Goal: Task Accomplishment & Management: Complete application form

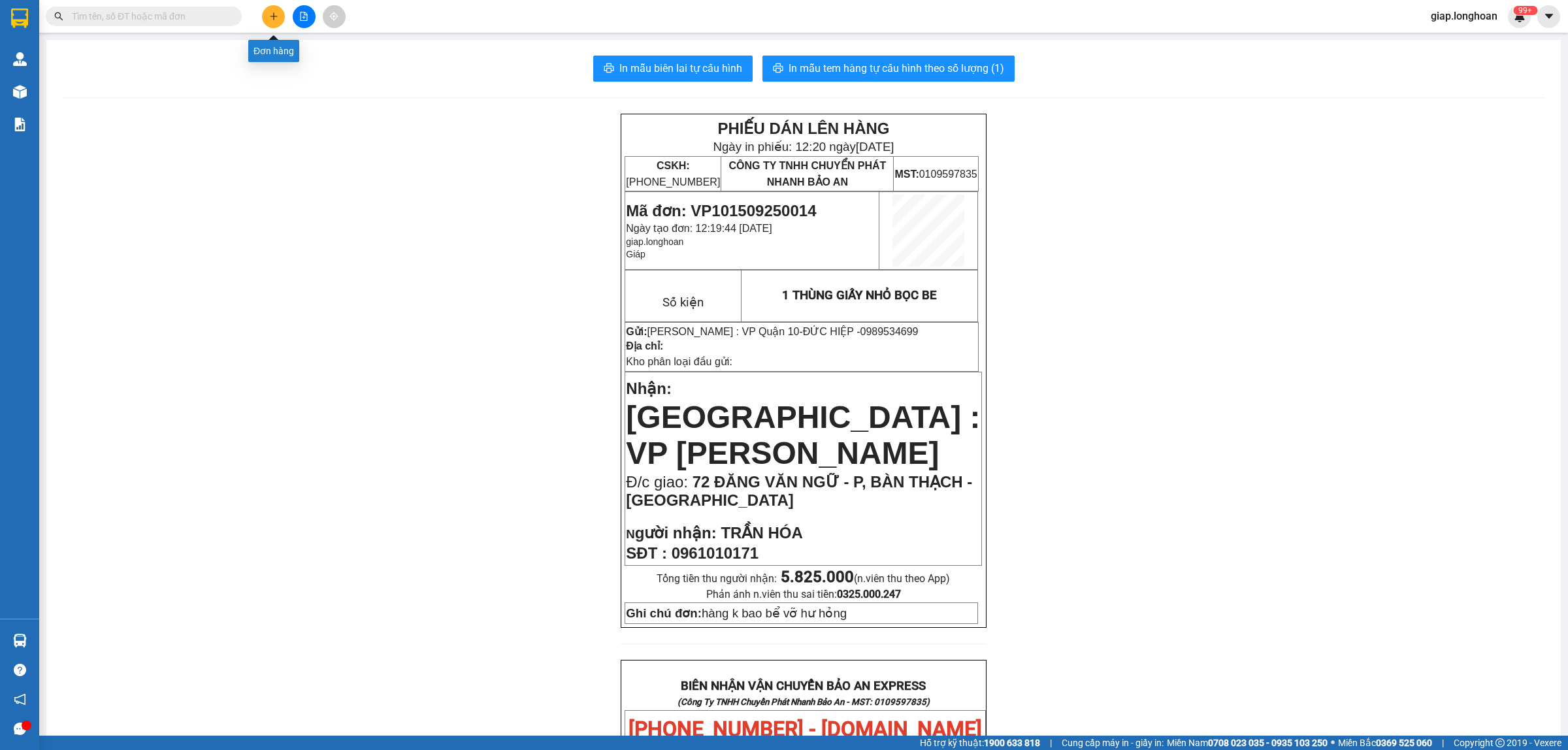
click at [281, 16] on button at bounding box center [273, 17] width 23 height 23
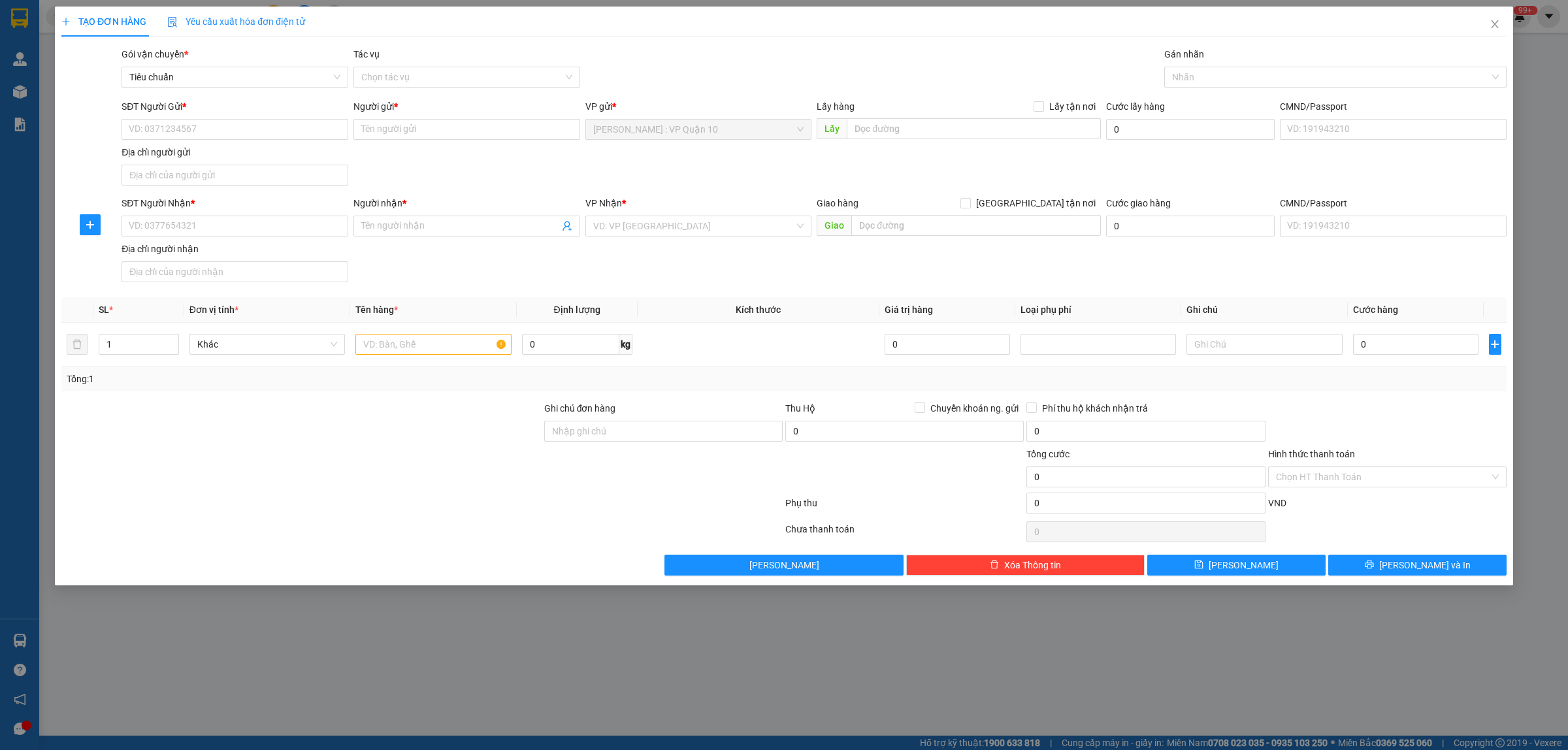
click at [386, 426] on div at bounding box center [301, 423] width 483 height 45
click at [127, 344] on input "1" at bounding box center [139, 344] width 79 height 20
type input "2"
click at [407, 336] on input "text" at bounding box center [433, 344] width 155 height 21
type input "2 THÙNG GIẤY"
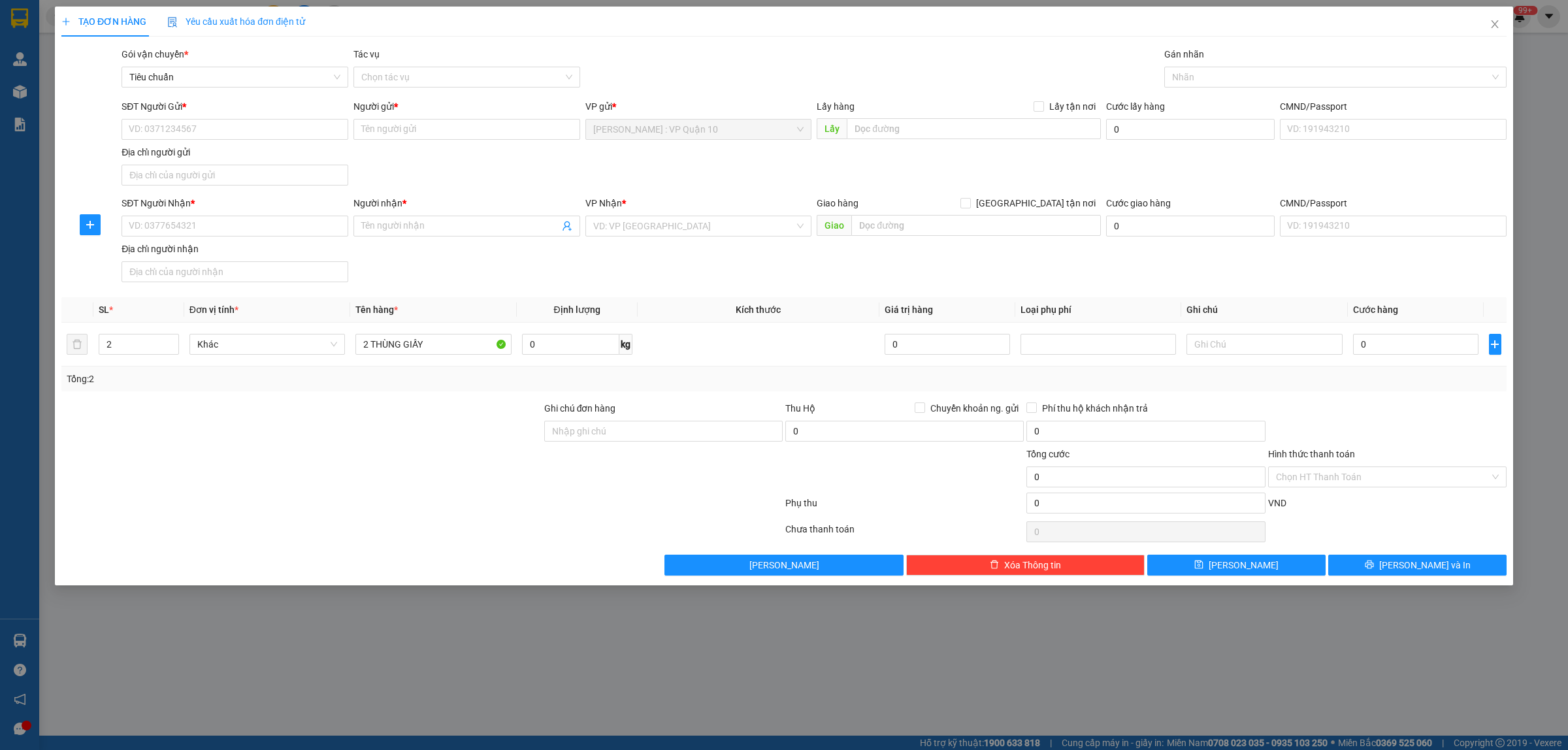
click at [436, 446] on div at bounding box center [301, 423] width 483 height 45
drag, startPoint x: 611, startPoint y: 436, endPoint x: 627, endPoint y: 434, distance: 16.1
click at [612, 436] on input "Ghi chú đơn hàng" at bounding box center [663, 431] width 238 height 21
type input "hàng k bao bể vỡ hư hỏng"
click at [204, 226] on input "SĐT Người Nhận *" at bounding box center [234, 226] width 226 height 21
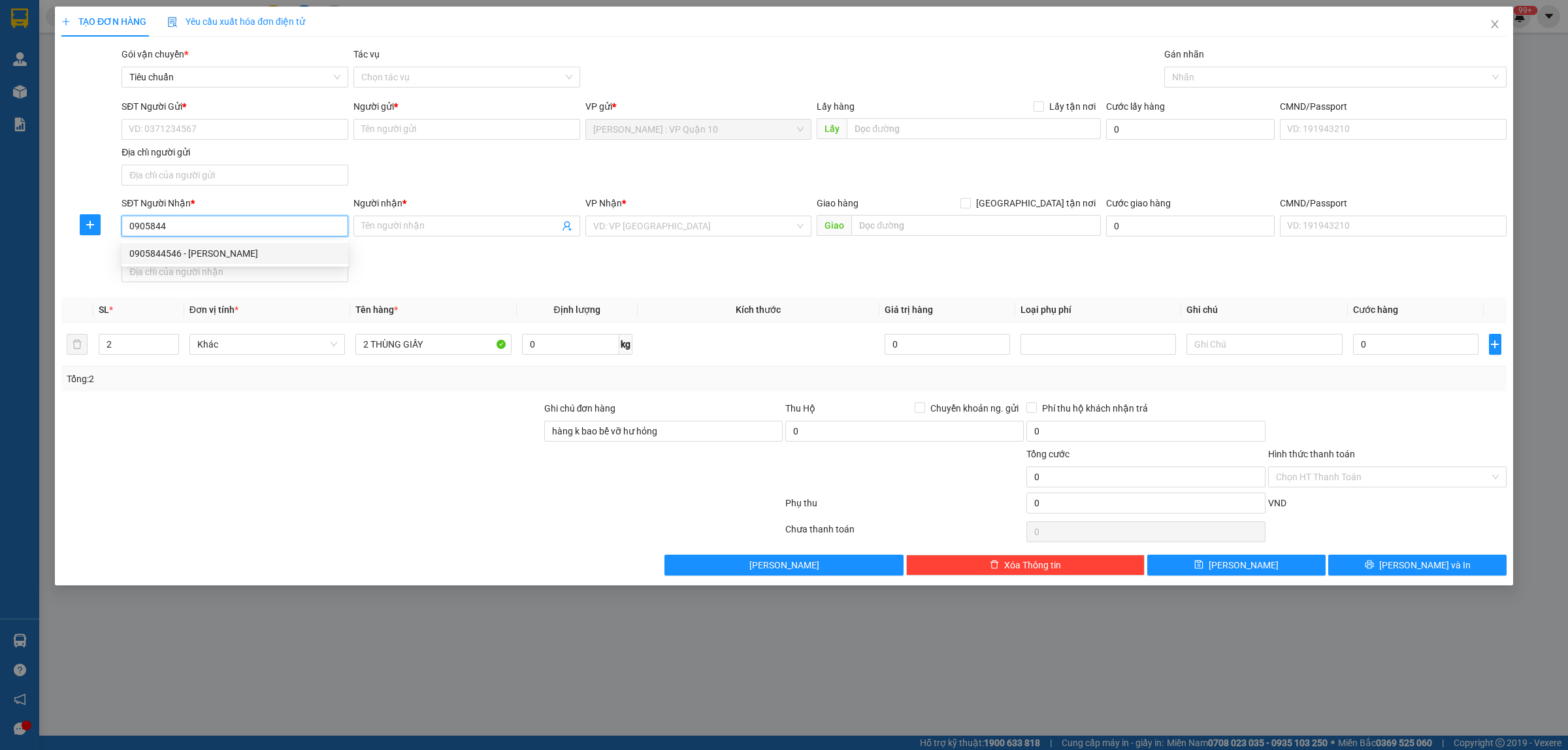
click at [223, 249] on div "0905844546 - NGUYỄN VIẾT KHA" at bounding box center [234, 253] width 211 height 14
type input "0905844546"
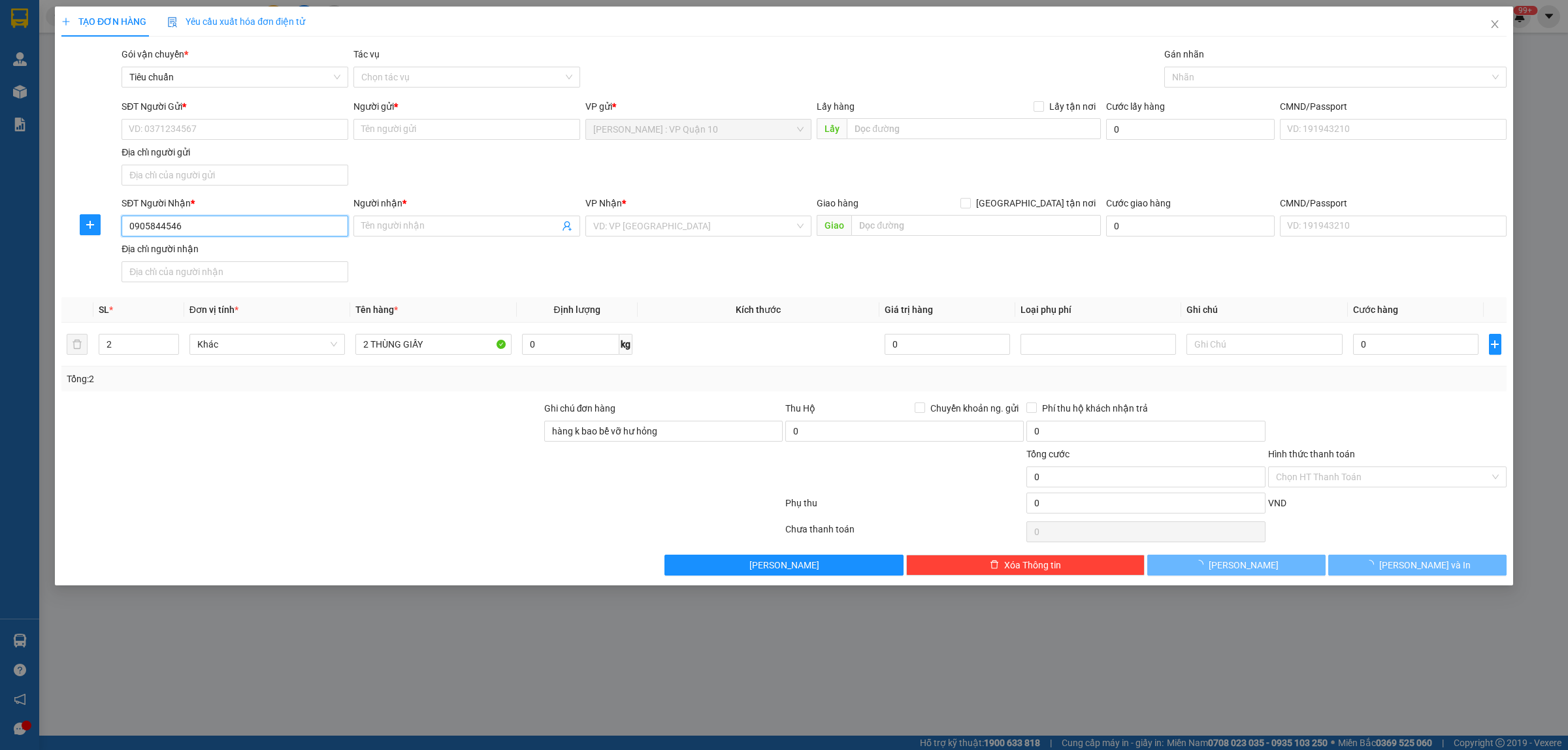
type input "NGUYỄN VIẾT KHA"
checkbox input "true"
type input "65 LÝ THÁI TỔ, ĐIỆN AN, TX ĐIỆN BÀN, QUẢNG NAM"
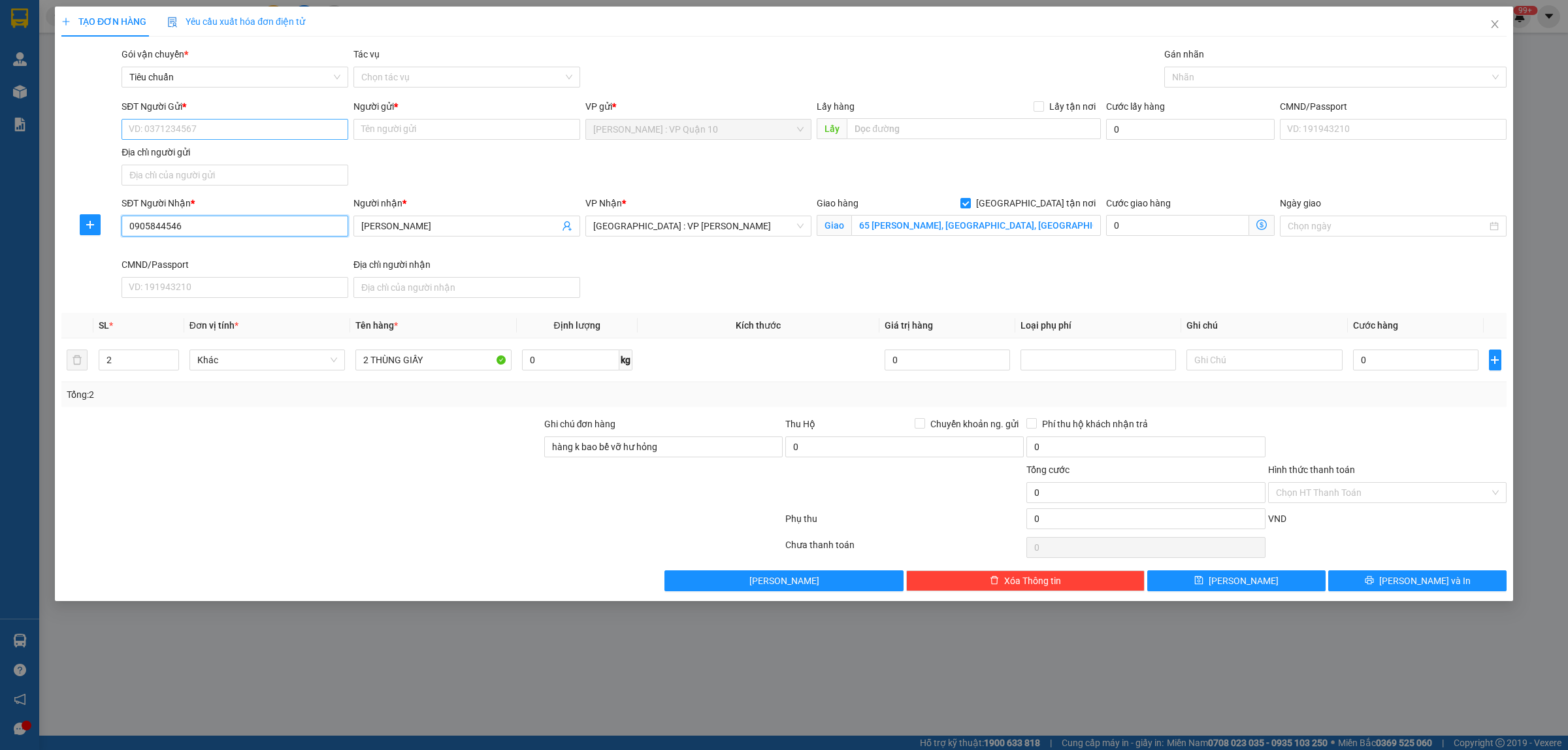
type input "0905844546"
click at [244, 121] on input "SĐT Người Gửi *" at bounding box center [234, 129] width 226 height 21
click at [190, 160] on div "0903740773 - vũ" at bounding box center [234, 156] width 211 height 14
type input "0903740773"
type input "vũ"
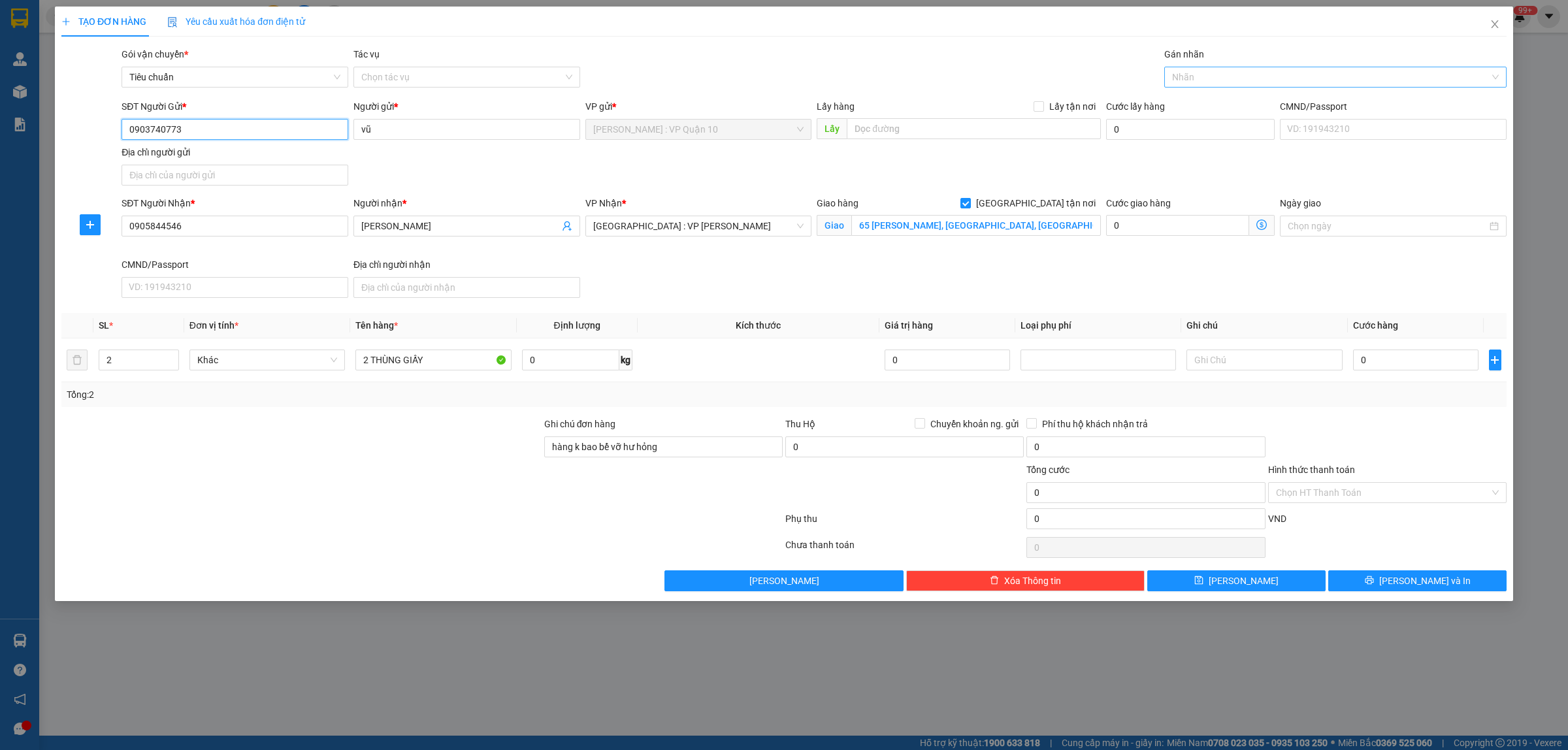
click at [1198, 78] on div at bounding box center [1328, 77] width 323 height 16
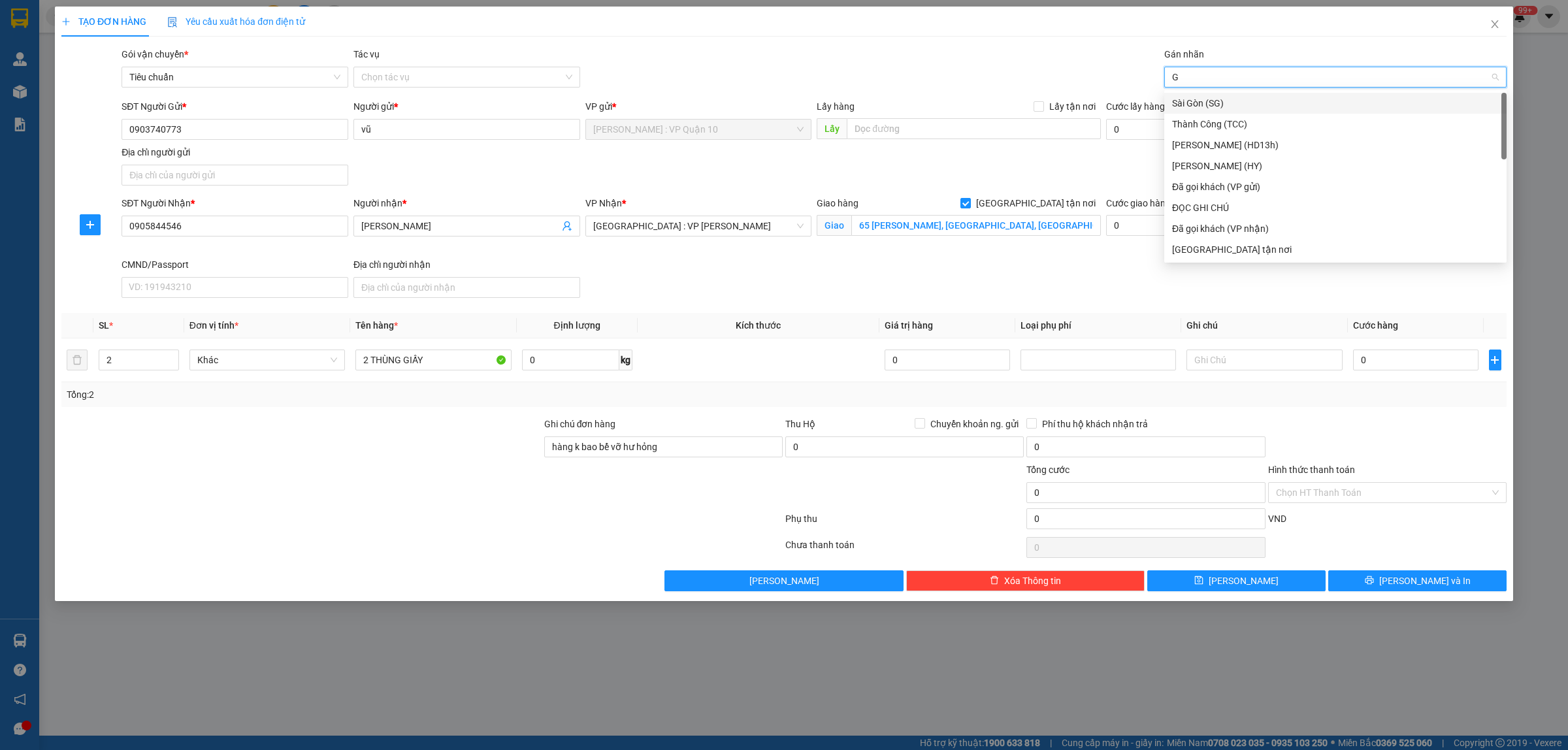
type input "GI"
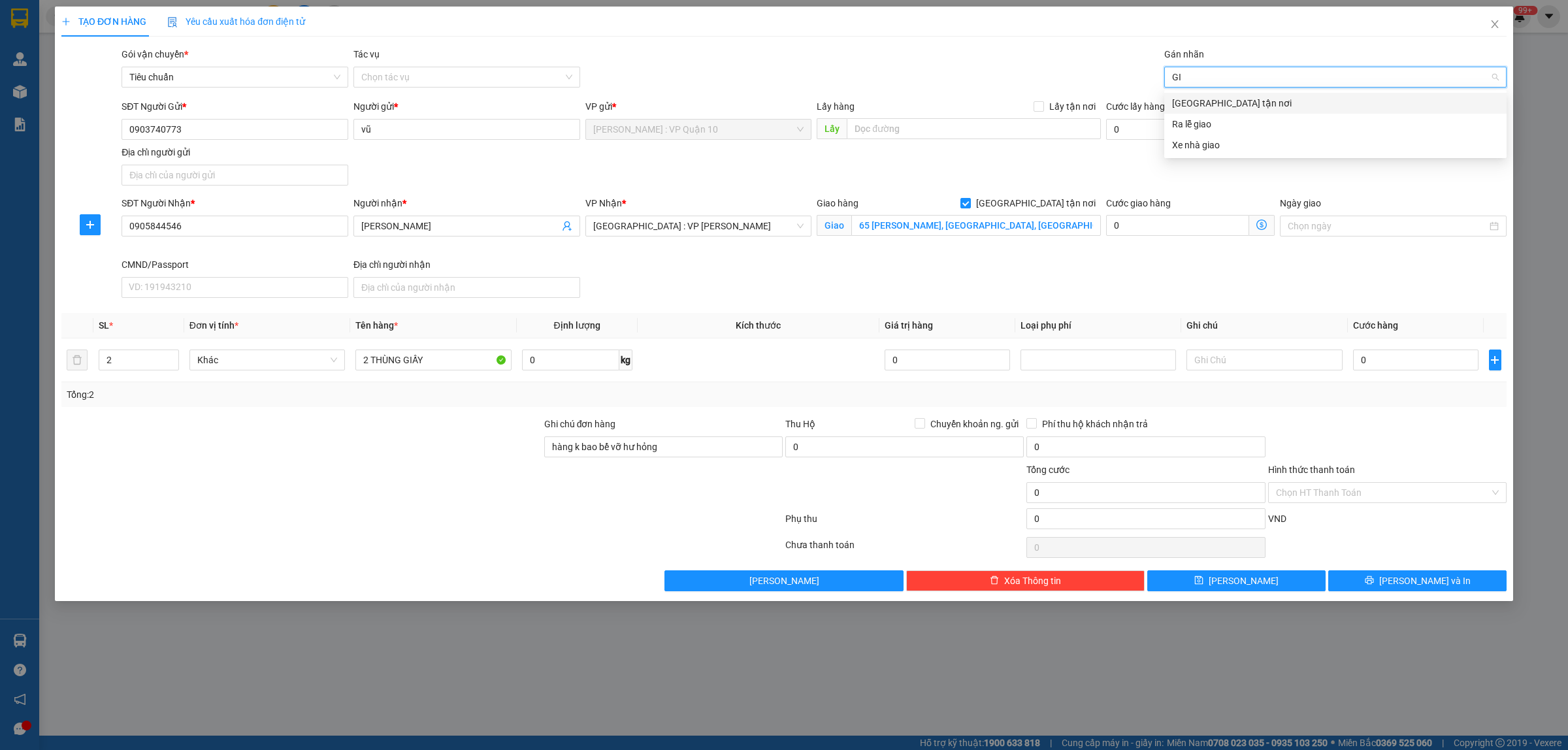
click at [1205, 107] on div "[GEOGRAPHIC_DATA] tận nơi" at bounding box center [1335, 104] width 327 height 14
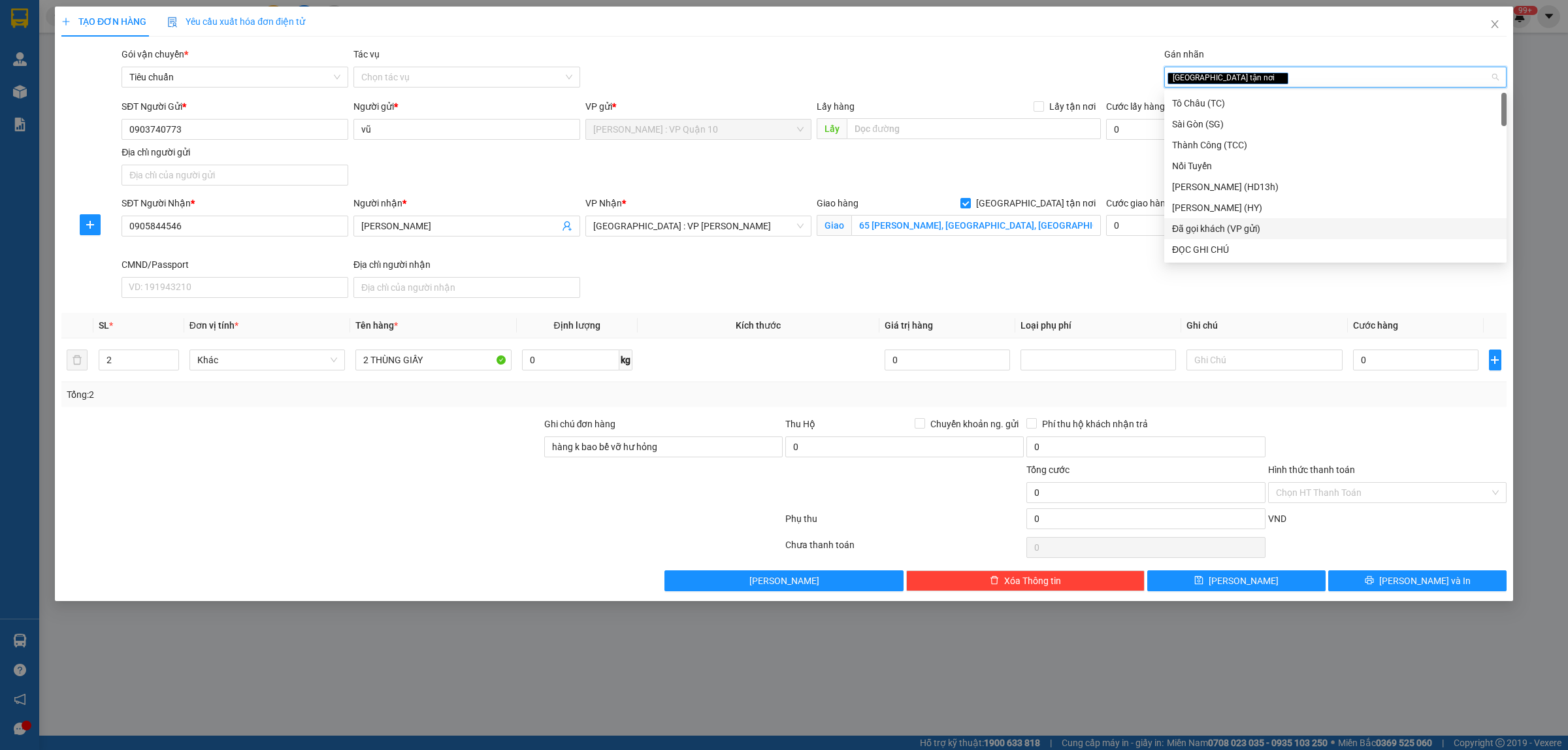
drag, startPoint x: 1227, startPoint y: 236, endPoint x: 1178, endPoint y: 239, distance: 49.1
click at [1226, 236] on div "Đã gọi khách (VP gửi)" at bounding box center [1335, 229] width 343 height 21
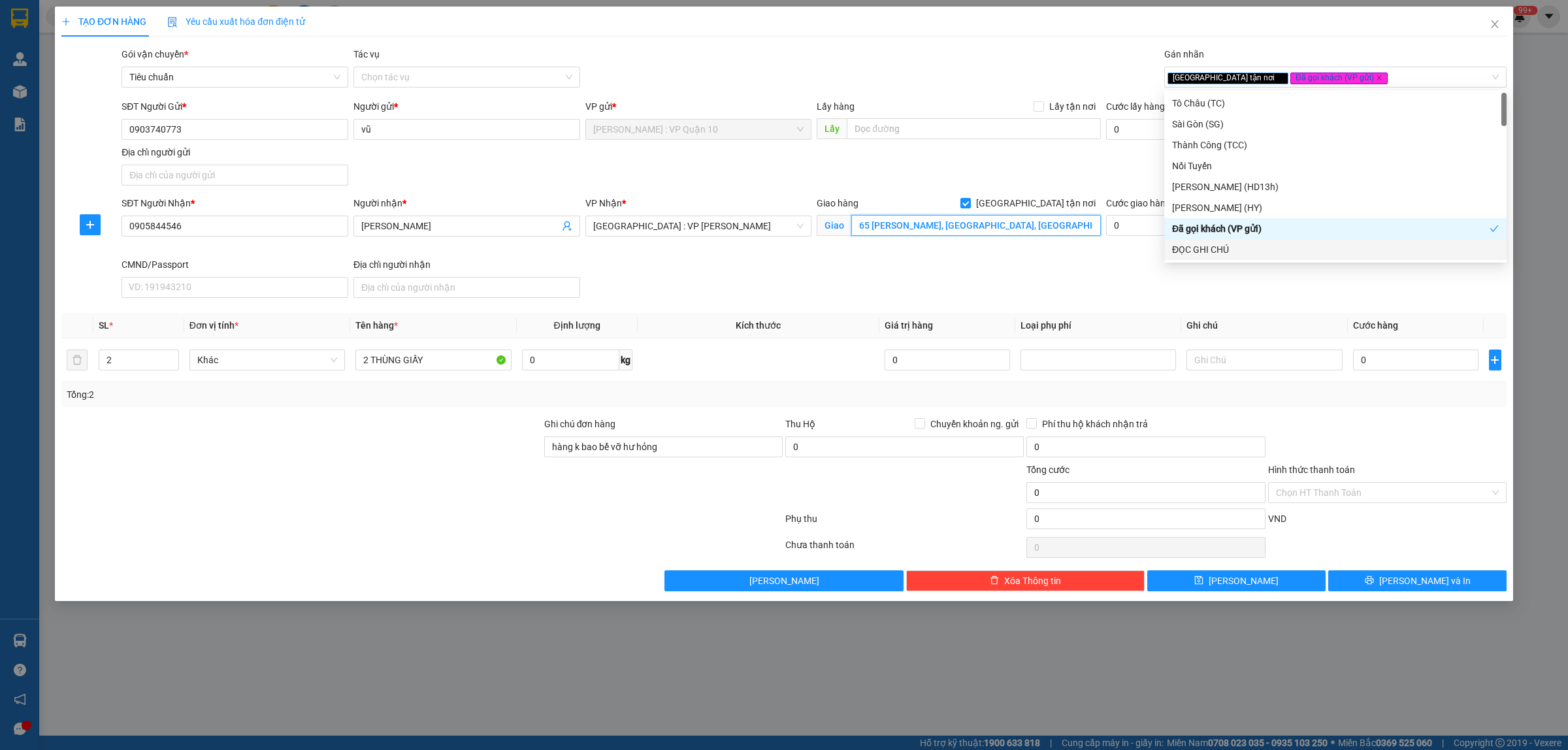
click at [951, 224] on input "65 LÝ THÁI TỔ, ĐIỆN AN, TX ĐIỆN BÀN, QUẢNG NAM" at bounding box center [975, 226] width 249 height 21
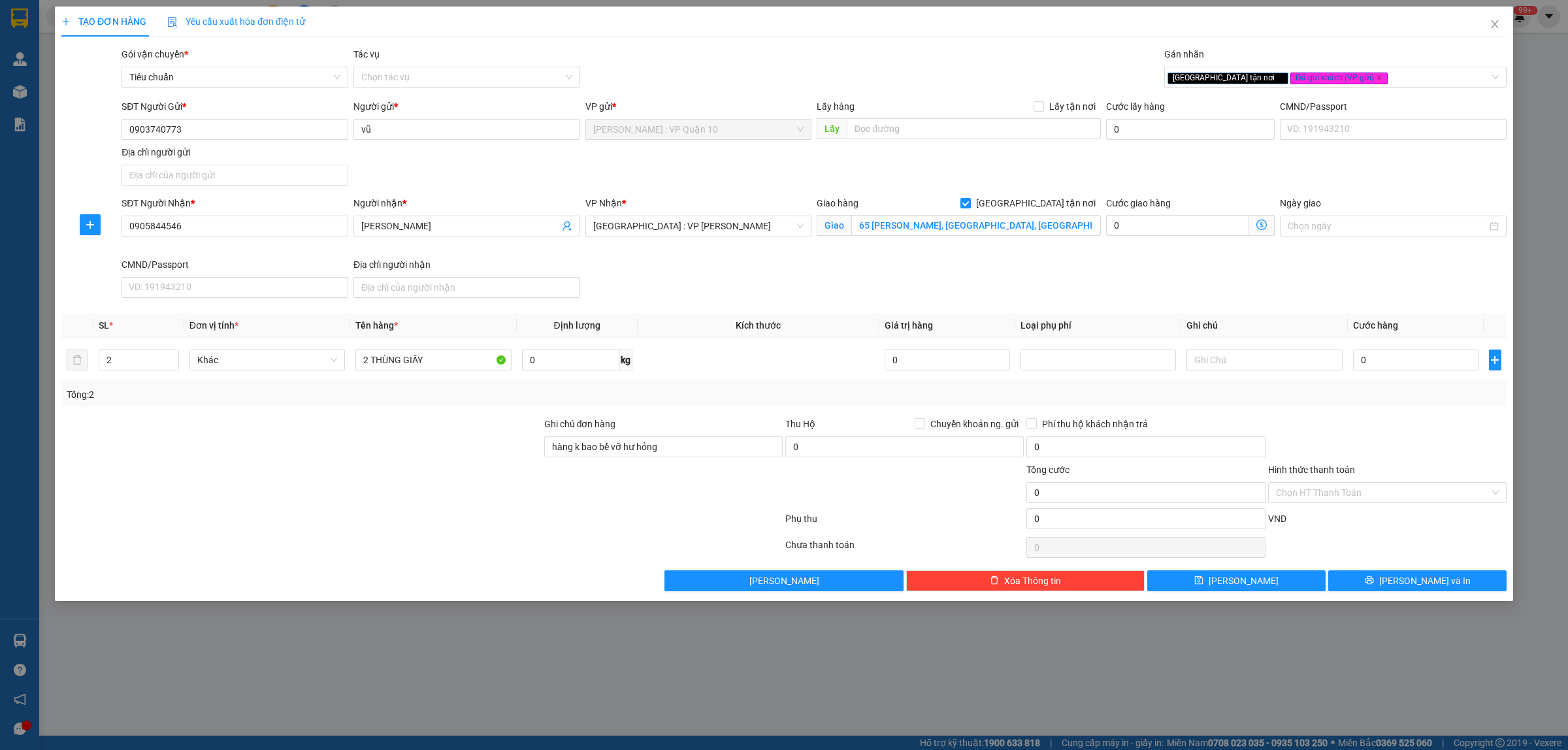
click at [420, 455] on div at bounding box center [301, 439] width 483 height 45
type input "10"
type input "170"
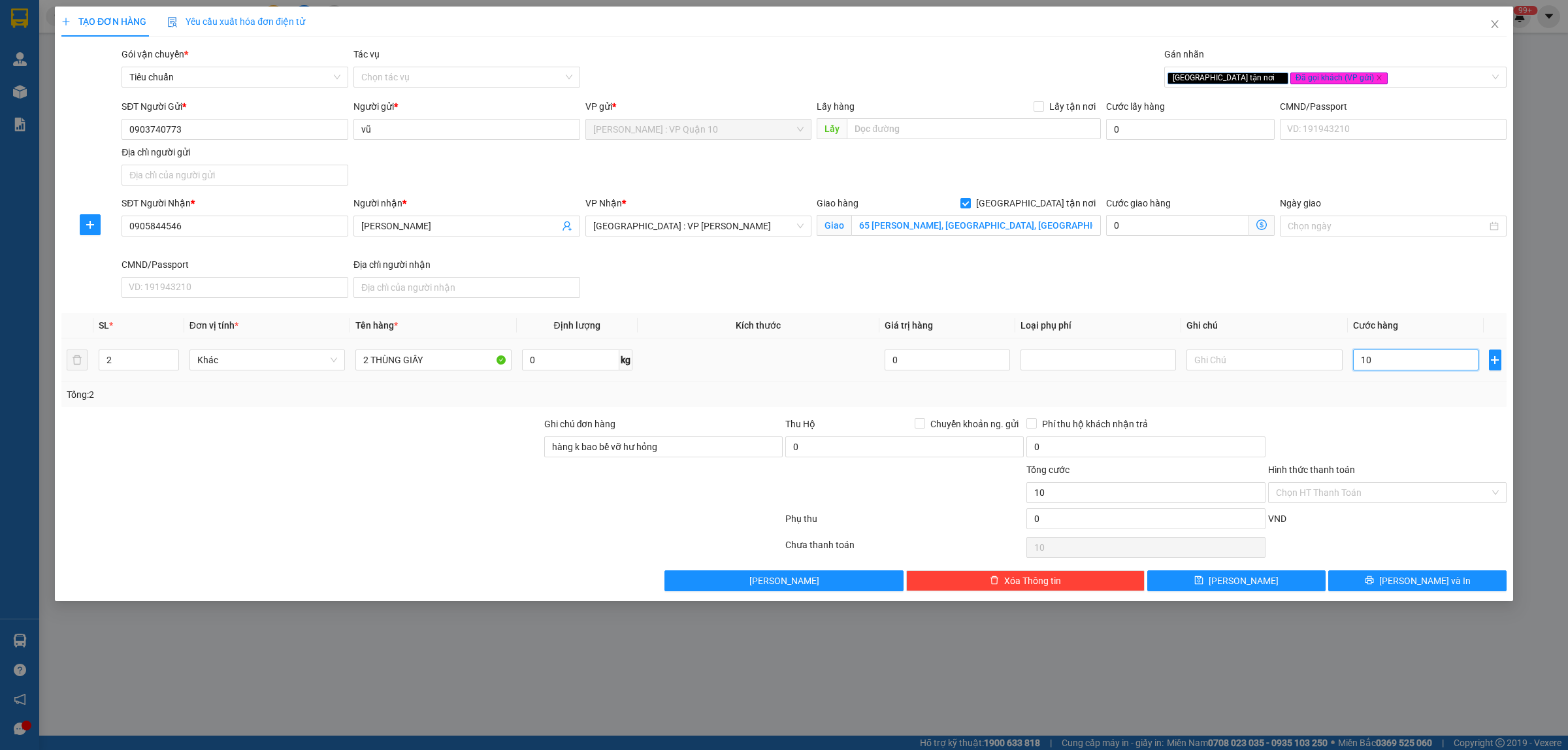
type input "170"
type input "1.700"
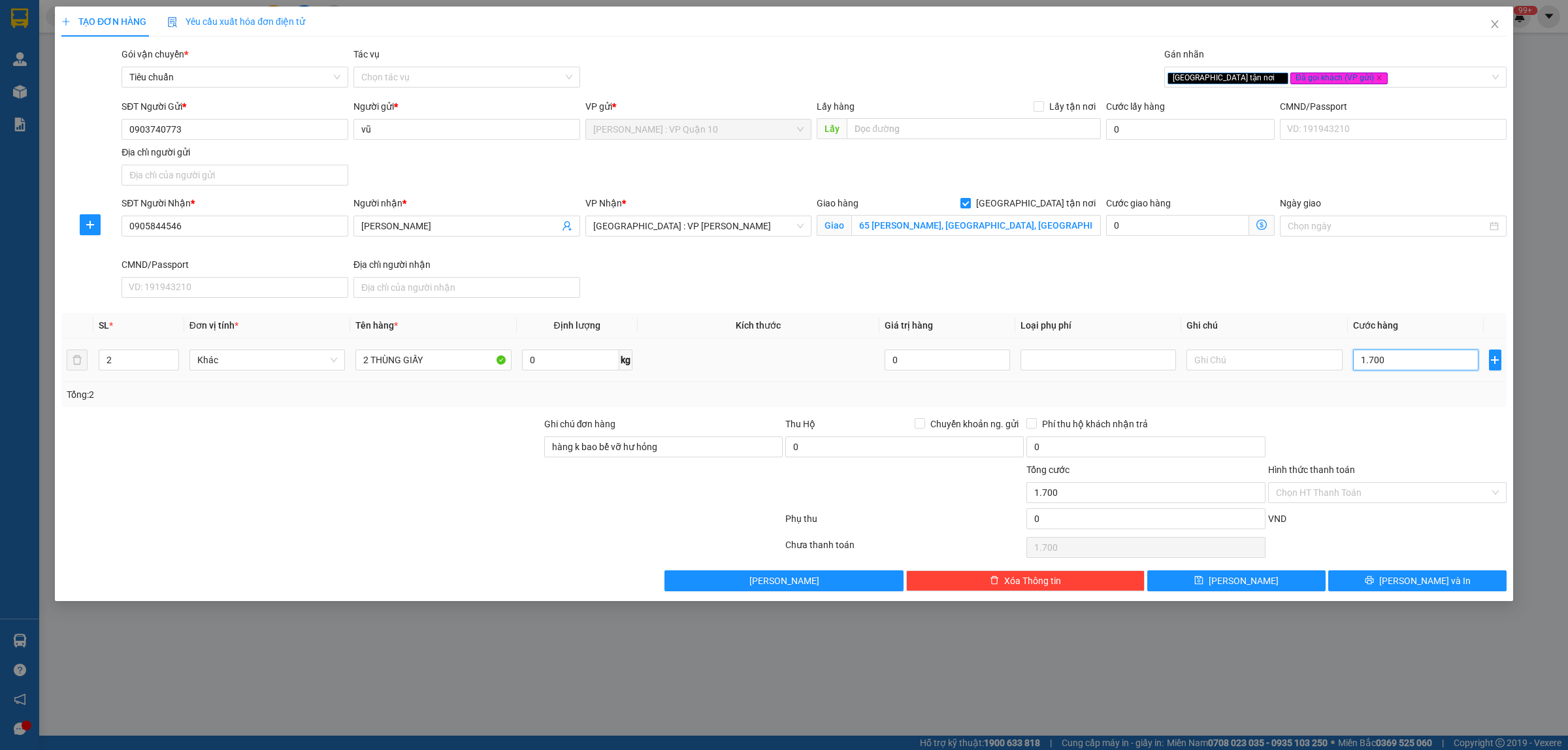
type input "17.000"
type input "1.700"
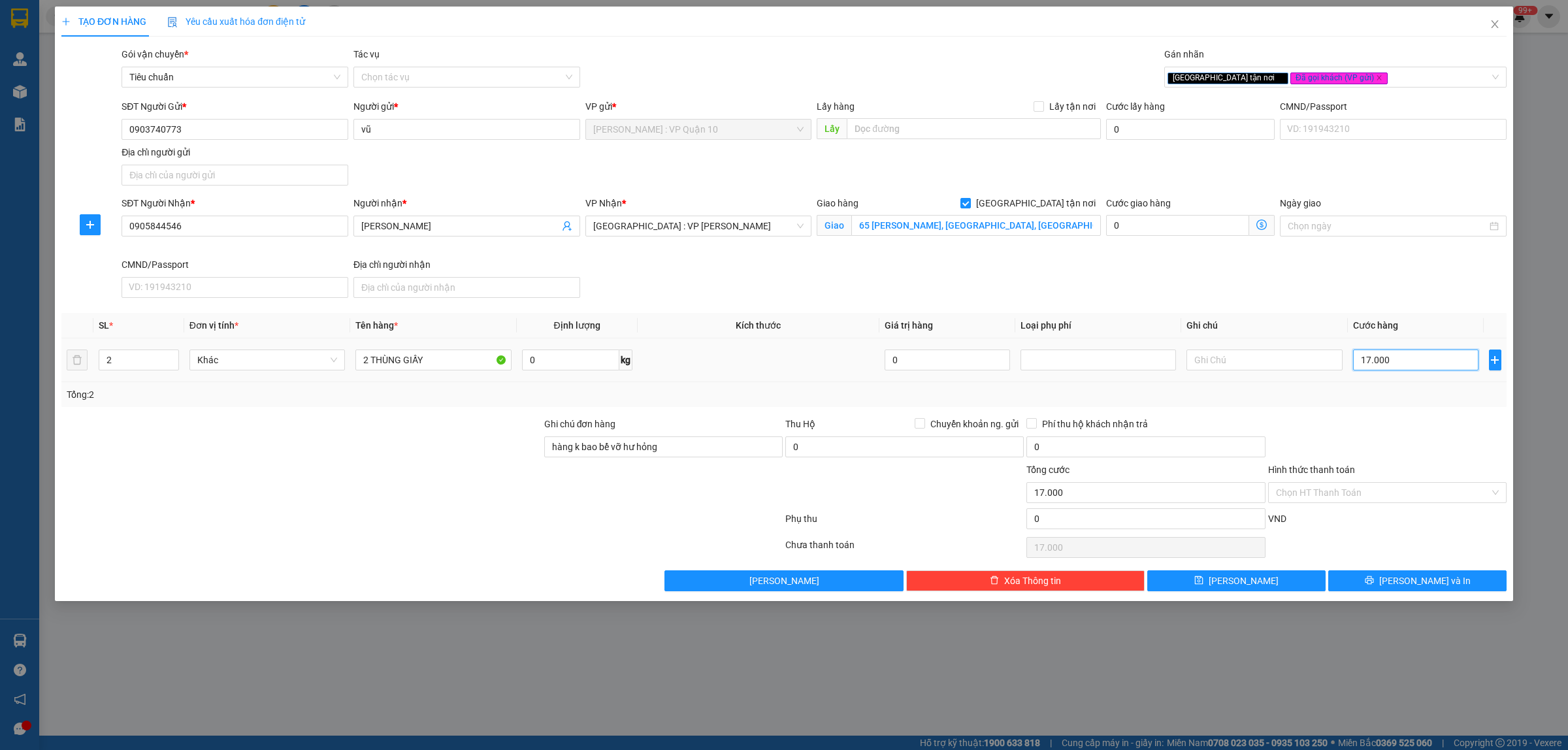
type input "1.700"
type input "170"
type input "17"
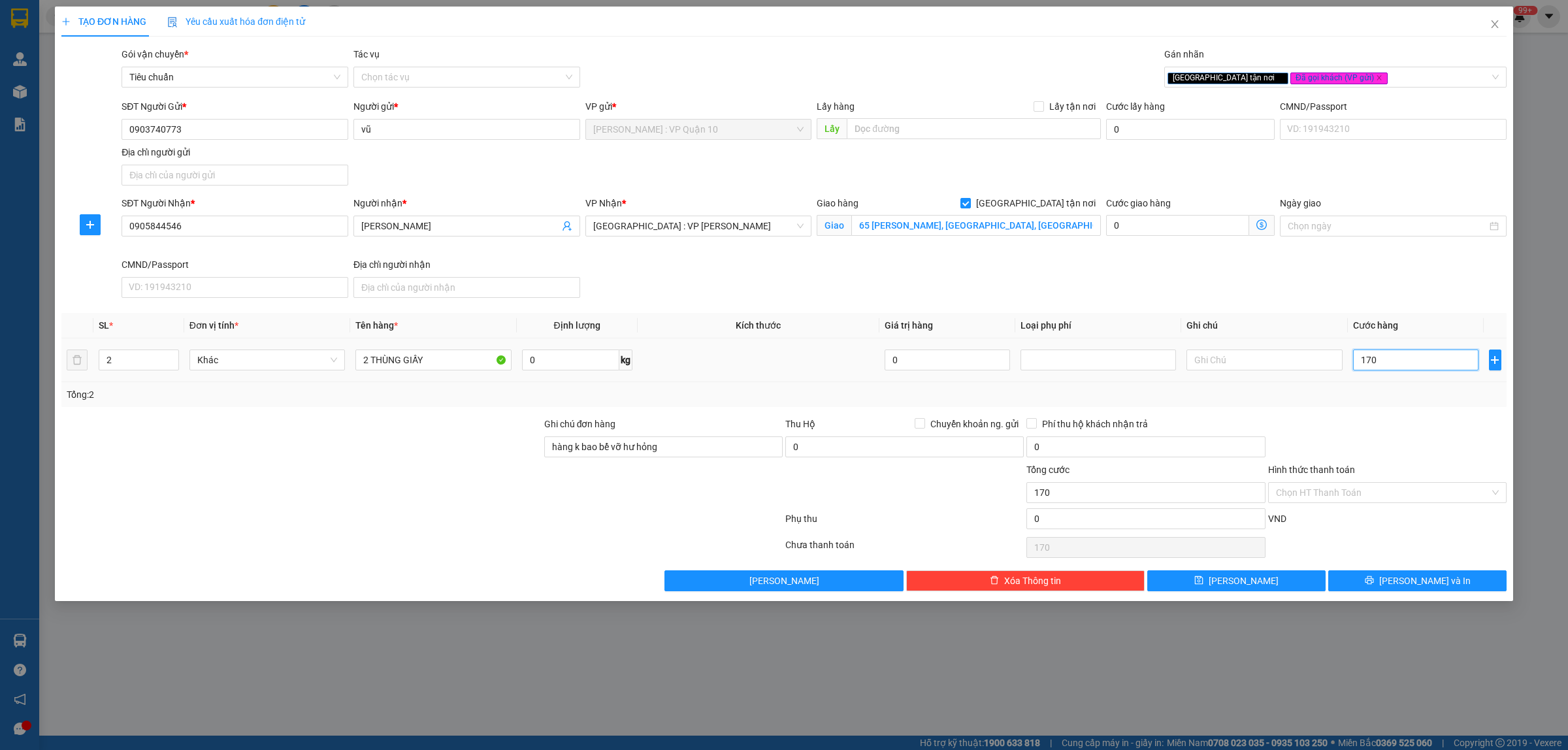
type input "17"
type input "1"
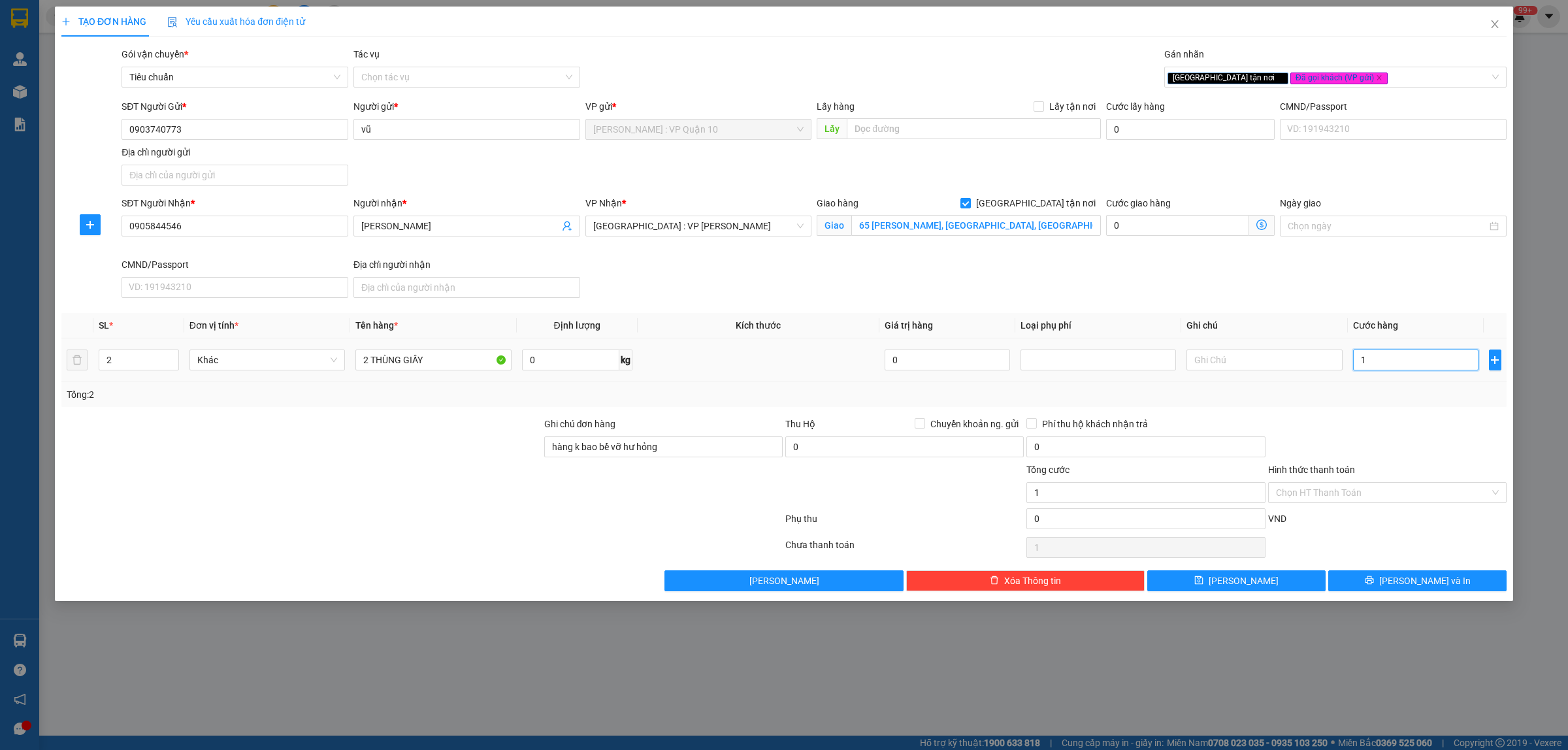
type input "18"
type input "180"
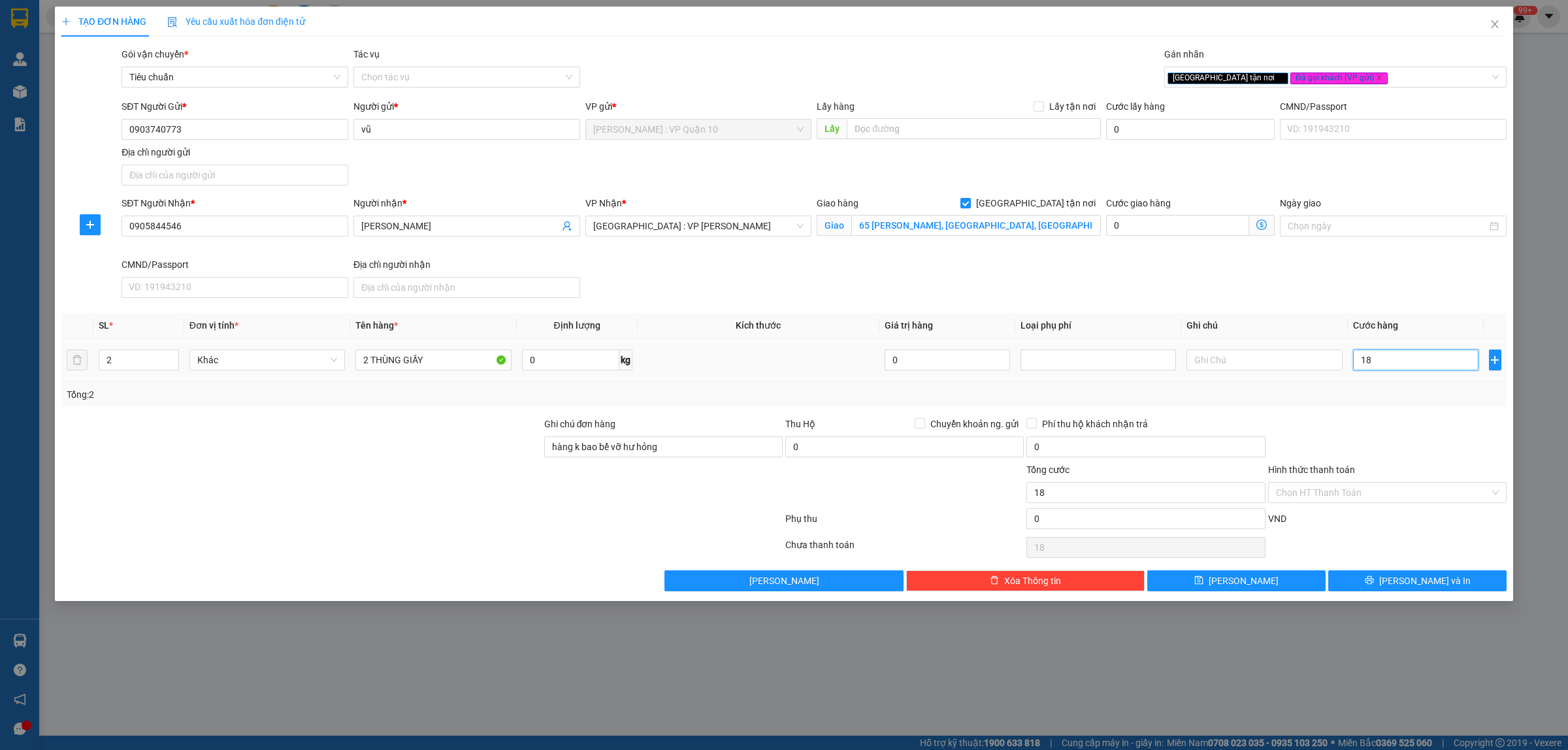
type input "180"
type input "1.800"
type input "18.000"
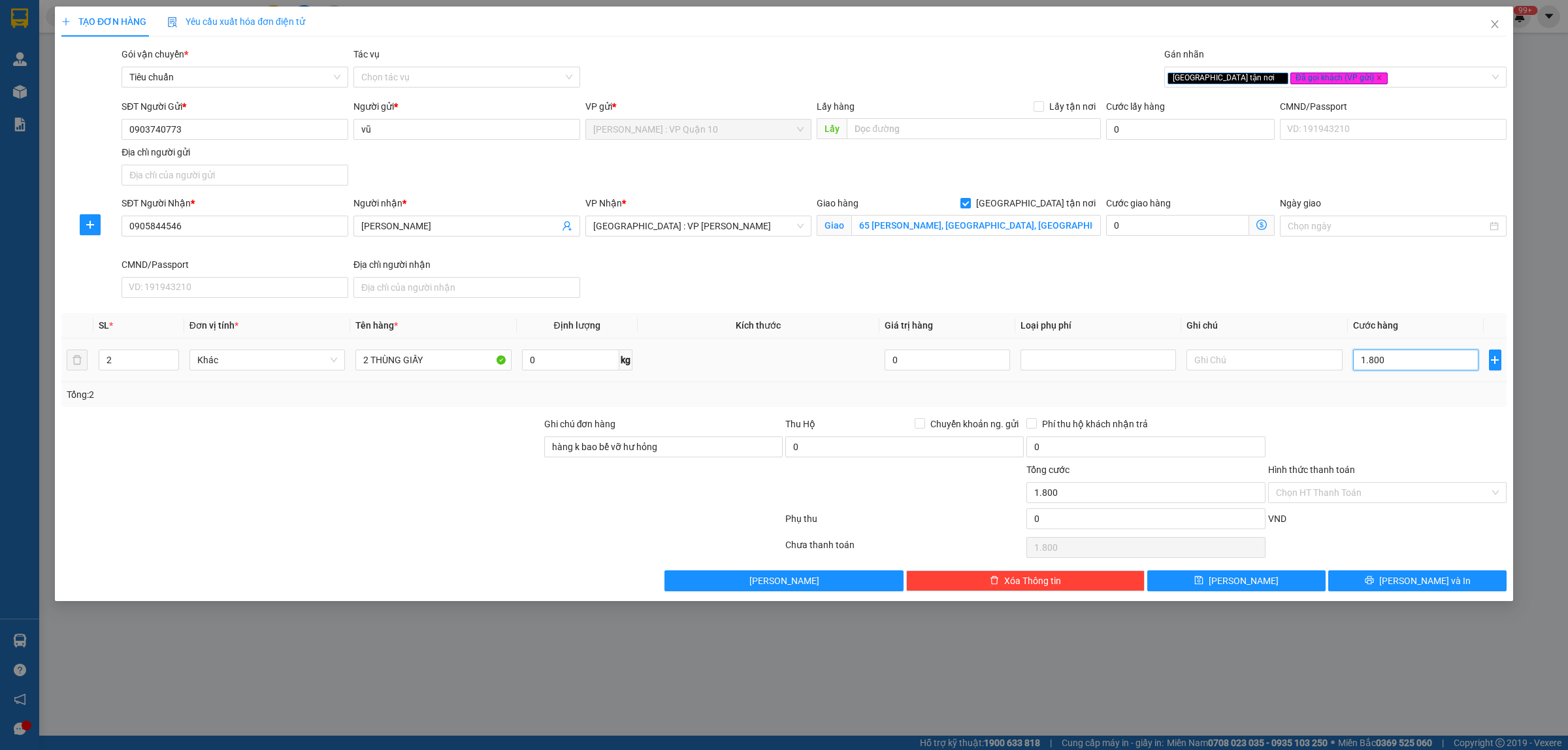
type input "18.000"
type input "180.000"
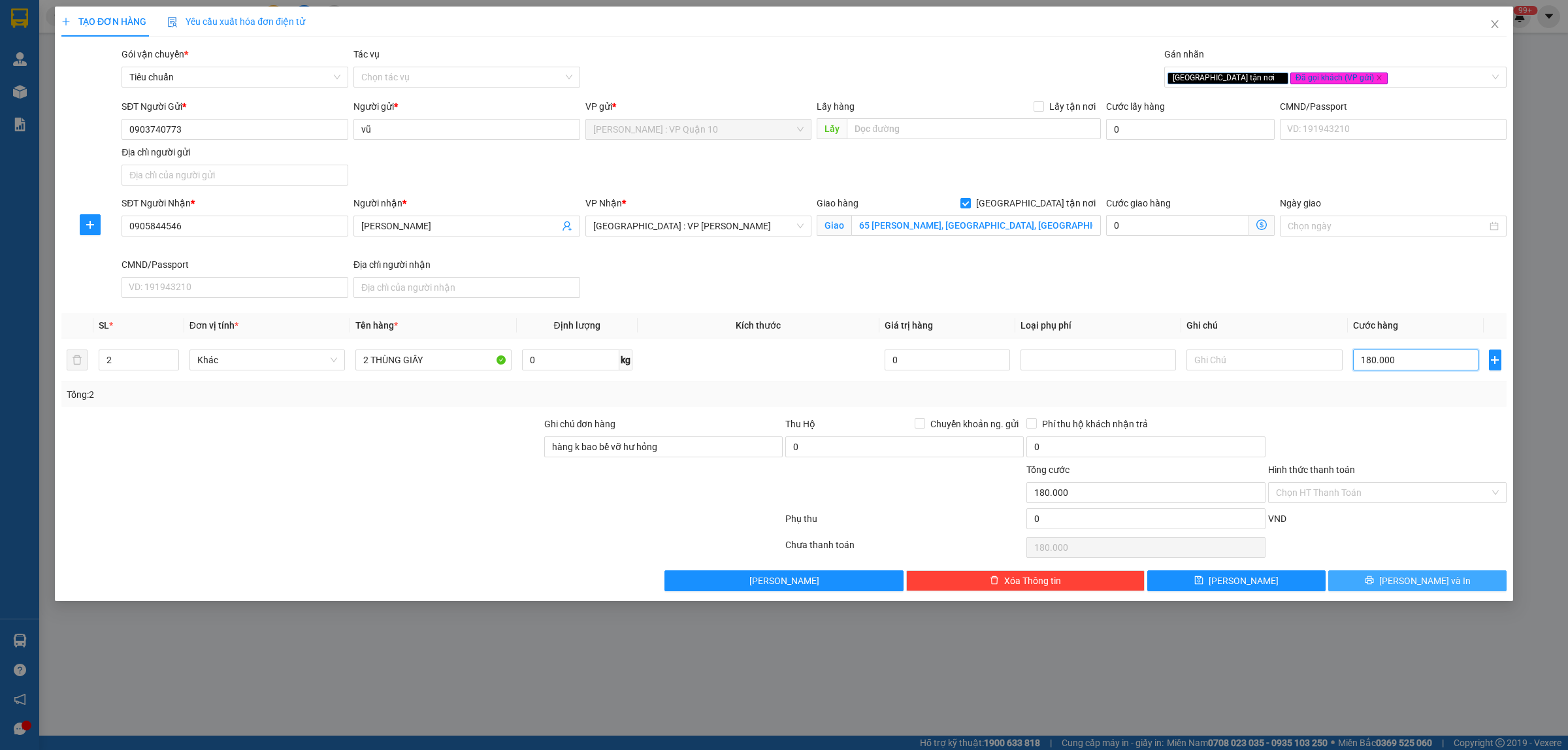
type input "180.000"
click at [1418, 579] on span "Lưu và In" at bounding box center [1425, 581] width 92 height 14
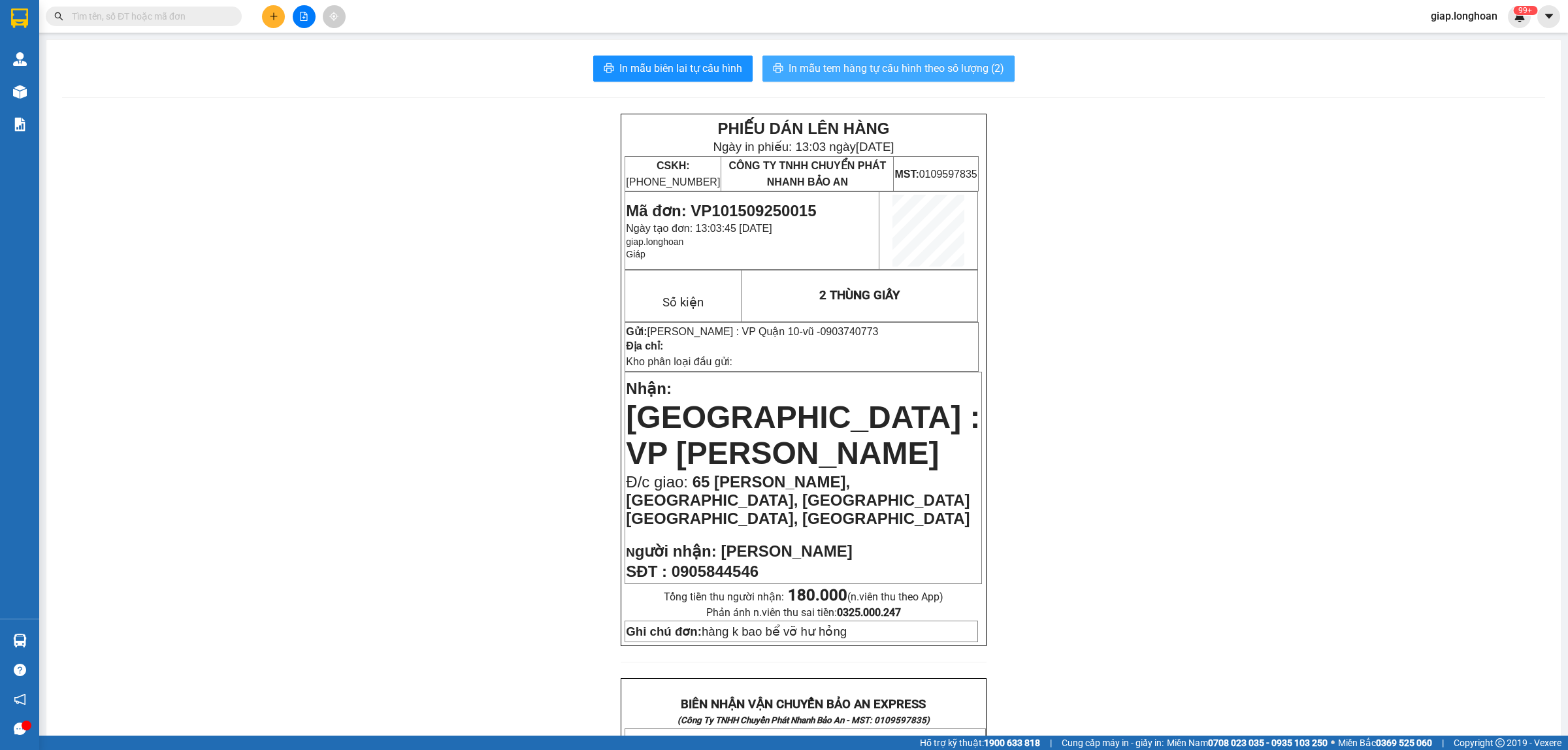
click at [887, 67] on span "In mẫu tem hàng tự cấu hình theo số lượng (2)" at bounding box center [896, 68] width 216 height 16
click at [429, 590] on div "PHIẾU DÁN LÊN HÀNG Ngày in phiếu: 13:04 ngày 15-09-2025 CSKH: 1900.06.88.33 CÔN…" at bounding box center [803, 761] width 1483 height 1294
click at [270, 18] on icon "plus" at bounding box center [273, 16] width 9 height 9
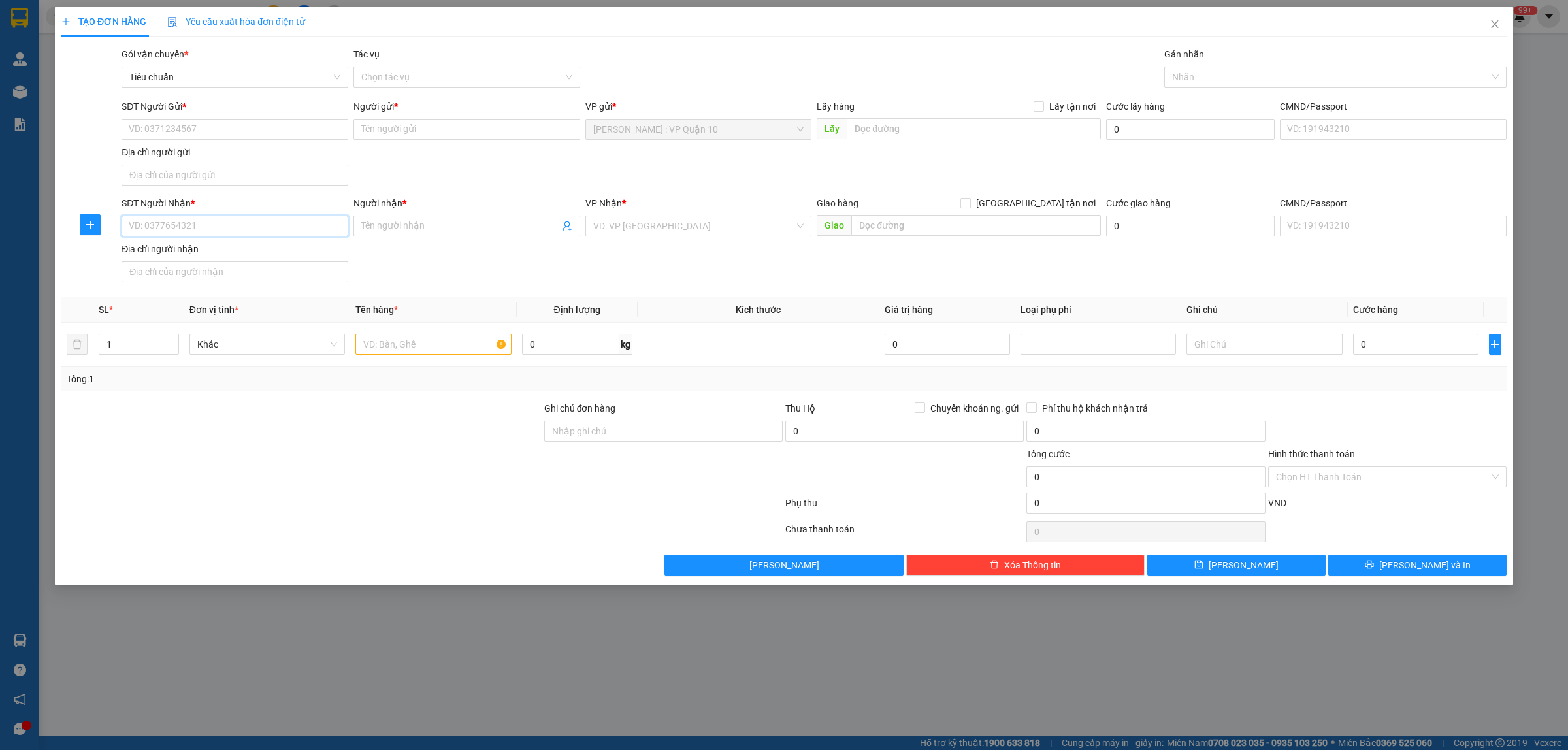
drag, startPoint x: 173, startPoint y: 230, endPoint x: 188, endPoint y: 230, distance: 15.0
click at [178, 230] on input "SĐT Người Nhận *" at bounding box center [234, 226] width 226 height 21
click at [203, 259] on div "0903612868 - minh công" at bounding box center [234, 253] width 211 height 14
type input "0903612868"
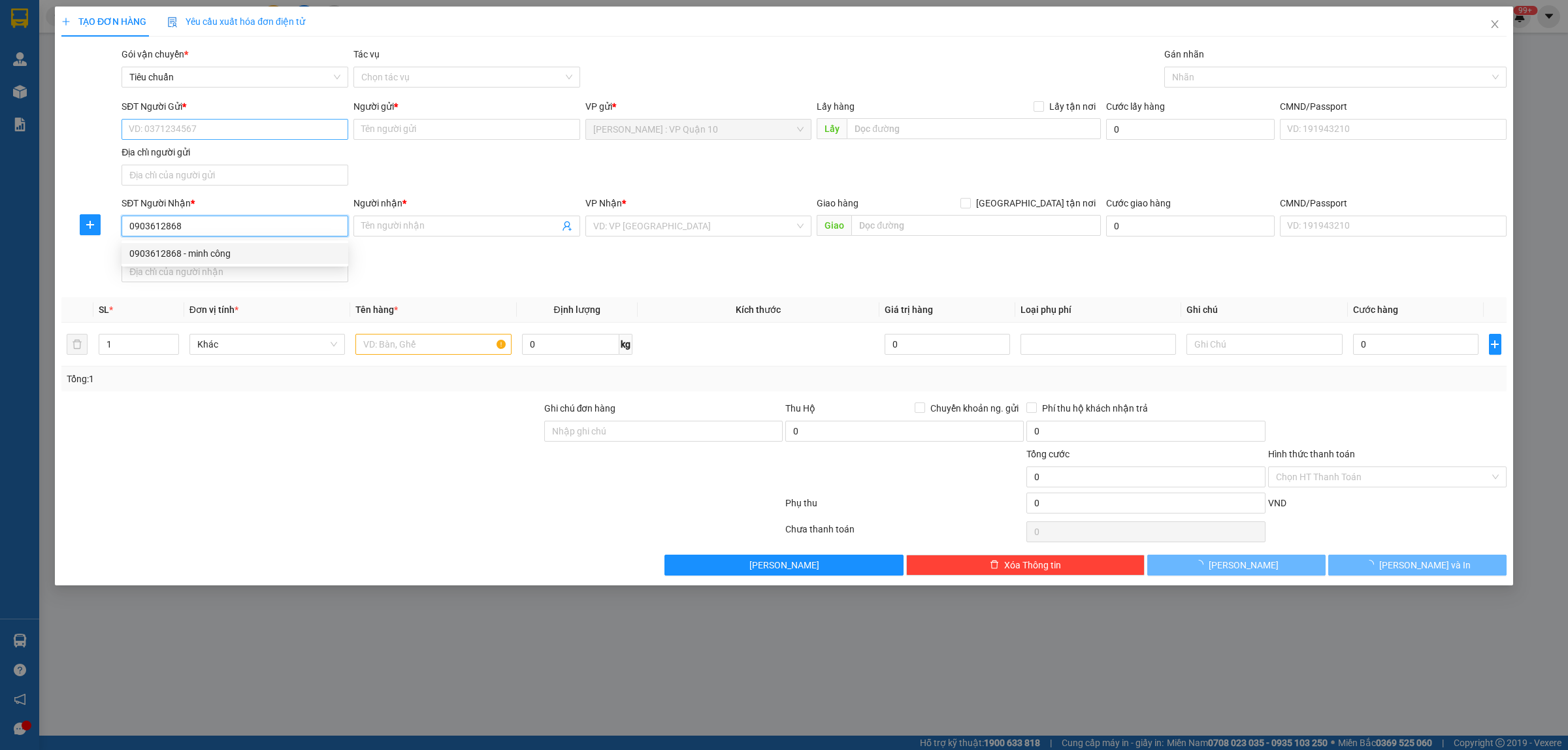
type input "minh công"
checkbox input "true"
type input "537 Giải Phóng, P. Đồng Tâm, Hai Bà Trưng, Hà Nội"
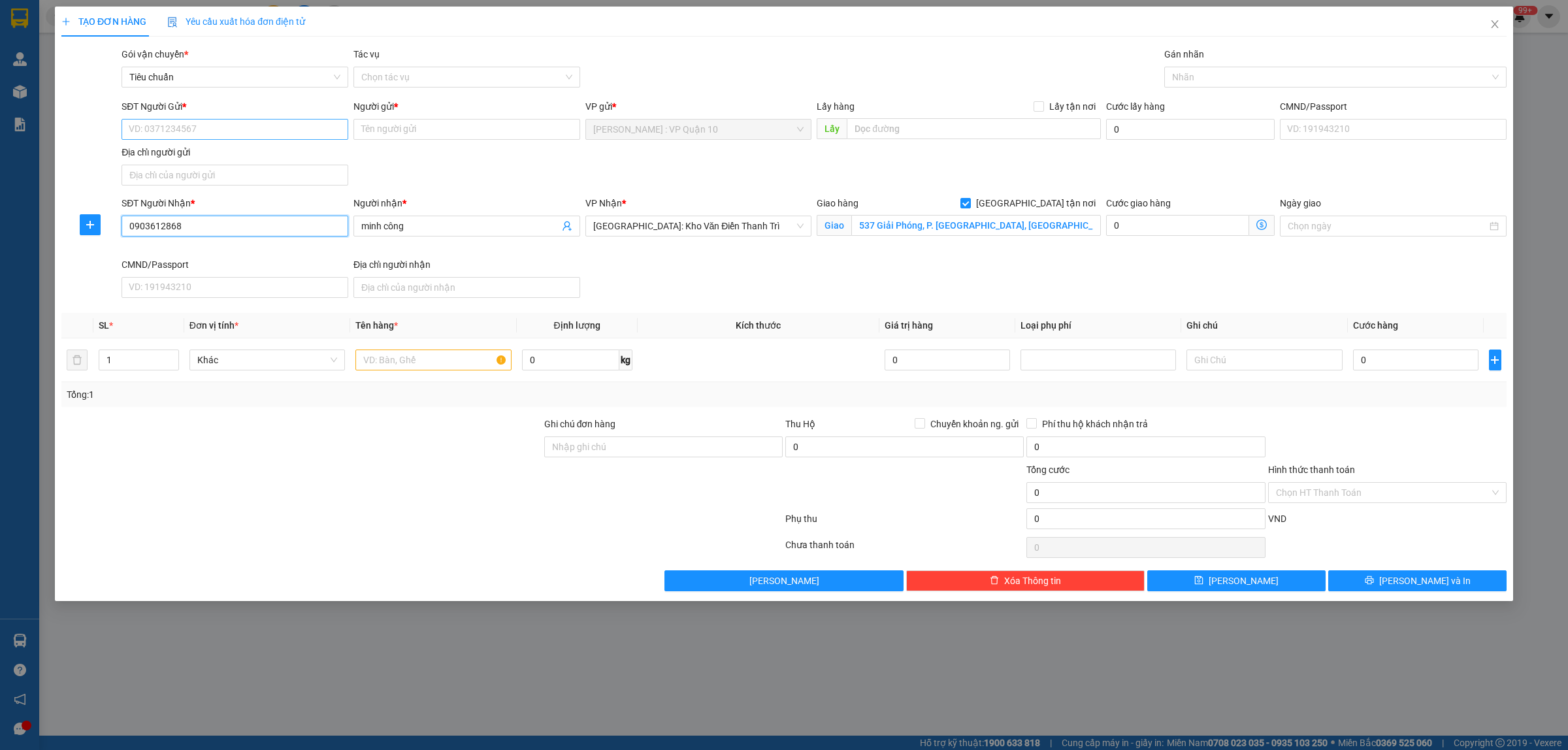
type input "0903612868"
click at [298, 121] on input "SĐT Người Gửi *" at bounding box center [234, 129] width 226 height 21
click at [229, 151] on div "0938102922 - Lê Minh Khoa" at bounding box center [234, 156] width 211 height 14
type input "0938102922"
type input "[PERSON_NAME]"
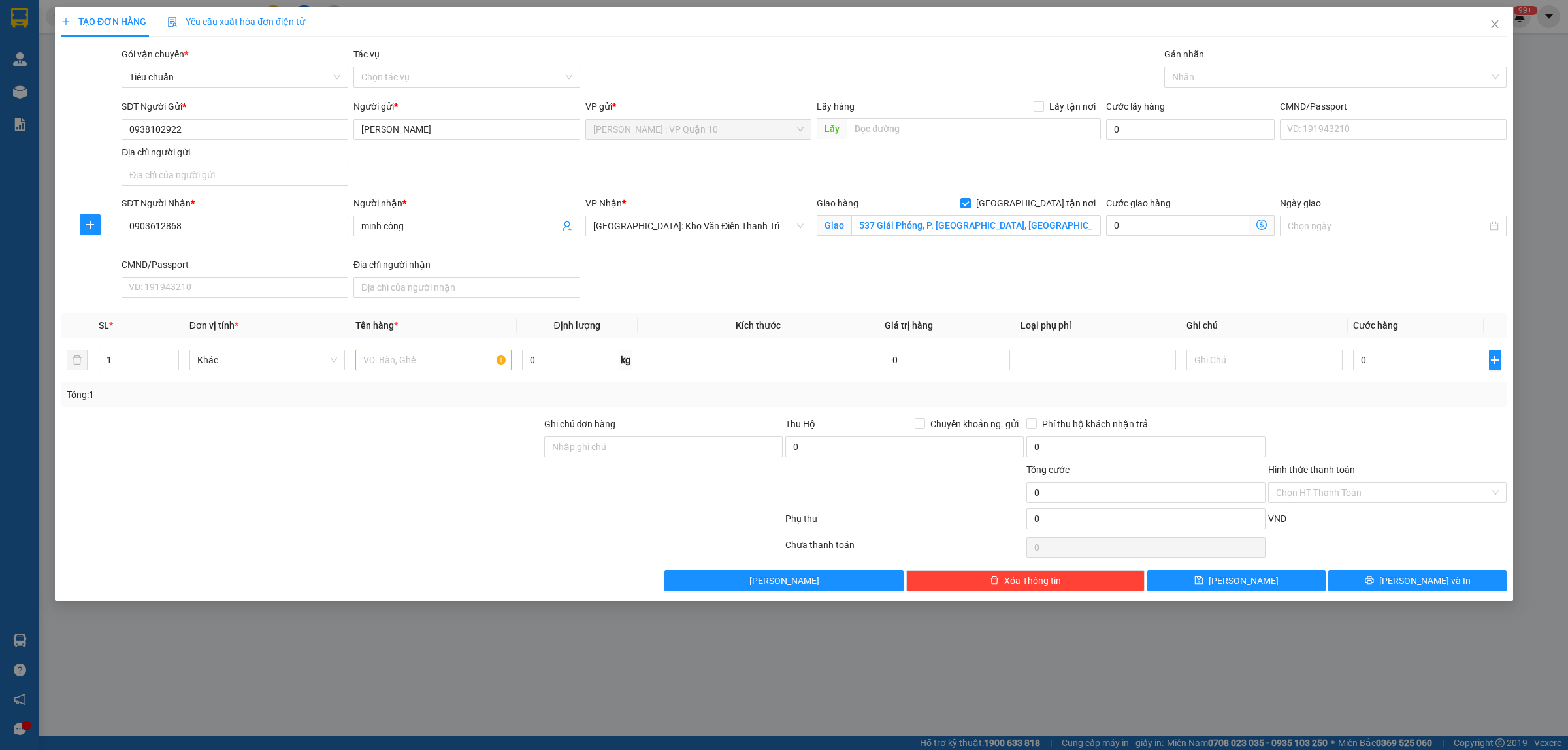
click at [364, 524] on div at bounding box center [421, 521] width 723 height 26
click at [351, 484] on div at bounding box center [301, 485] width 483 height 45
click at [1184, 73] on div at bounding box center [1328, 77] width 323 height 16
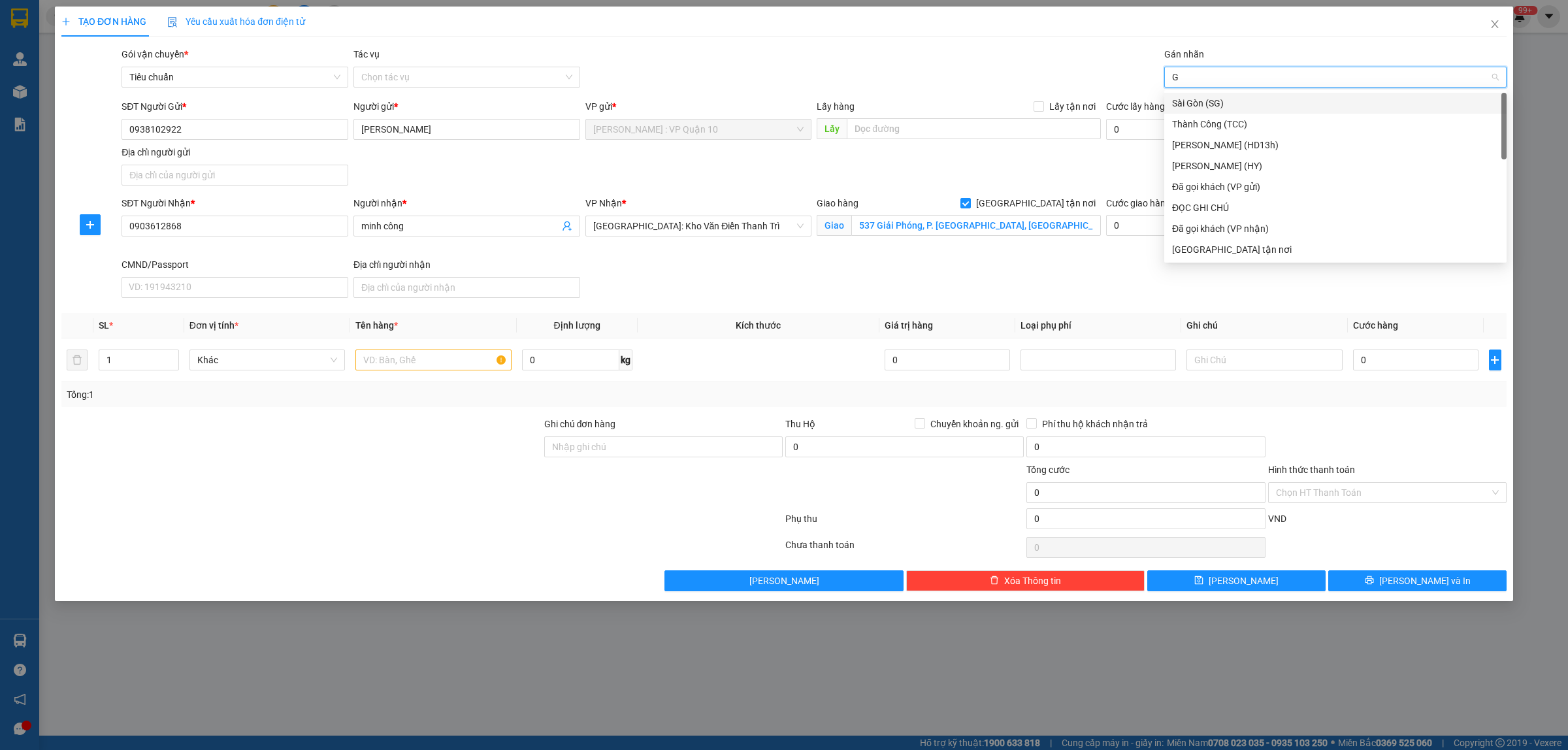
type input "GI"
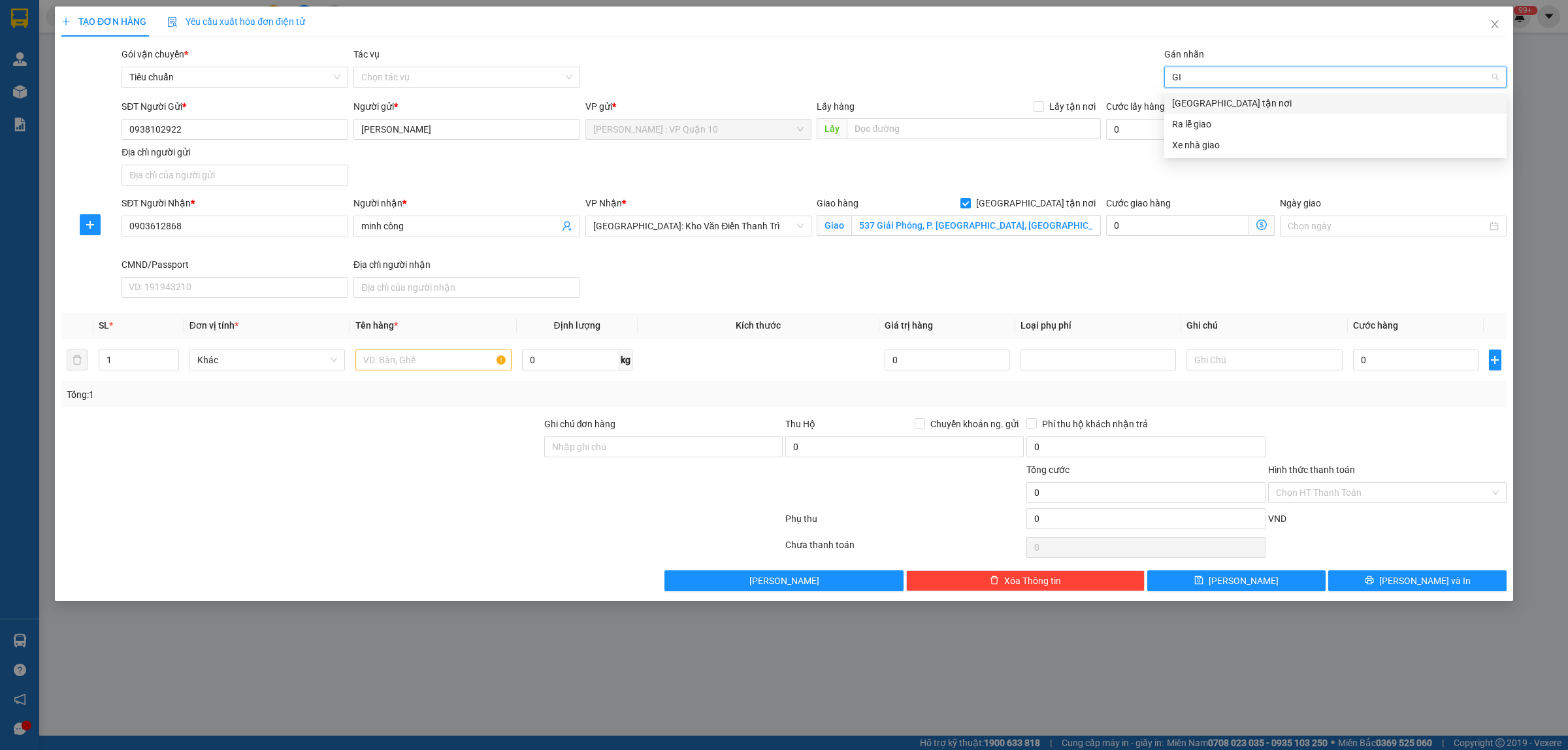
click at [1193, 102] on div "[GEOGRAPHIC_DATA] tận nơi" at bounding box center [1335, 104] width 327 height 14
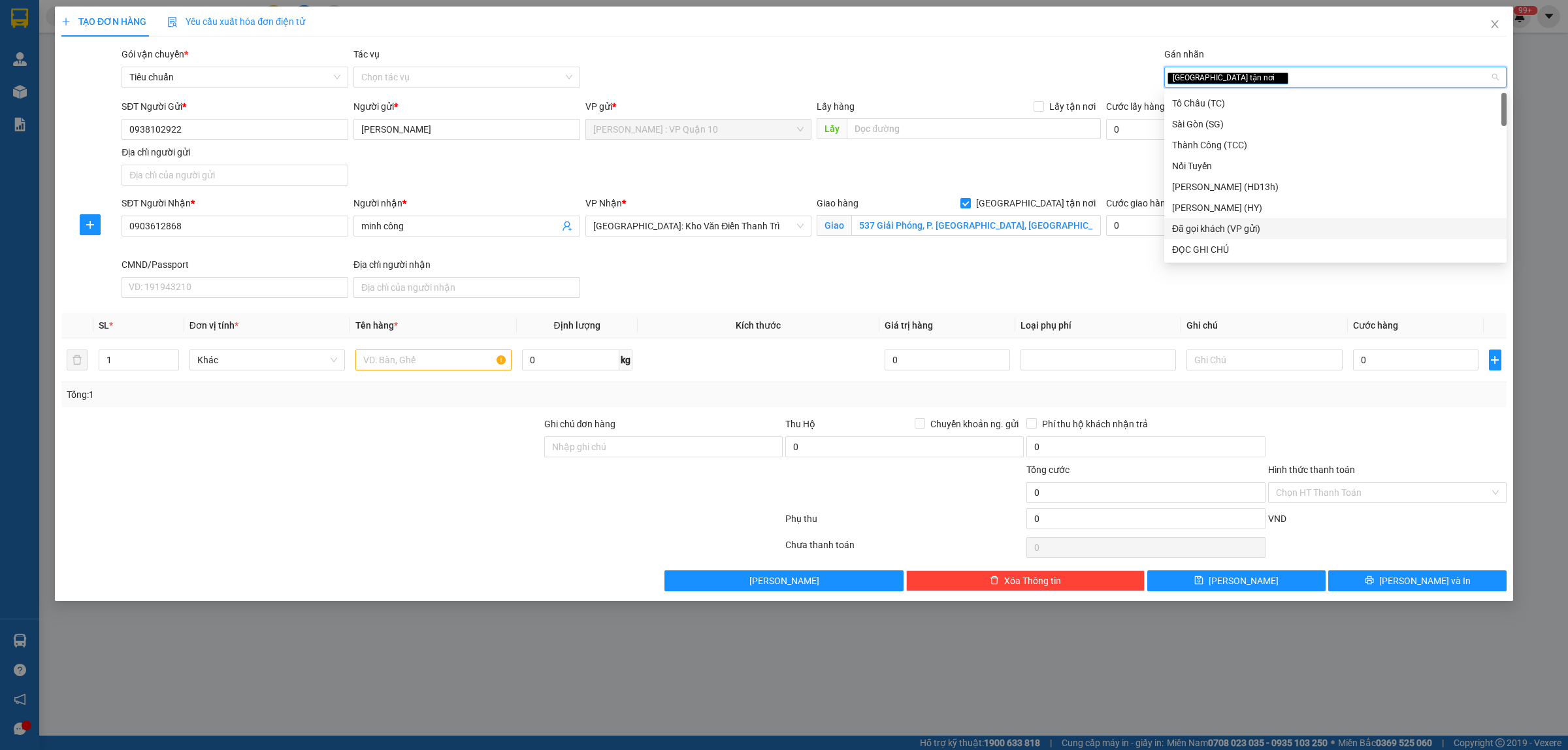
click at [1254, 229] on div "Đã gọi khách (VP gửi)" at bounding box center [1335, 229] width 327 height 14
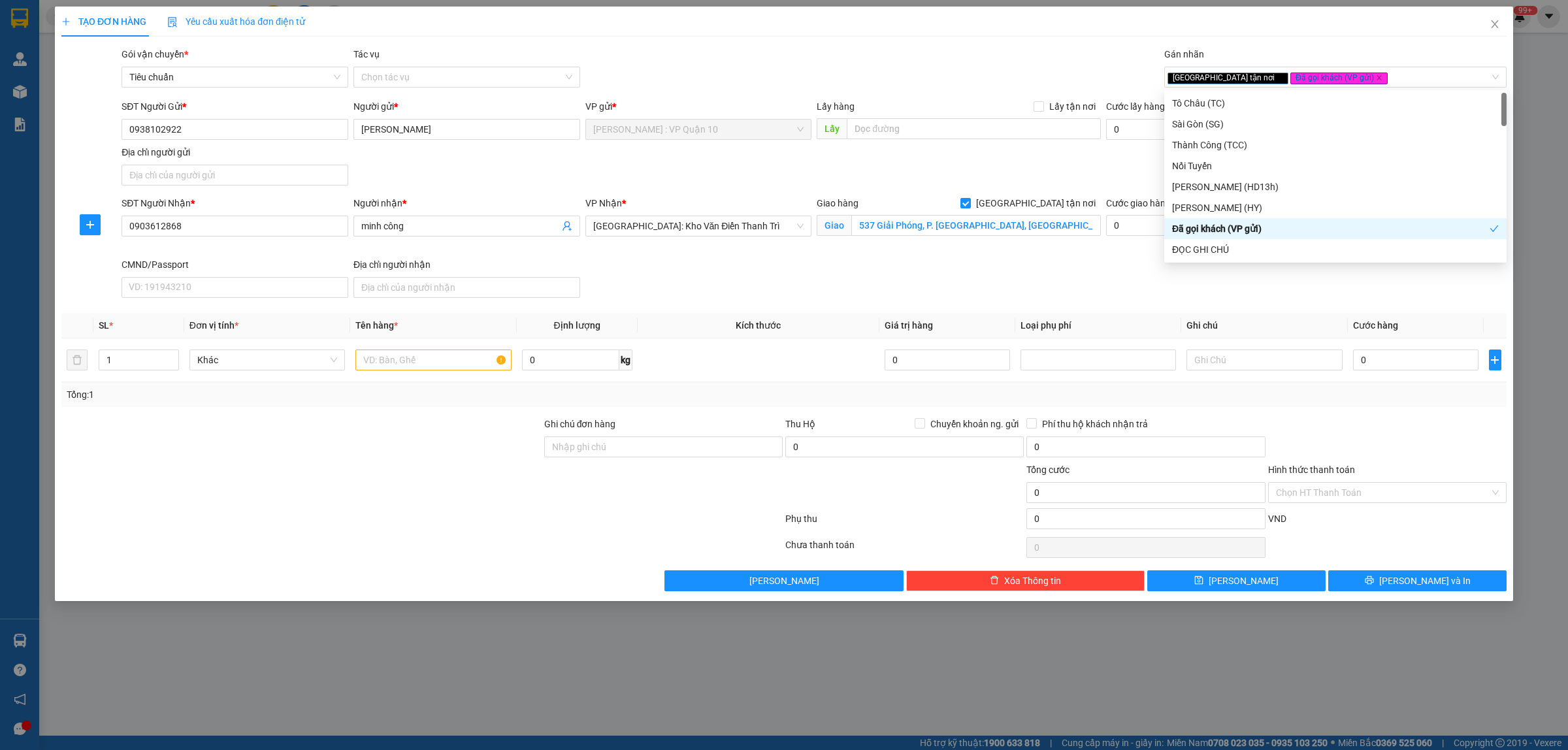
click at [304, 423] on div at bounding box center [301, 439] width 483 height 45
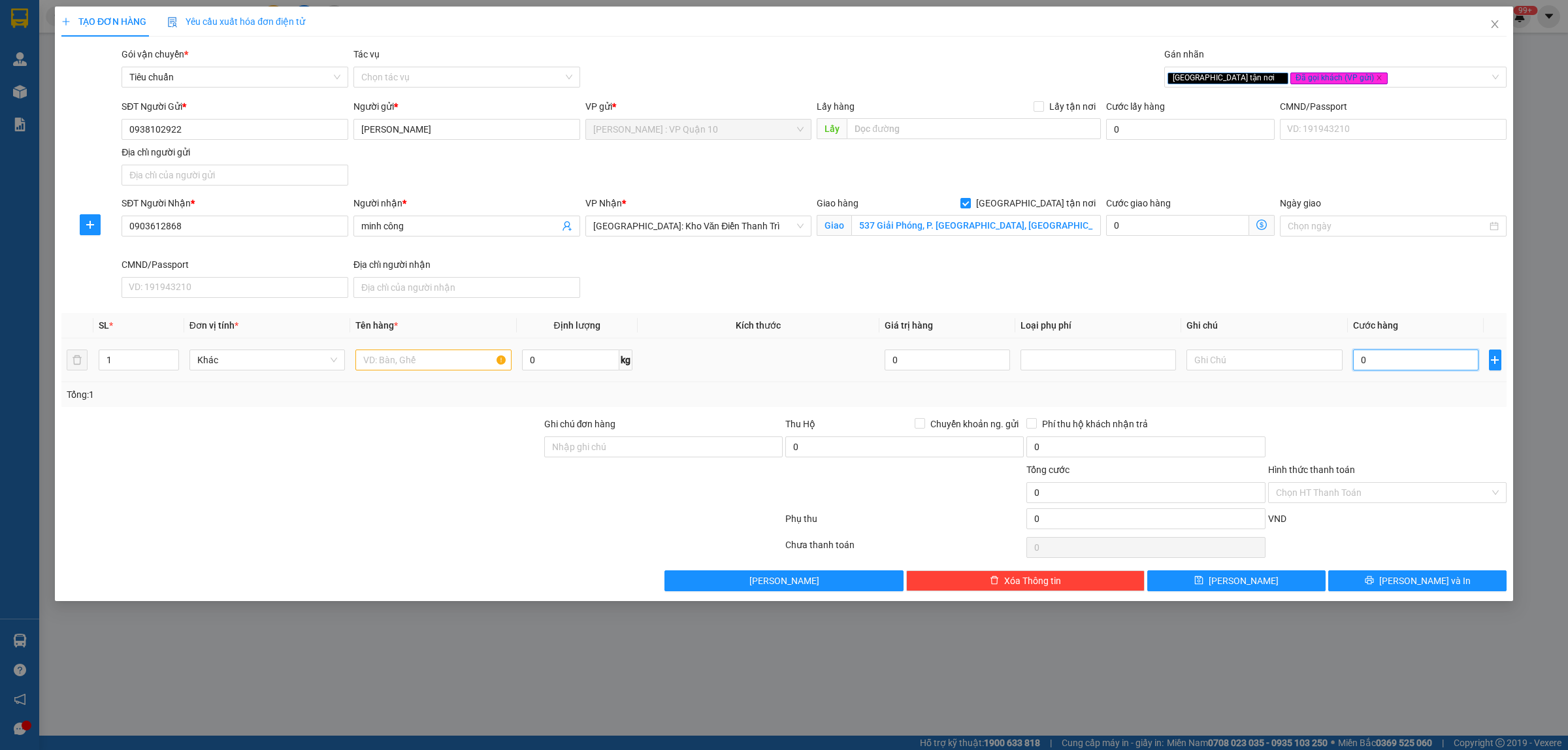
click at [1409, 356] on input "0" at bounding box center [1415, 360] width 125 height 21
drag, startPoint x: 397, startPoint y: 457, endPoint x: 301, endPoint y: 379, distance: 123.7
click at [395, 455] on div at bounding box center [301, 439] width 483 height 45
click at [147, 364] on input "1" at bounding box center [139, 359] width 79 height 20
type input "8"
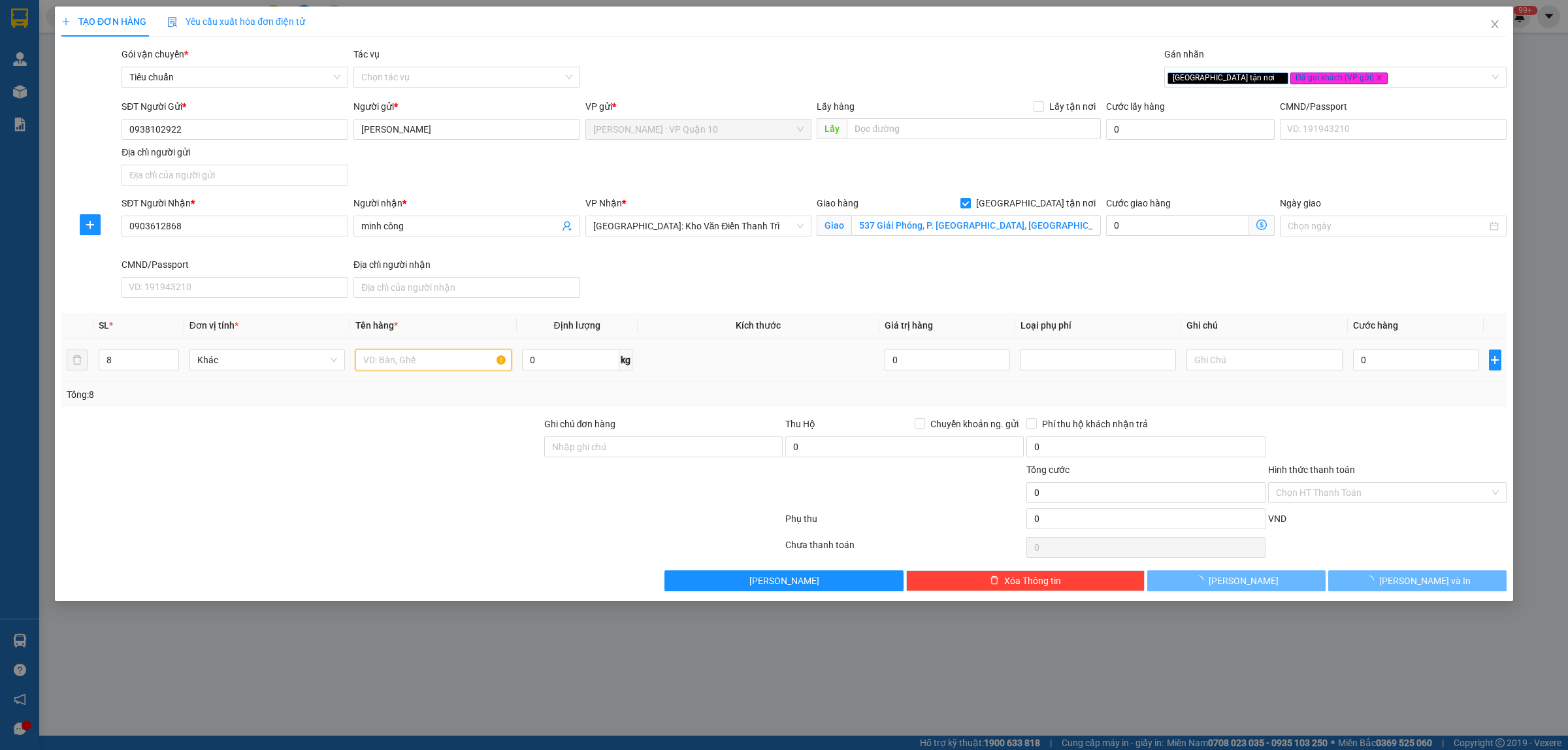
drag, startPoint x: 406, startPoint y: 364, endPoint x: 417, endPoint y: 360, distance: 11.7
click at [415, 363] on input "text" at bounding box center [433, 360] width 155 height 21
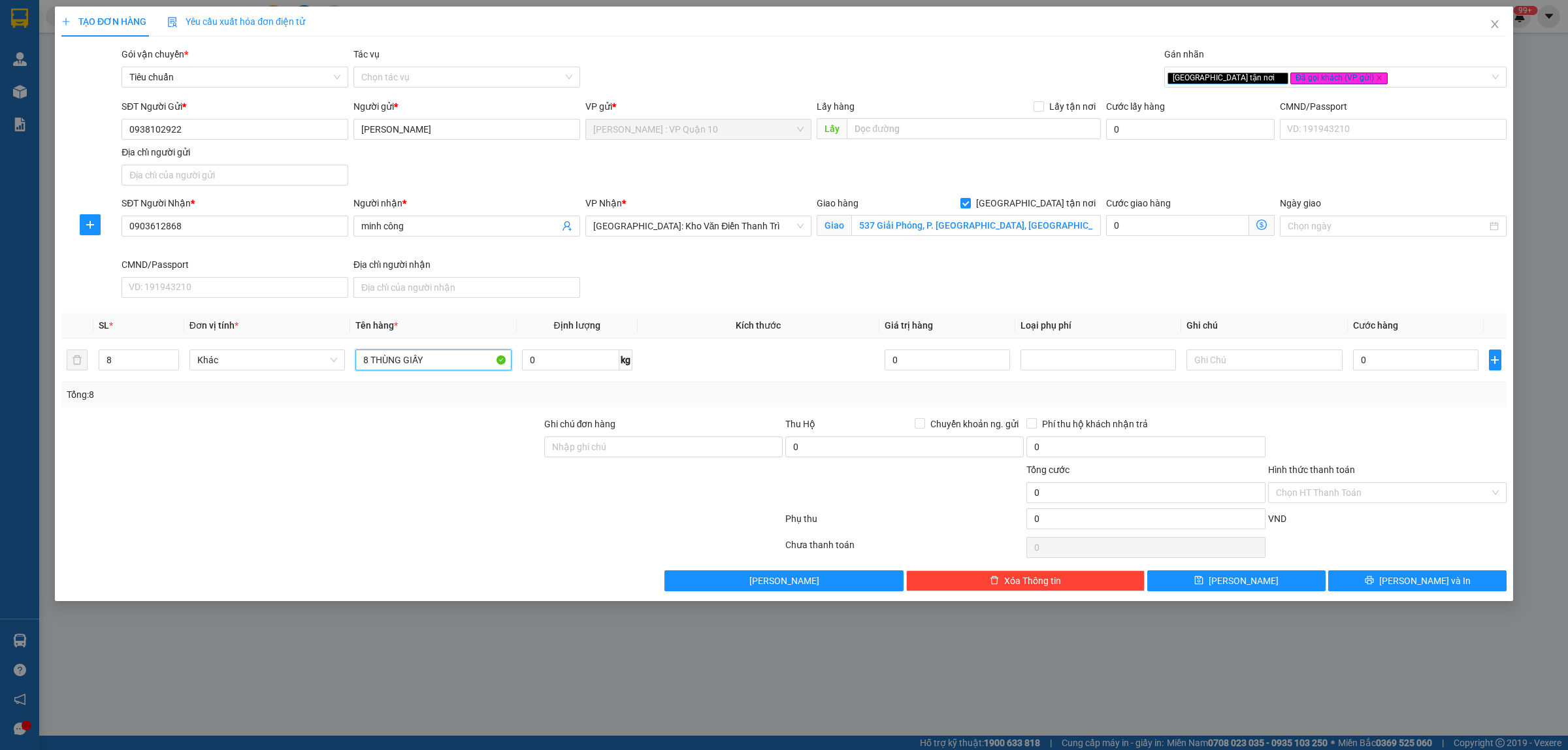
type input "8 THÙNG GIẤY"
drag, startPoint x: 446, startPoint y: 462, endPoint x: 671, endPoint y: 453, distance: 225.2
click at [455, 462] on div at bounding box center [301, 439] width 483 height 45
click at [672, 448] on input "Ghi chú đơn hàng" at bounding box center [663, 447] width 238 height 21
type input "hàng k bao bể vỡ hư hỏng"
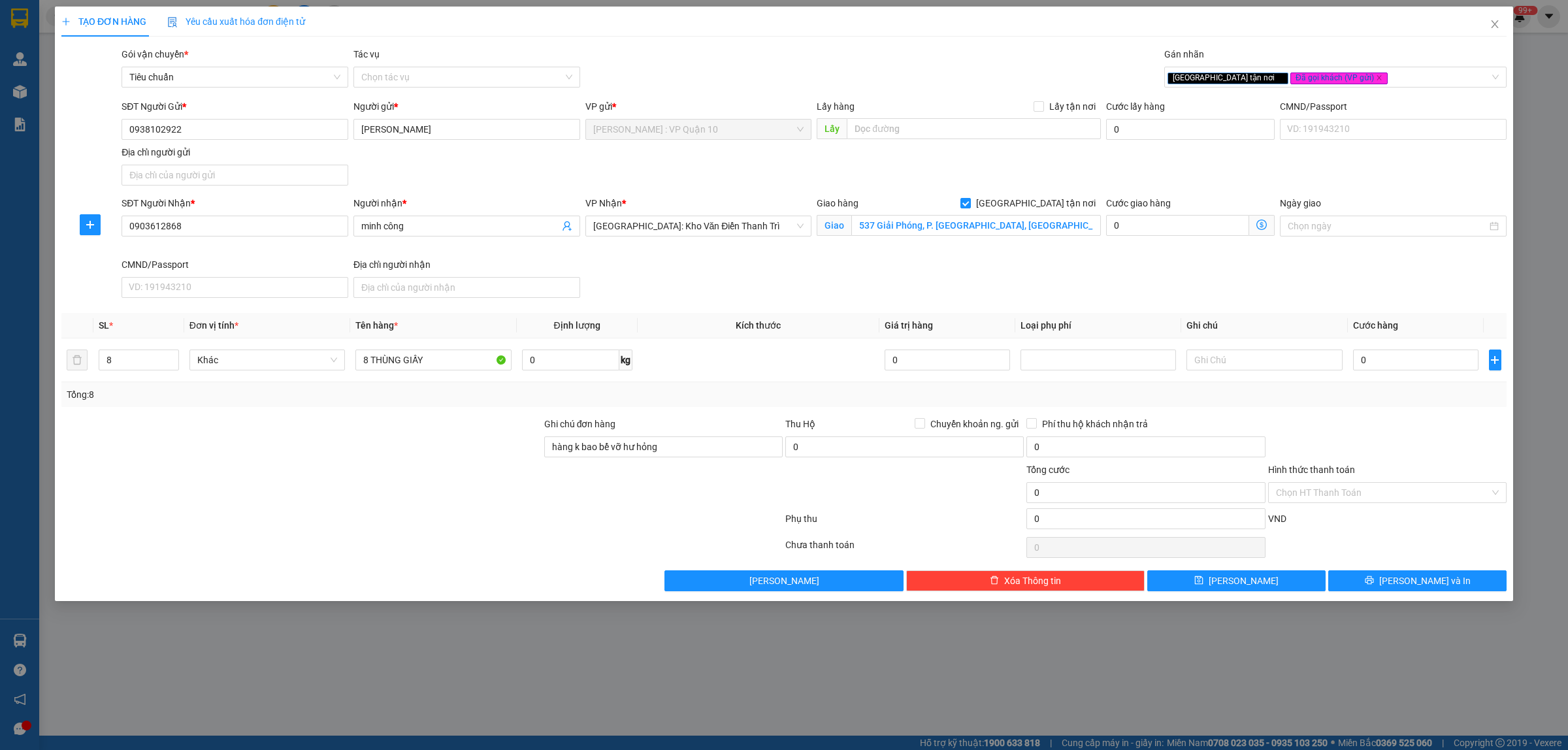
click at [573, 513] on div at bounding box center [421, 521] width 723 height 26
click at [1419, 415] on div "Transit Pickup Surcharge Ids Transit Deliver Surcharge Ids Transit Deliver Surc…" at bounding box center [783, 319] width 1445 height 544
click at [1385, 364] on input "0" at bounding box center [1415, 360] width 125 height 21
type input "90"
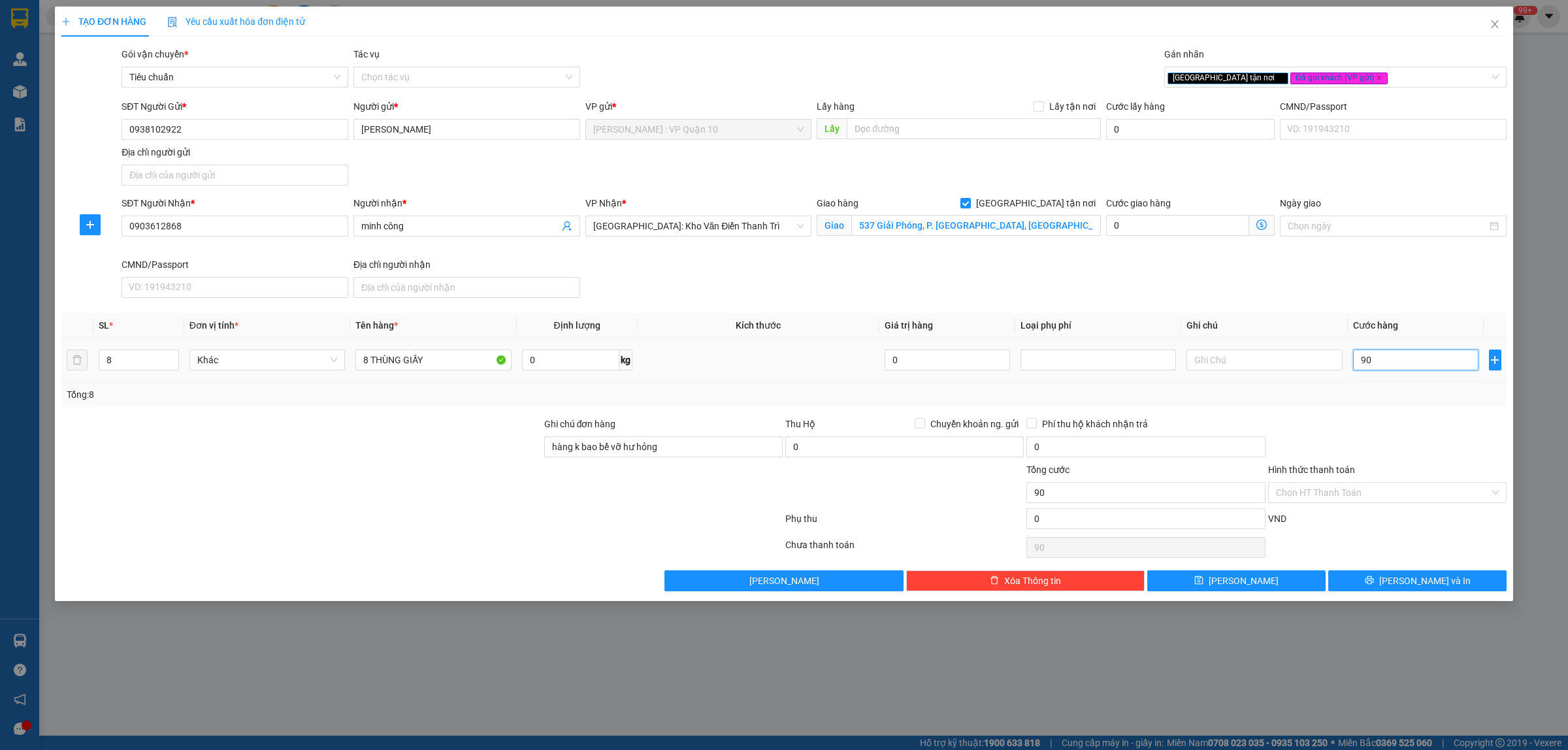
type input "90"
type input "950"
type input "9.500"
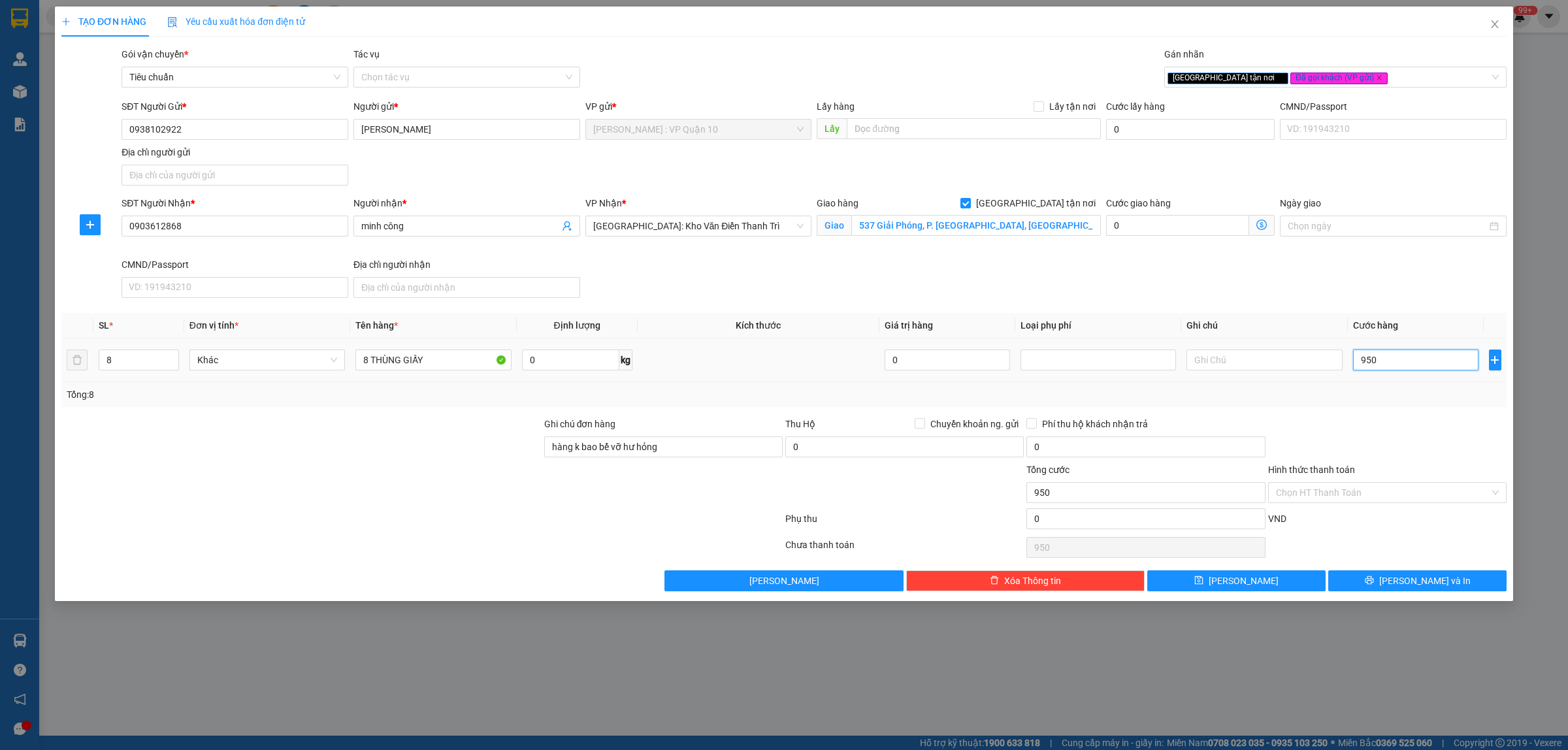
type input "9.500"
type input "95.000"
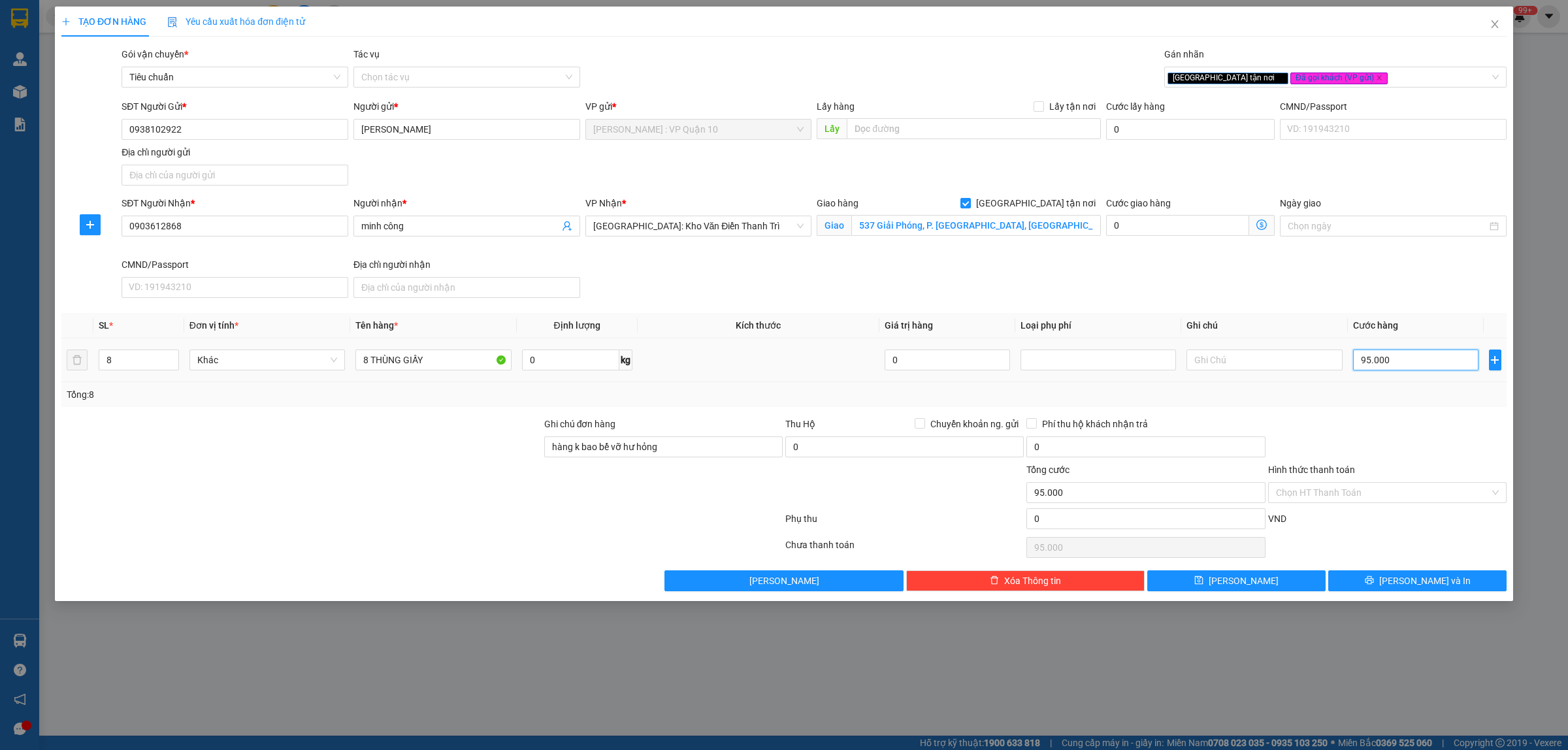
type input "950.000"
click at [1326, 492] on input "Hình thức thanh toán" at bounding box center [1382, 493] width 214 height 20
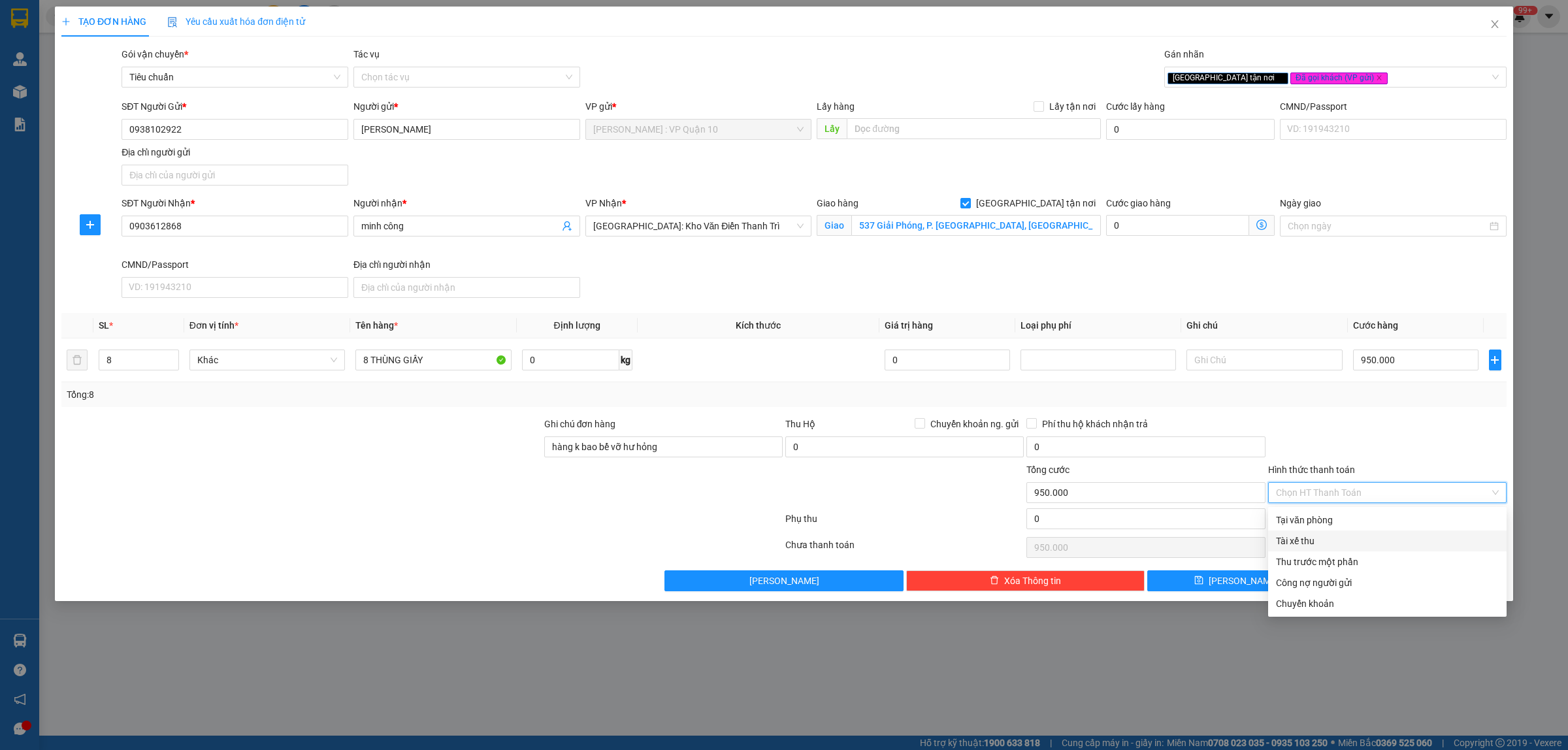
click at [1313, 532] on div "Tài xế thu" at bounding box center [1386, 541] width 238 height 21
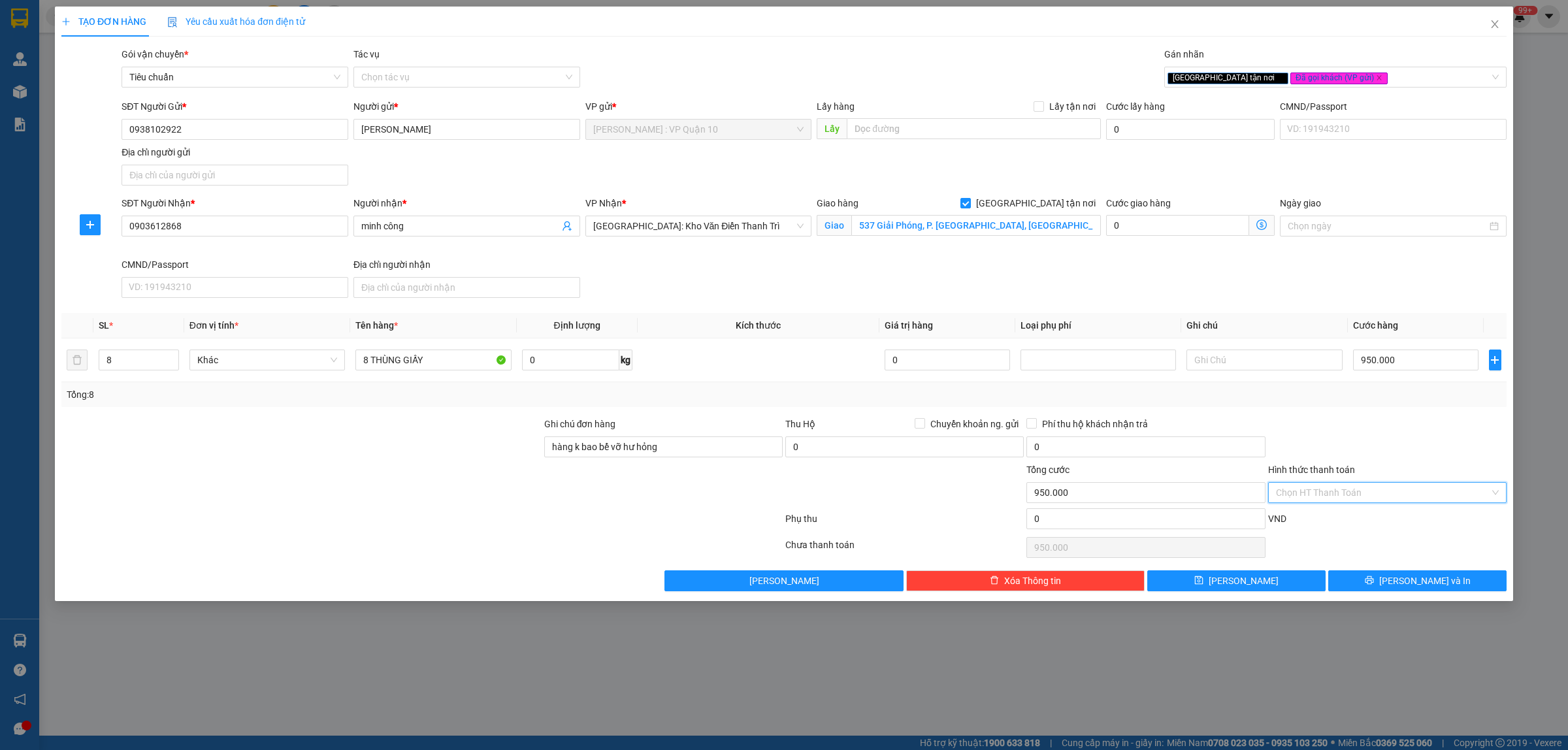
drag, startPoint x: 1308, startPoint y: 493, endPoint x: 1310, endPoint y: 487, distance: 6.3
click at [1308, 492] on input "Hình thức thanh toán" at bounding box center [1382, 493] width 214 height 20
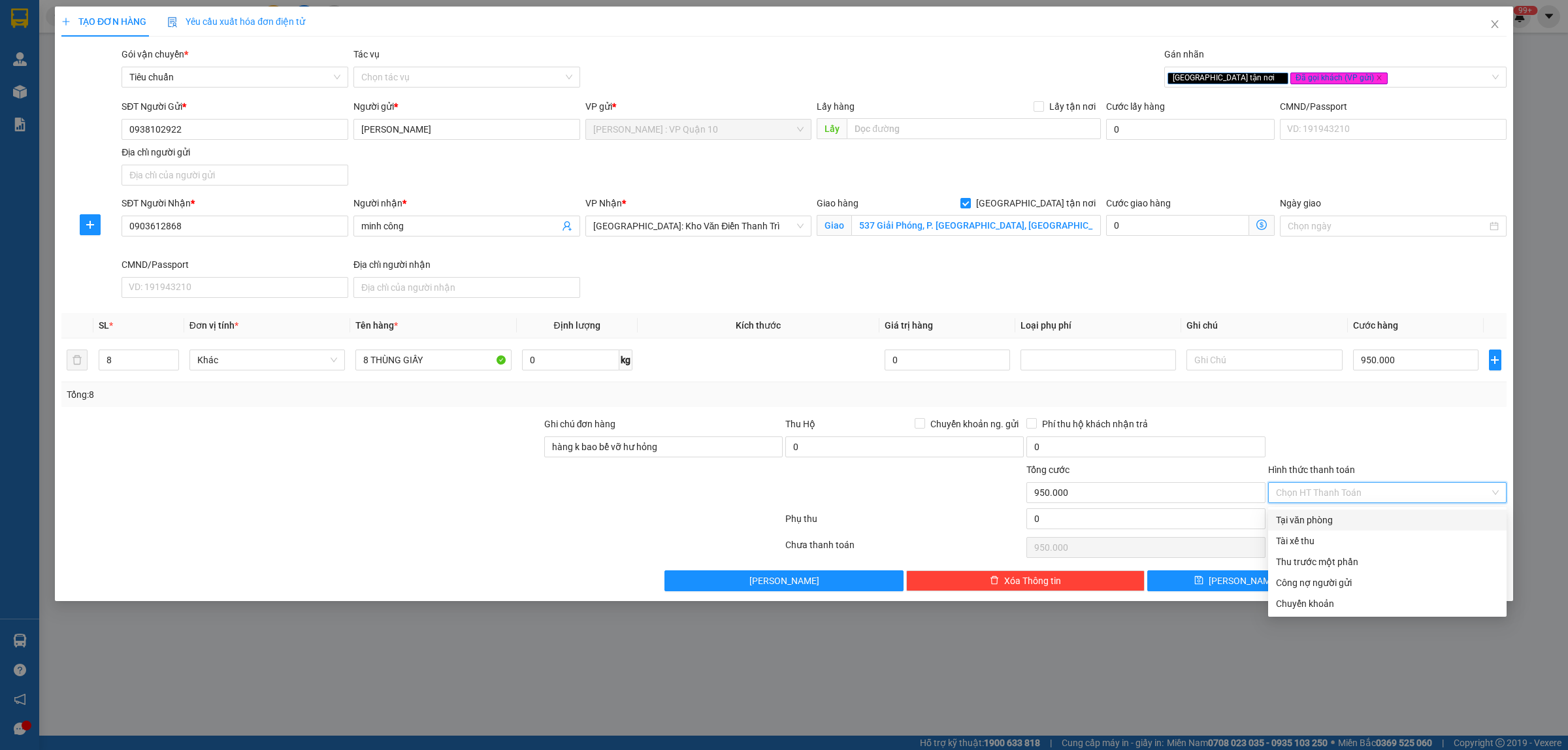
click at [1317, 513] on div "Tại văn phòng" at bounding box center [1387, 520] width 223 height 14
type input "0"
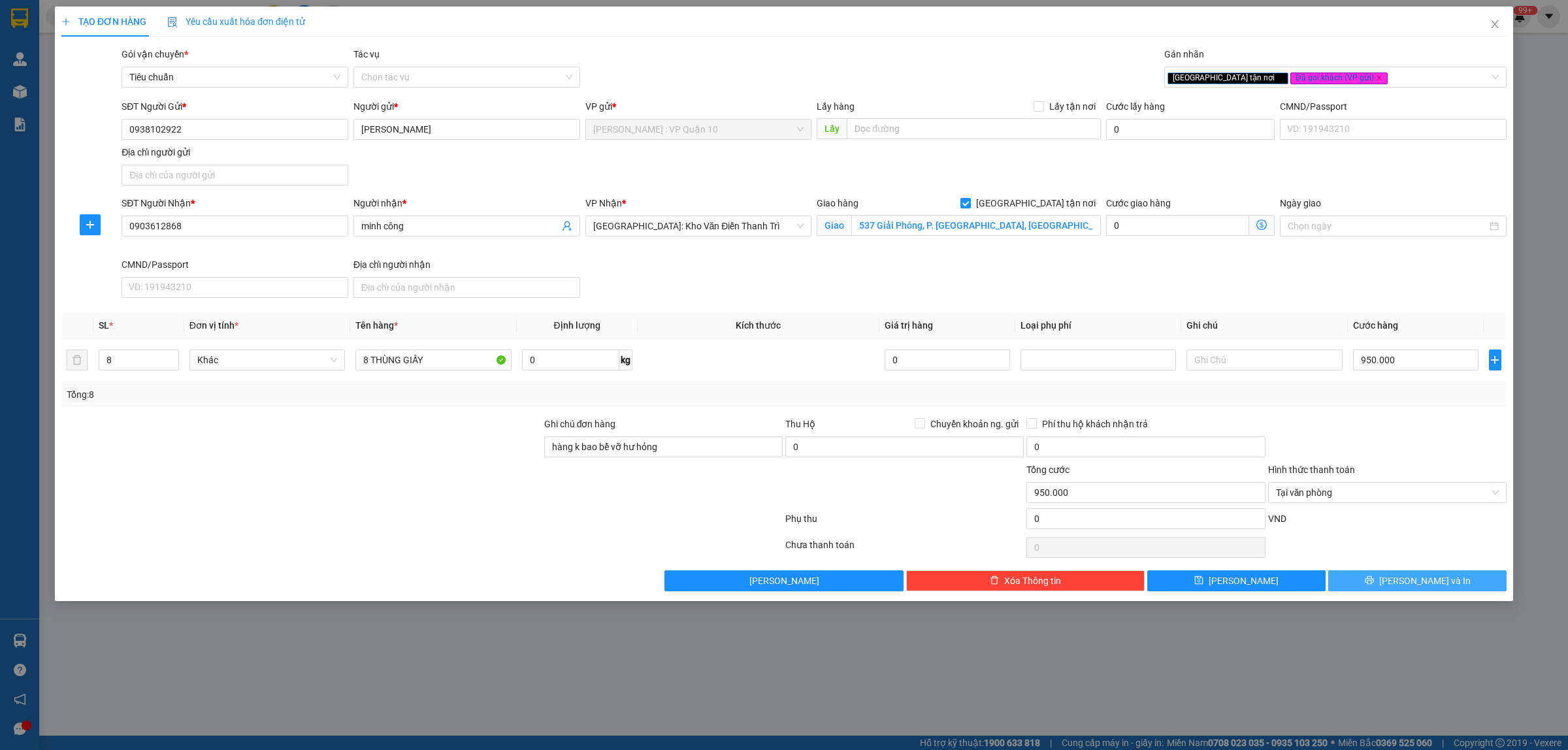
click at [1373, 585] on icon "printer" at bounding box center [1369, 580] width 9 height 9
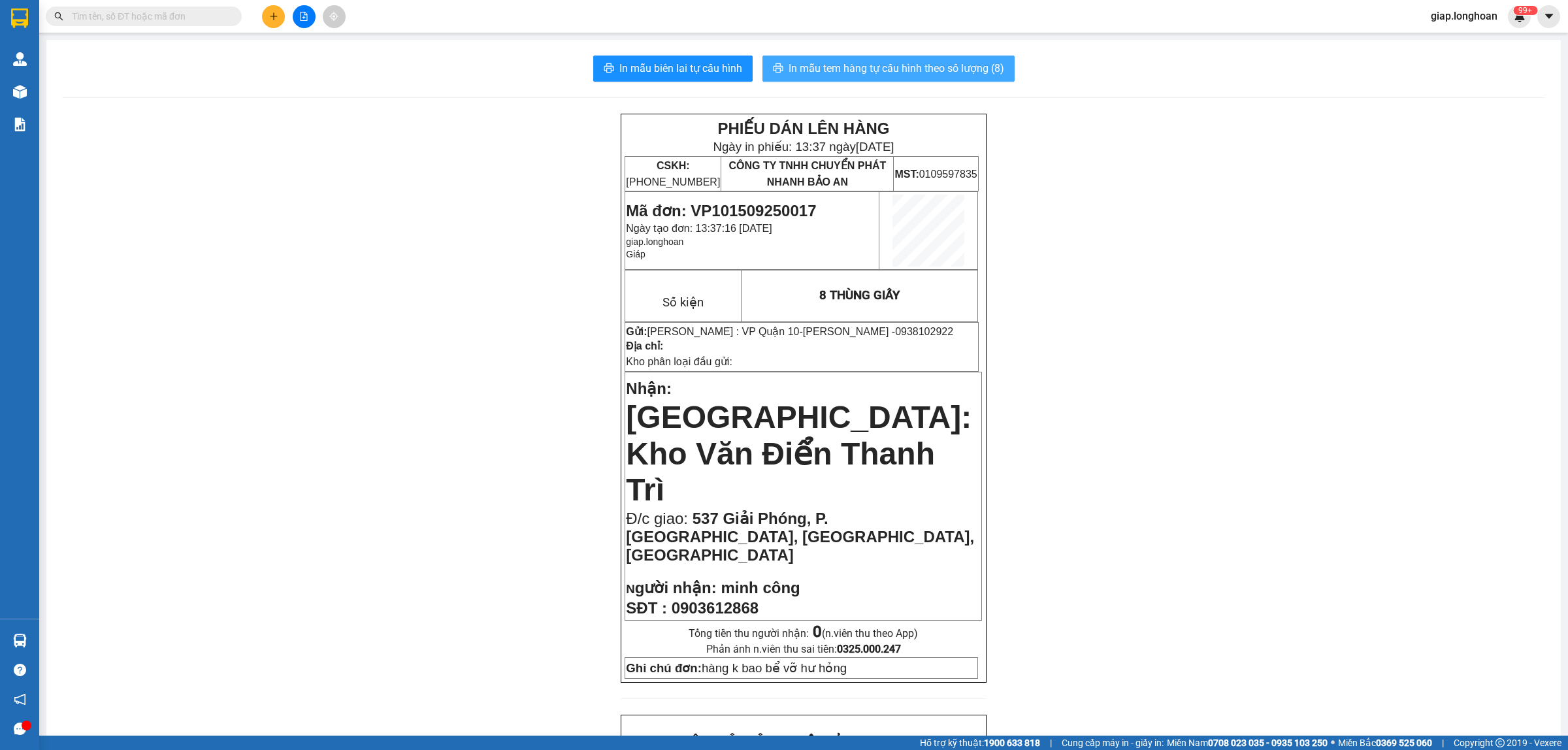
click at [890, 62] on span "In mẫu tem hàng tự cấu hình theo số lượng (8)" at bounding box center [896, 68] width 216 height 16
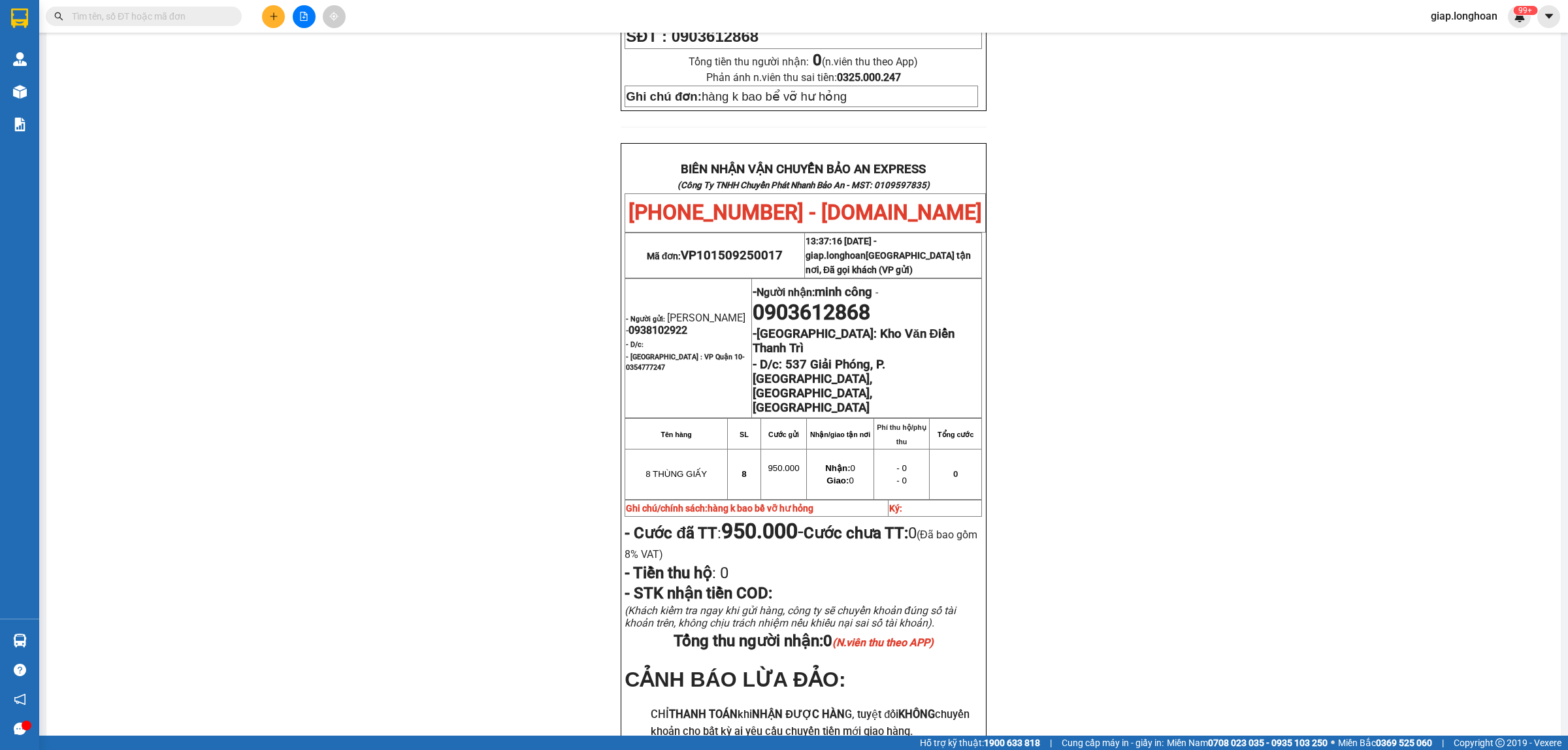
click at [1249, 359] on div "PHIẾU DÁN LÊN HÀNG Ngày in phiếu: 13:37 ngày 15-09-2025 CSKH: 1900.06.88.33 CÔN…" at bounding box center [803, 200] width 1483 height 1317
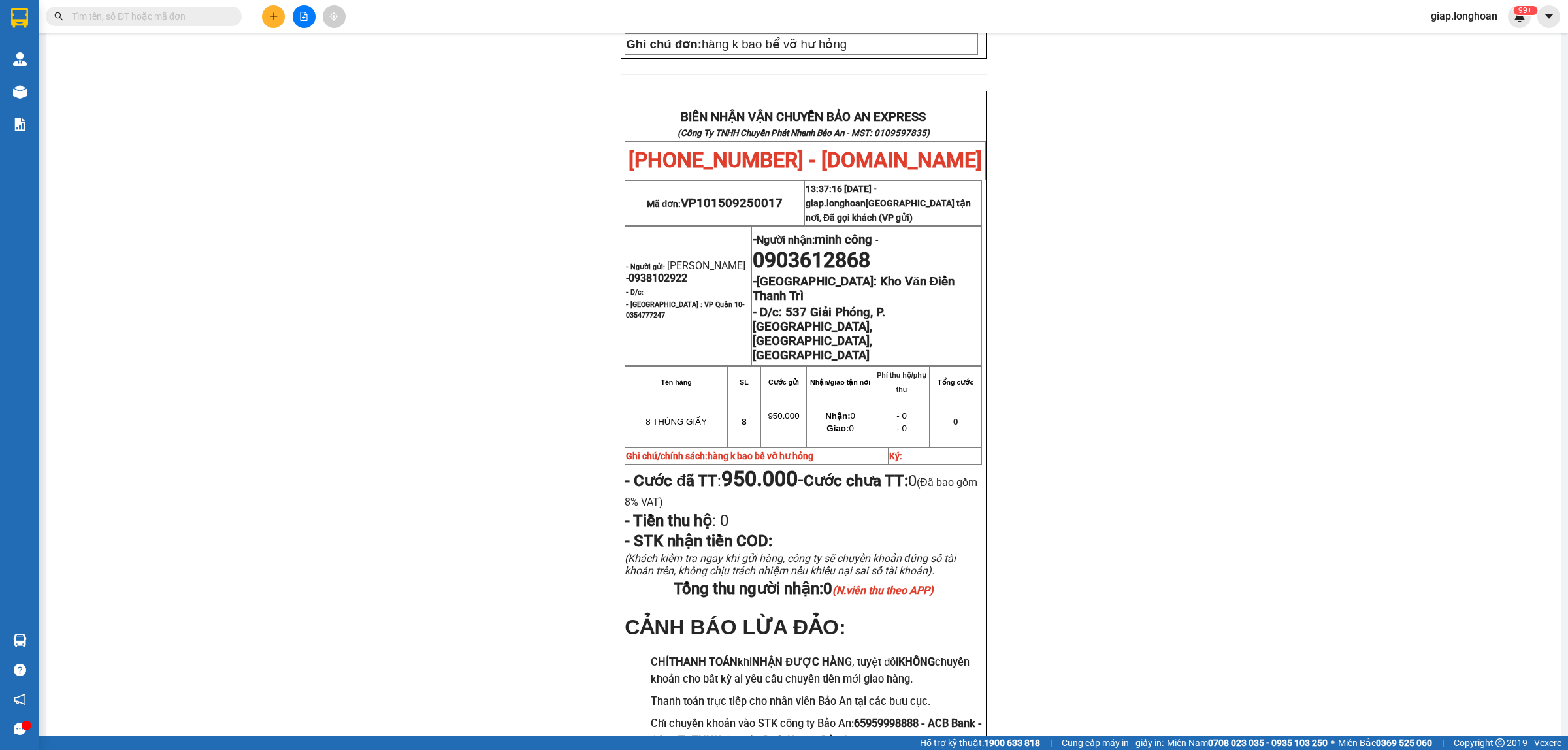
scroll to position [625, 0]
click at [272, 20] on icon "plus" at bounding box center [273, 16] width 9 height 9
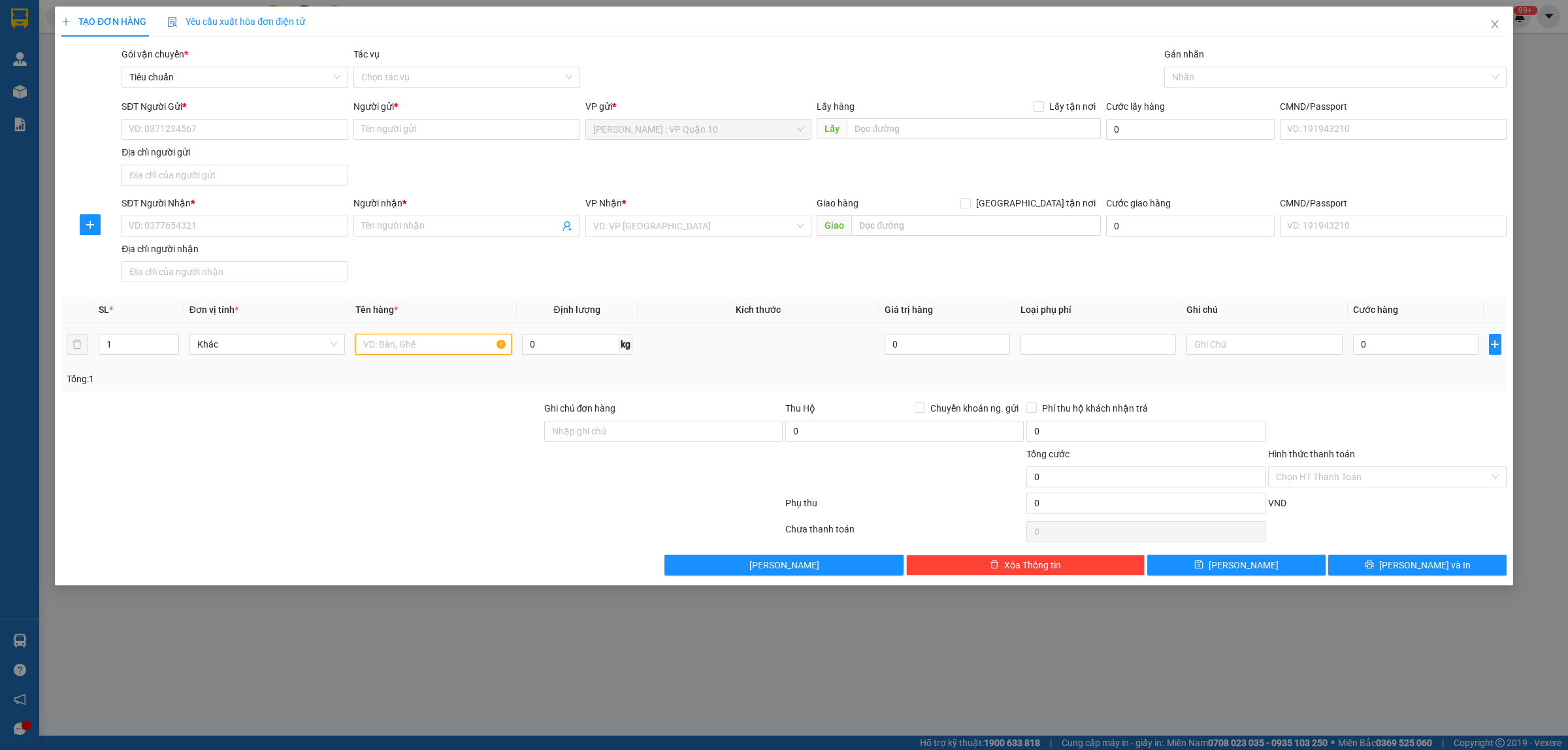
drag, startPoint x: 370, startPoint y: 345, endPoint x: 378, endPoint y: 350, distance: 9.4
click at [374, 348] on input "text" at bounding box center [433, 344] width 155 height 21
type input "1 KIỆN KHUNG GỖ BỌC BE"
click at [390, 416] on div at bounding box center [301, 423] width 483 height 45
click at [709, 431] on input "Ghi chú đơn hàng" at bounding box center [663, 431] width 238 height 21
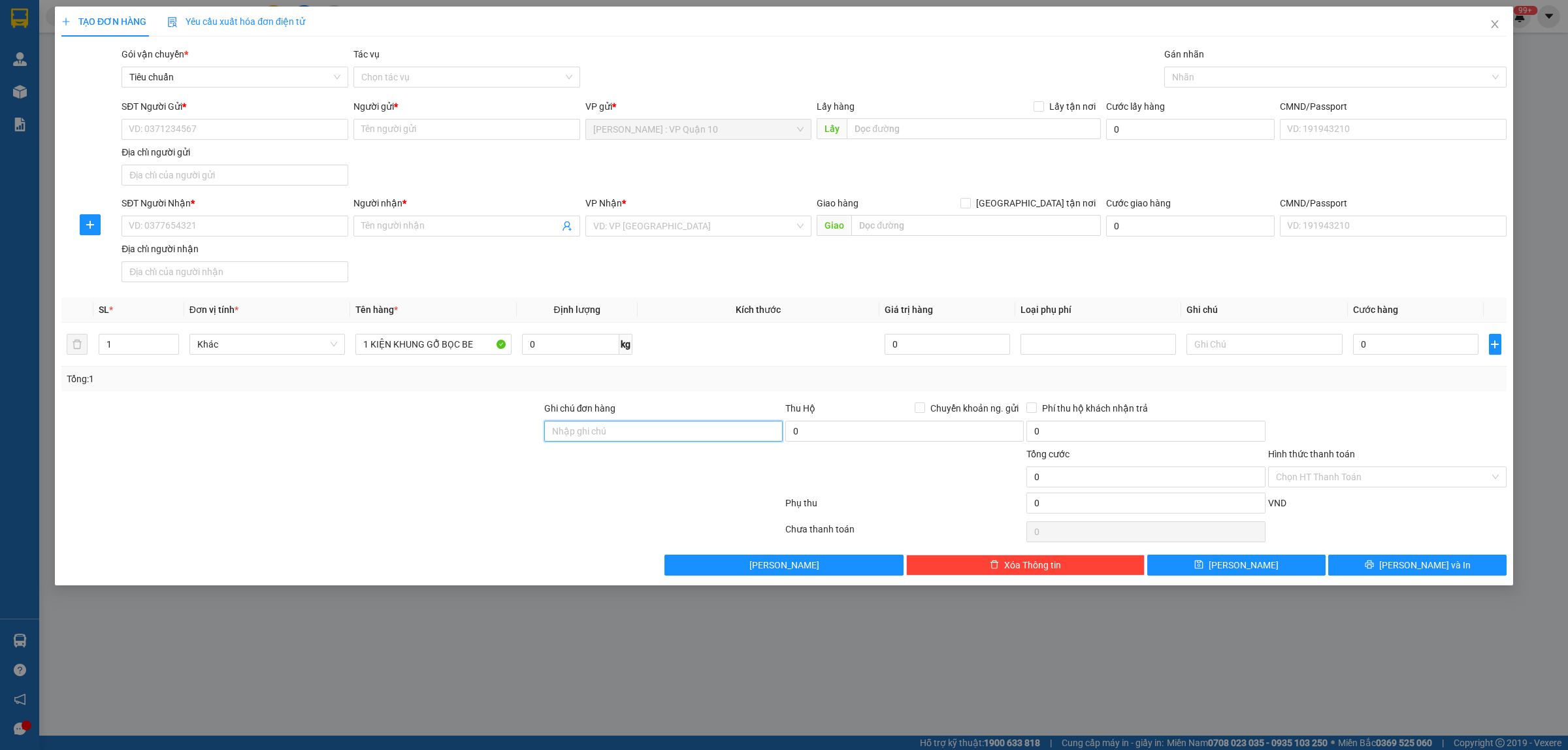
type input "hàng k bao bể vỡ hư hỏng"
click at [169, 226] on input "SĐT Người Nhận *" at bounding box center [234, 226] width 226 height 21
type input "0984276930"
click at [162, 249] on div "0984276930 - NHẬT LINH" at bounding box center [234, 253] width 211 height 14
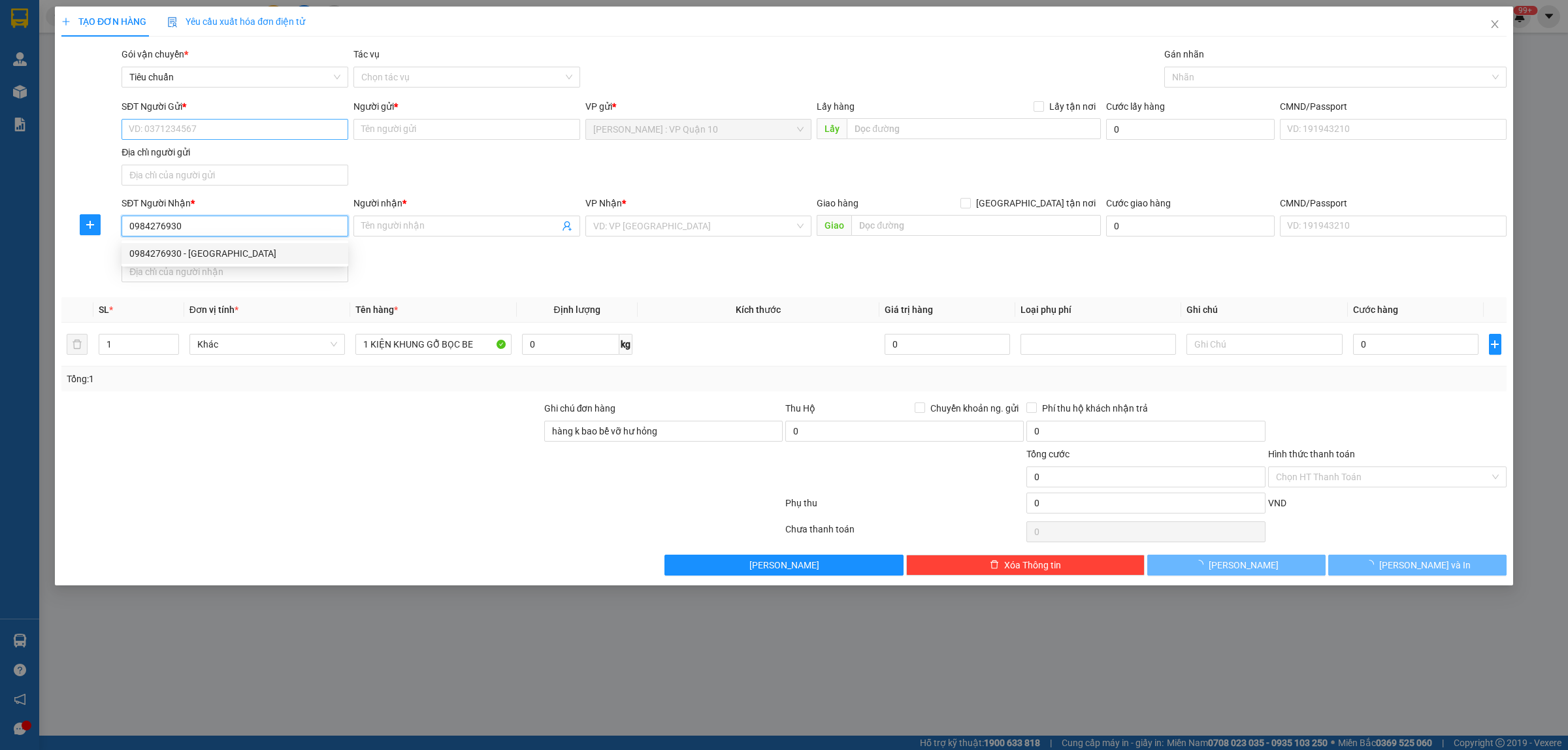
type input "NHẬT LINH"
checkbox input "true"
type input "LÔ T71 - CỤM SX LÀNG NGHỀ TẬP TRUNG KIÊU KỴ - GIA LÂM - HÀ NỘI"
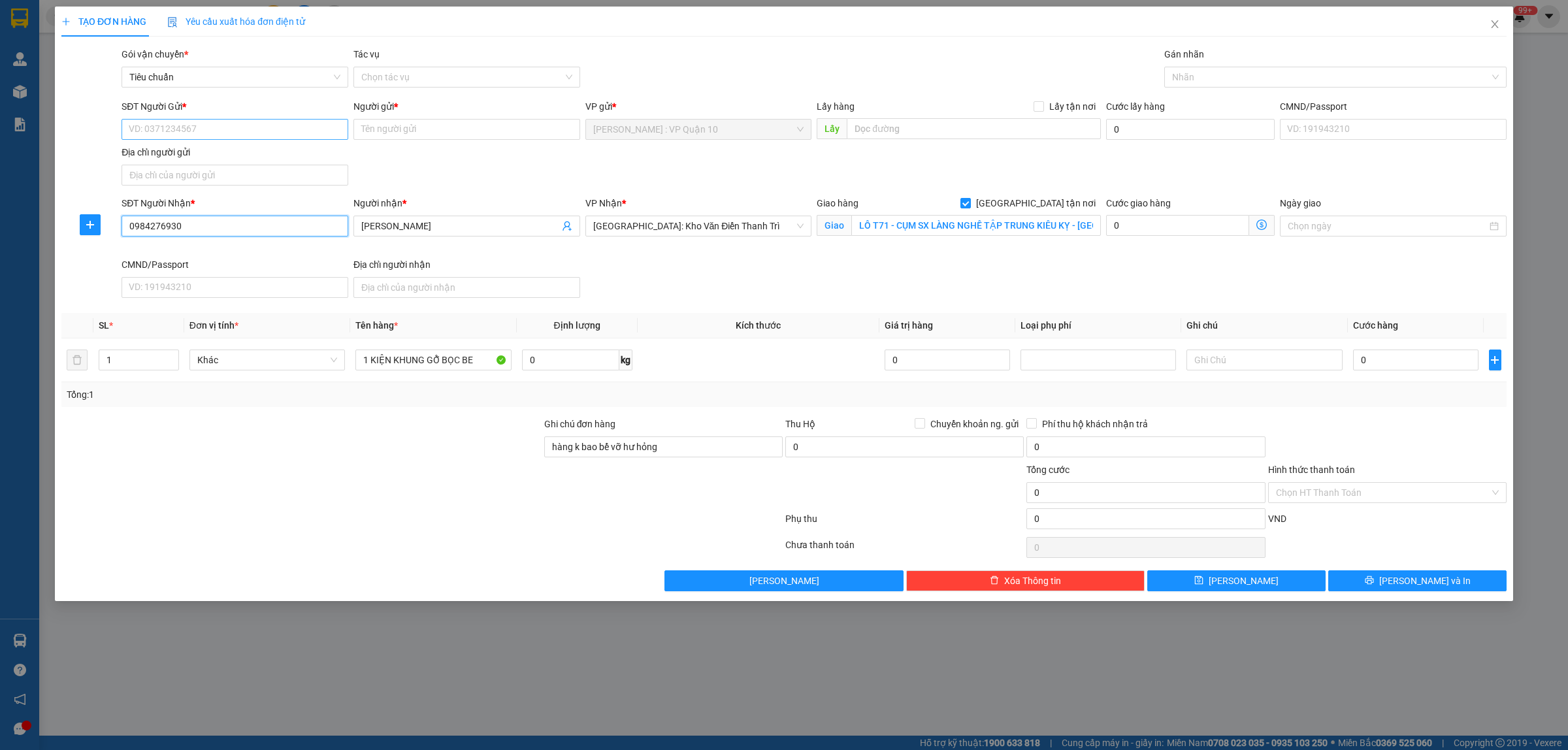
type input "0984276930"
click at [240, 129] on input "SĐT Người Gửi *" at bounding box center [234, 129] width 226 height 21
click at [178, 158] on div "0963934735 - PHI" at bounding box center [234, 156] width 211 height 14
type input "0963934735"
type input "PHI"
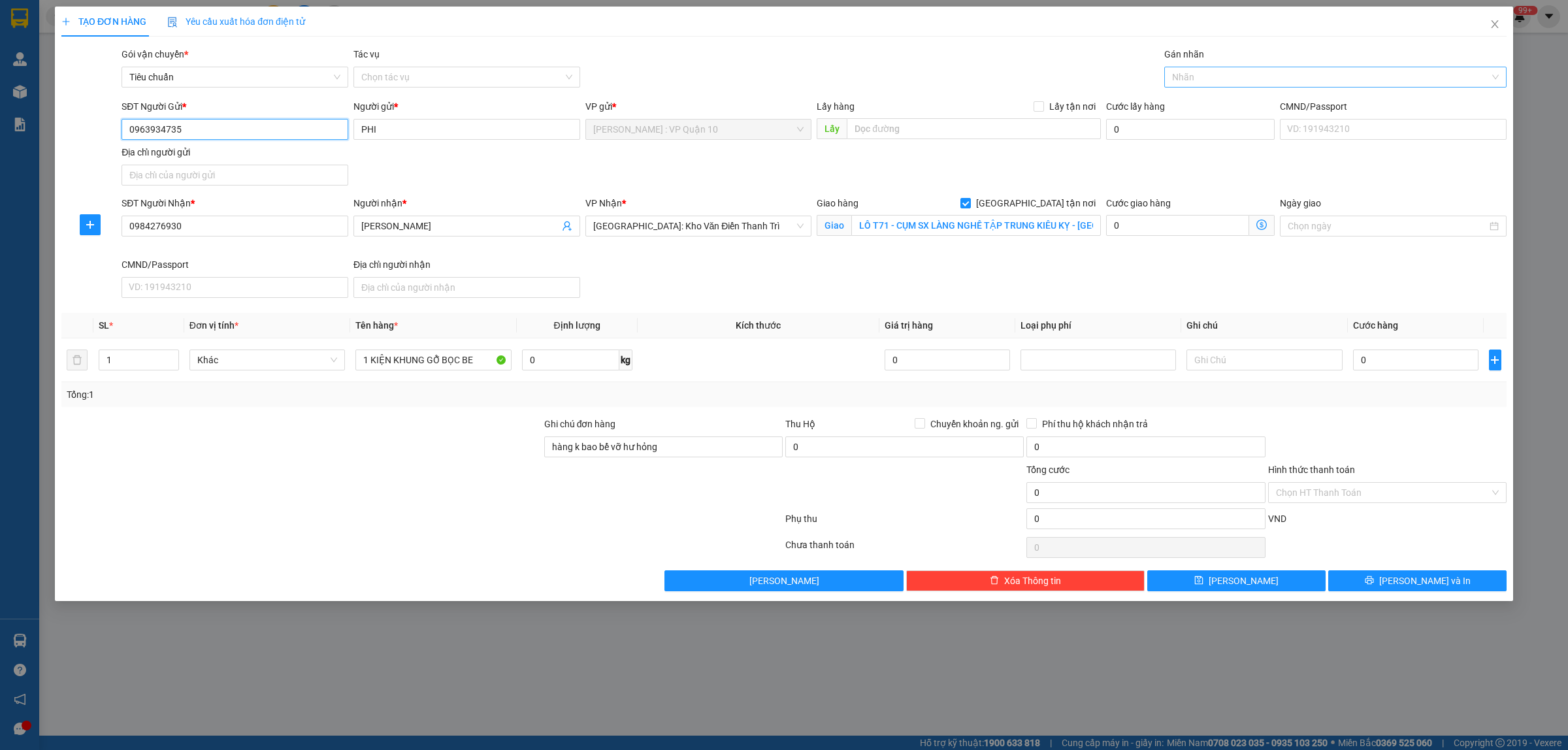
click at [1226, 80] on div at bounding box center [1328, 77] width 323 height 16
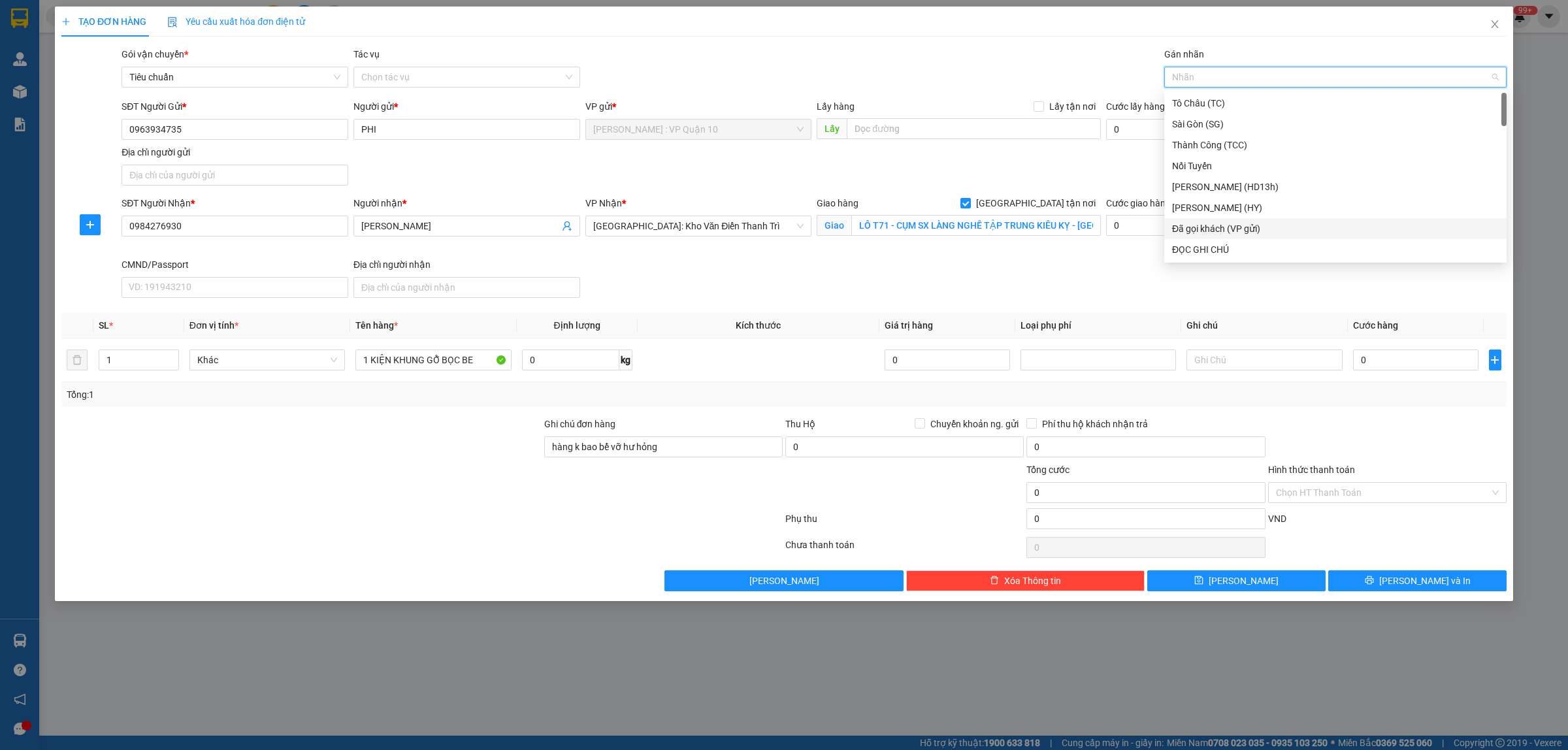
click at [1241, 224] on div "Đã gọi khách (VP gửi)" at bounding box center [1335, 229] width 327 height 14
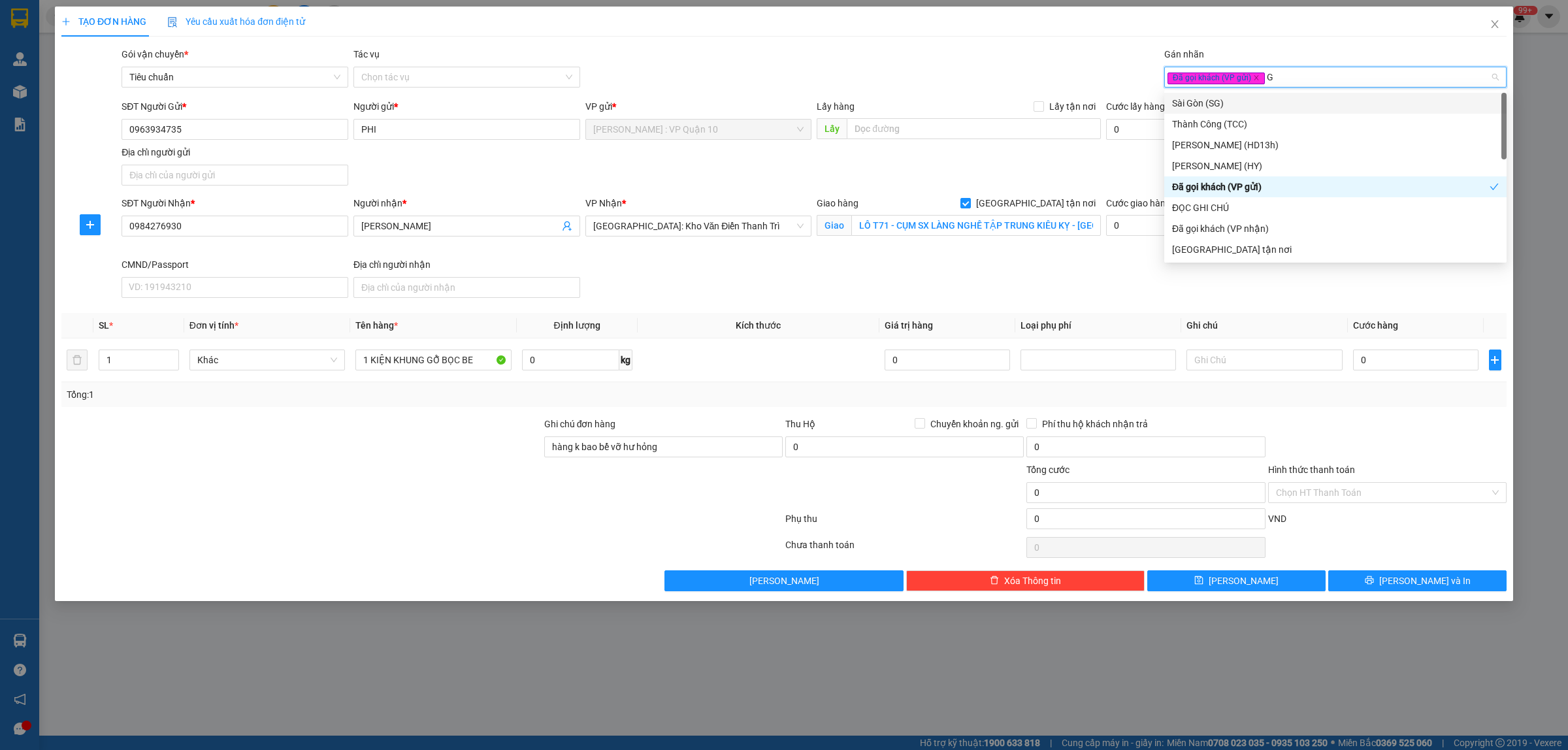
type input "GI"
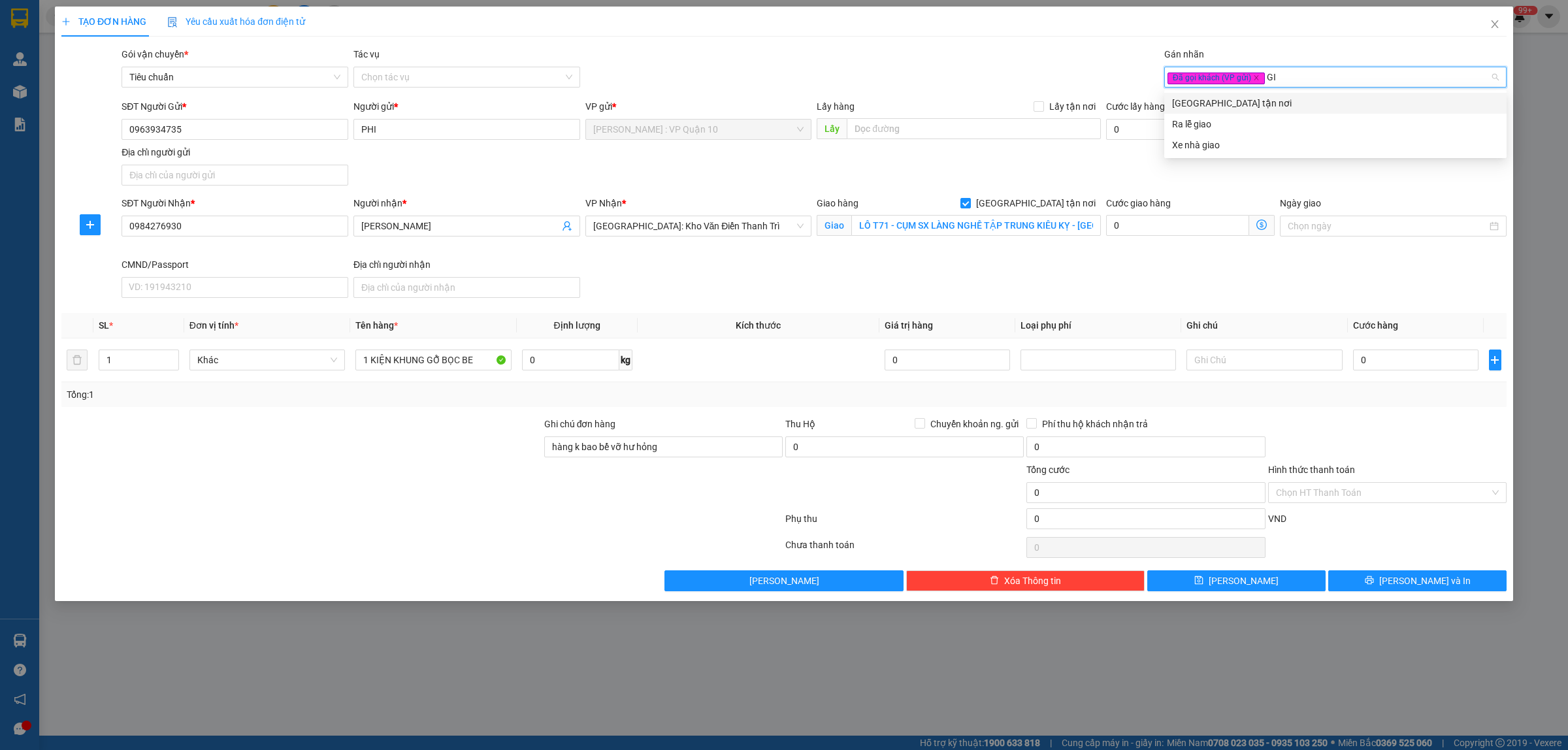
click at [1187, 98] on div "[GEOGRAPHIC_DATA] tận nơi" at bounding box center [1335, 104] width 327 height 14
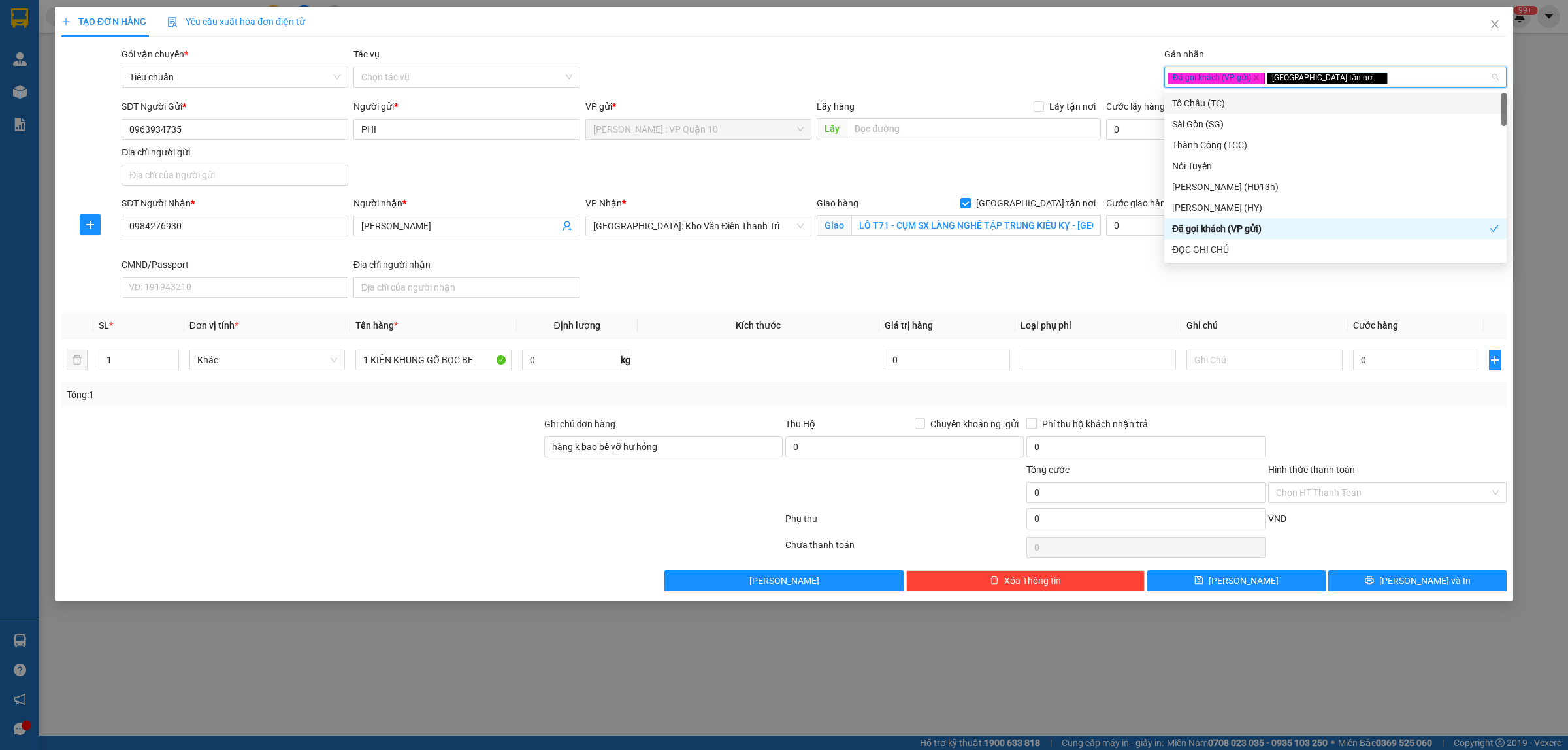
drag, startPoint x: 955, startPoint y: 69, endPoint x: 915, endPoint y: 88, distance: 44.3
click at [955, 69] on div "Gói vận chuyển * Tiêu chuẩn Tác vụ Chọn tác vụ Gán nhãn Đã gọi khách (VP gửi)…" at bounding box center [813, 69] width 1390 height 45
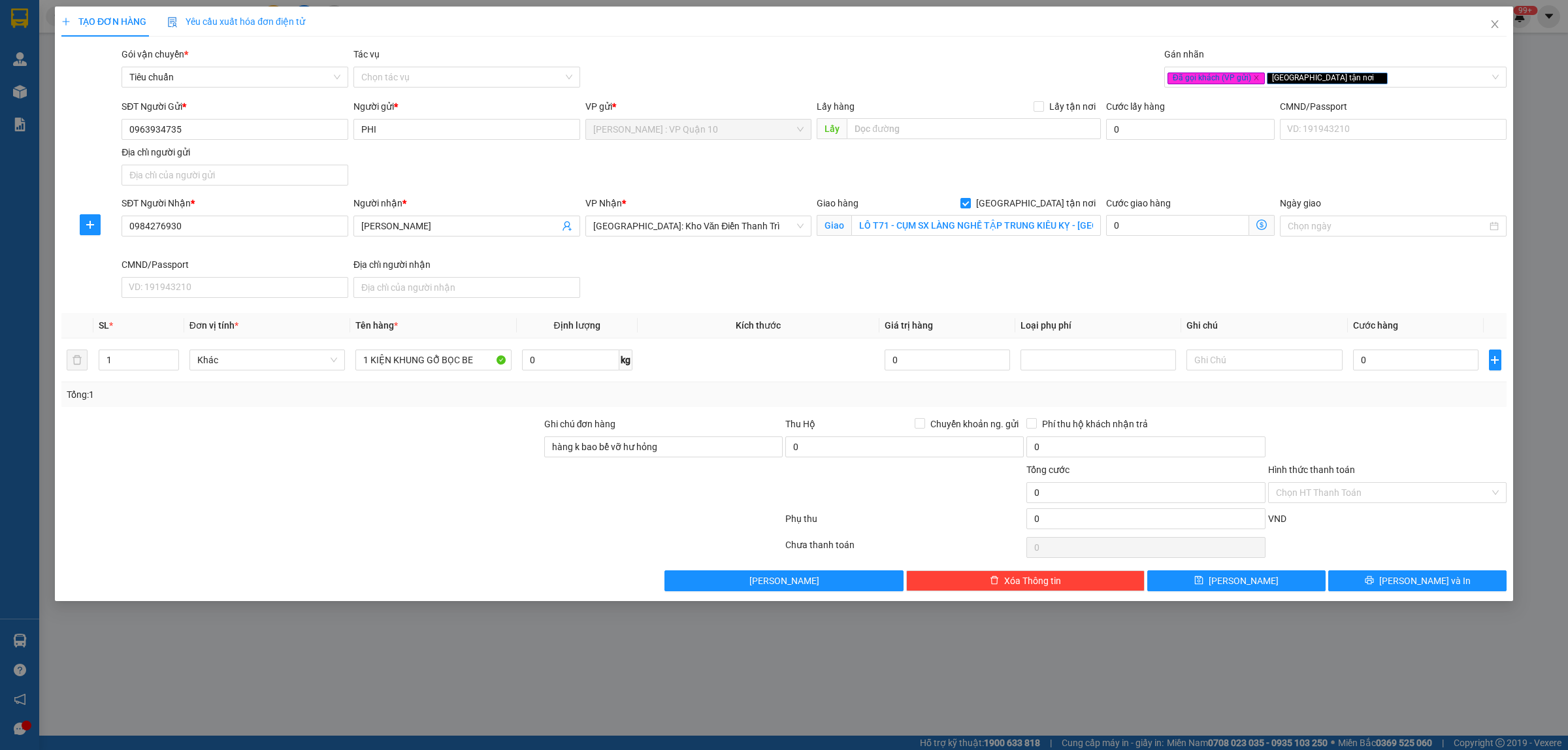
click at [402, 434] on div at bounding box center [301, 439] width 483 height 45
click at [1402, 363] on input "0" at bounding box center [1415, 360] width 125 height 21
type input "10"
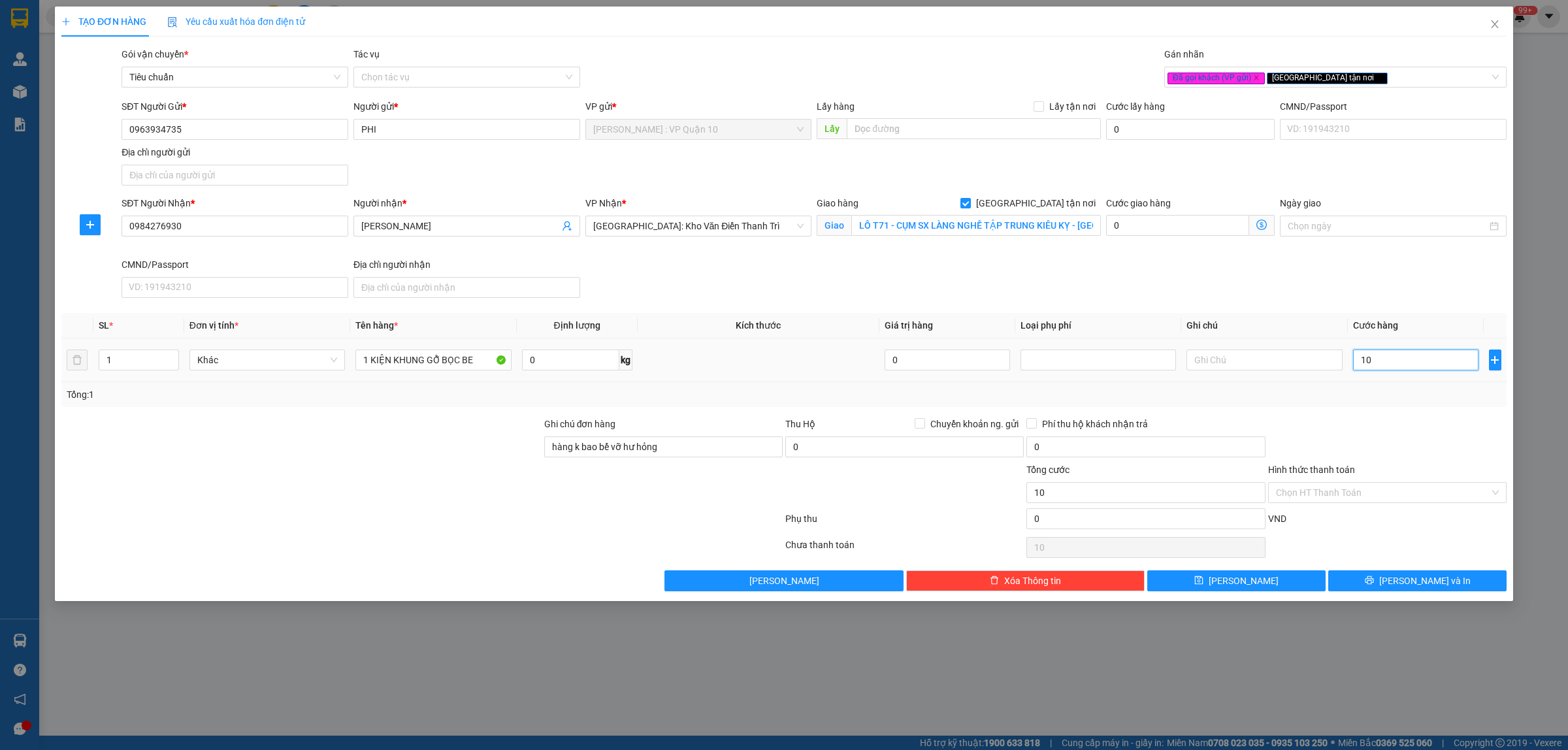
type input "190"
type input "1.900"
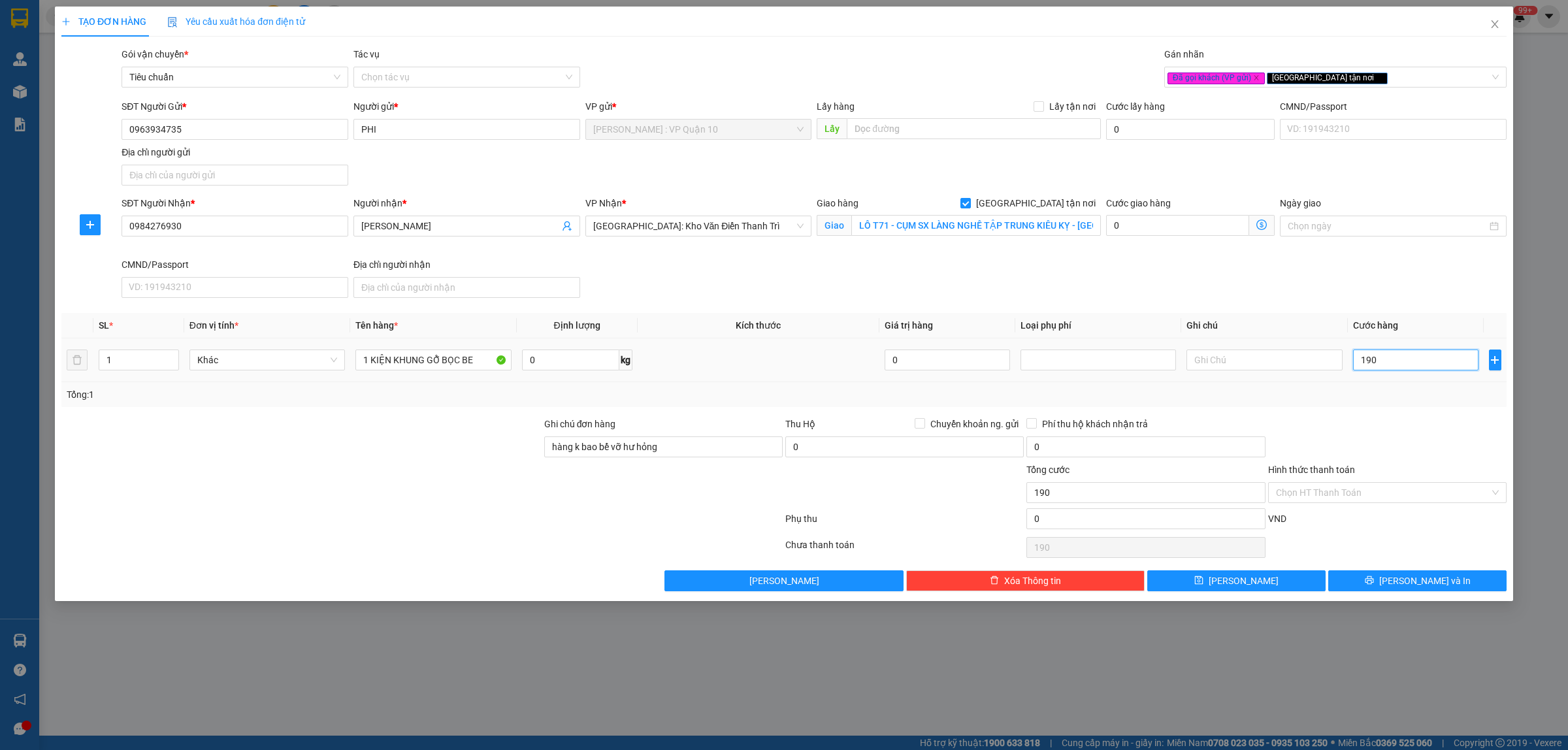
type input "1.900"
type input "19.000"
type input "190.000"
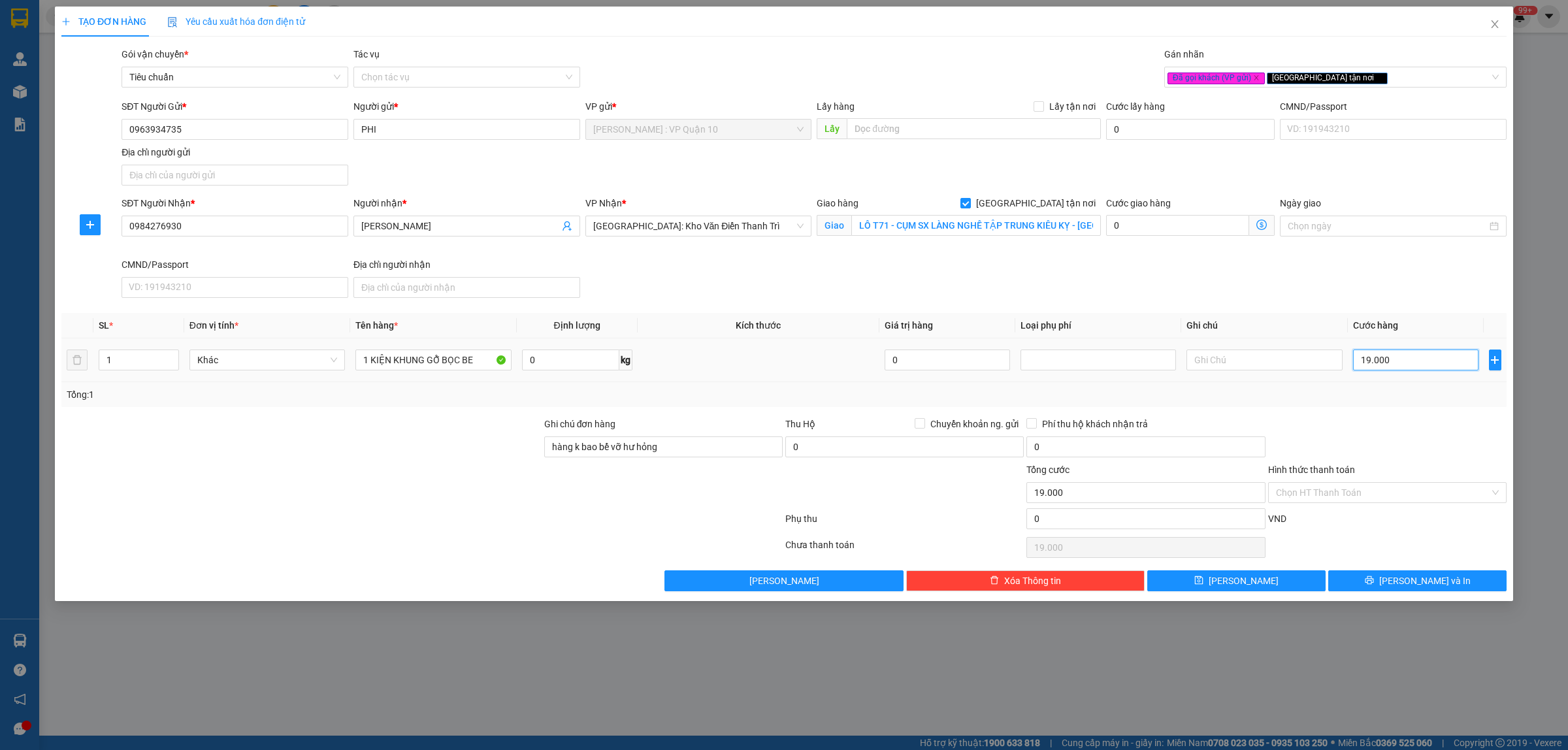
type input "190.000"
click at [1354, 489] on input "Hình thức thanh toán" at bounding box center [1382, 493] width 214 height 20
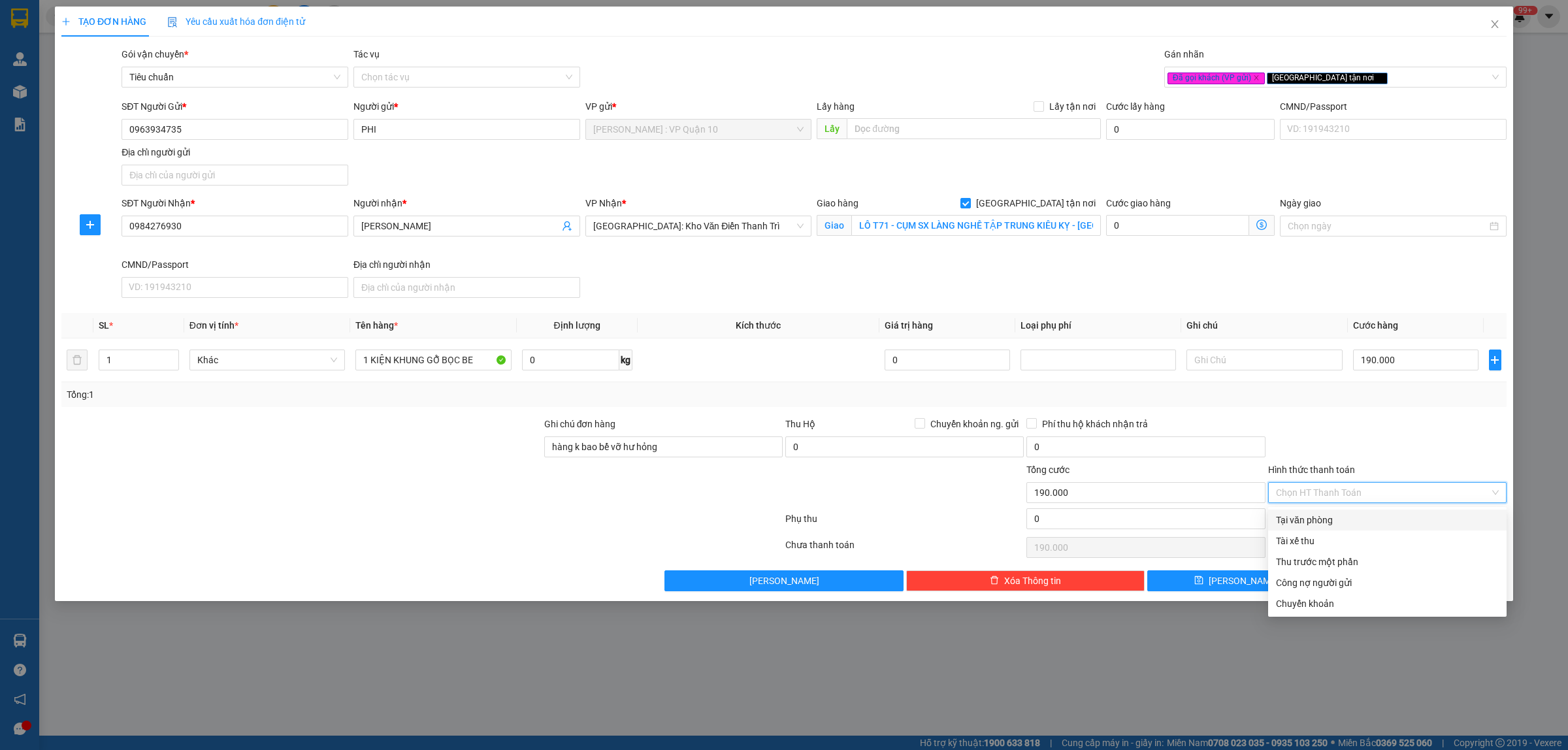
click at [1311, 520] on div "Tại văn phòng" at bounding box center [1387, 520] width 223 height 14
type input "0"
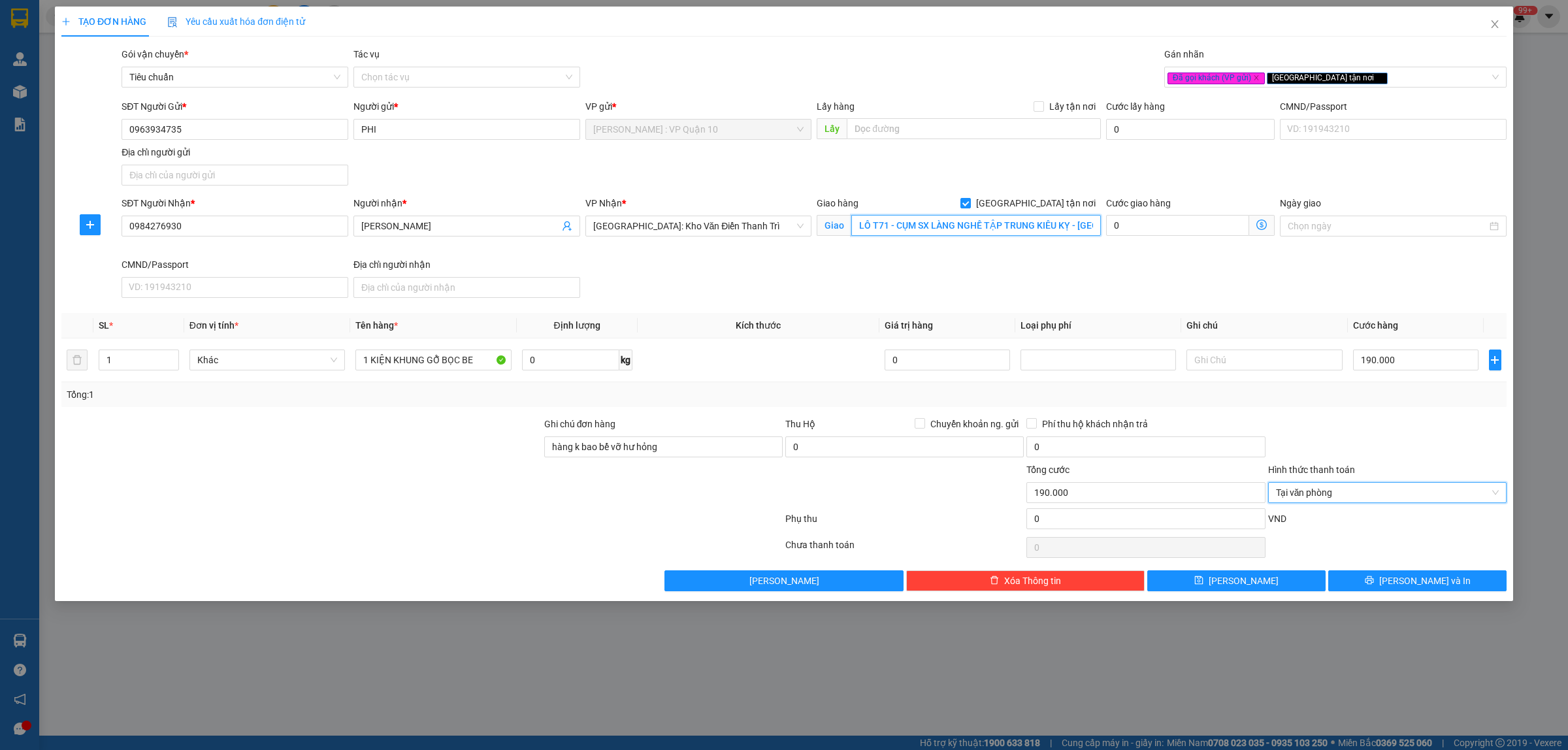
click at [983, 227] on input "LÔ T71 - CỤM SX LÀNG NGHỀ TẬP TRUNG KIÊU KỴ - GIA LÂM - HÀ NỘI" at bounding box center [975, 226] width 249 height 21
click at [1390, 576] on button "Lưu và In" at bounding box center [1417, 581] width 178 height 21
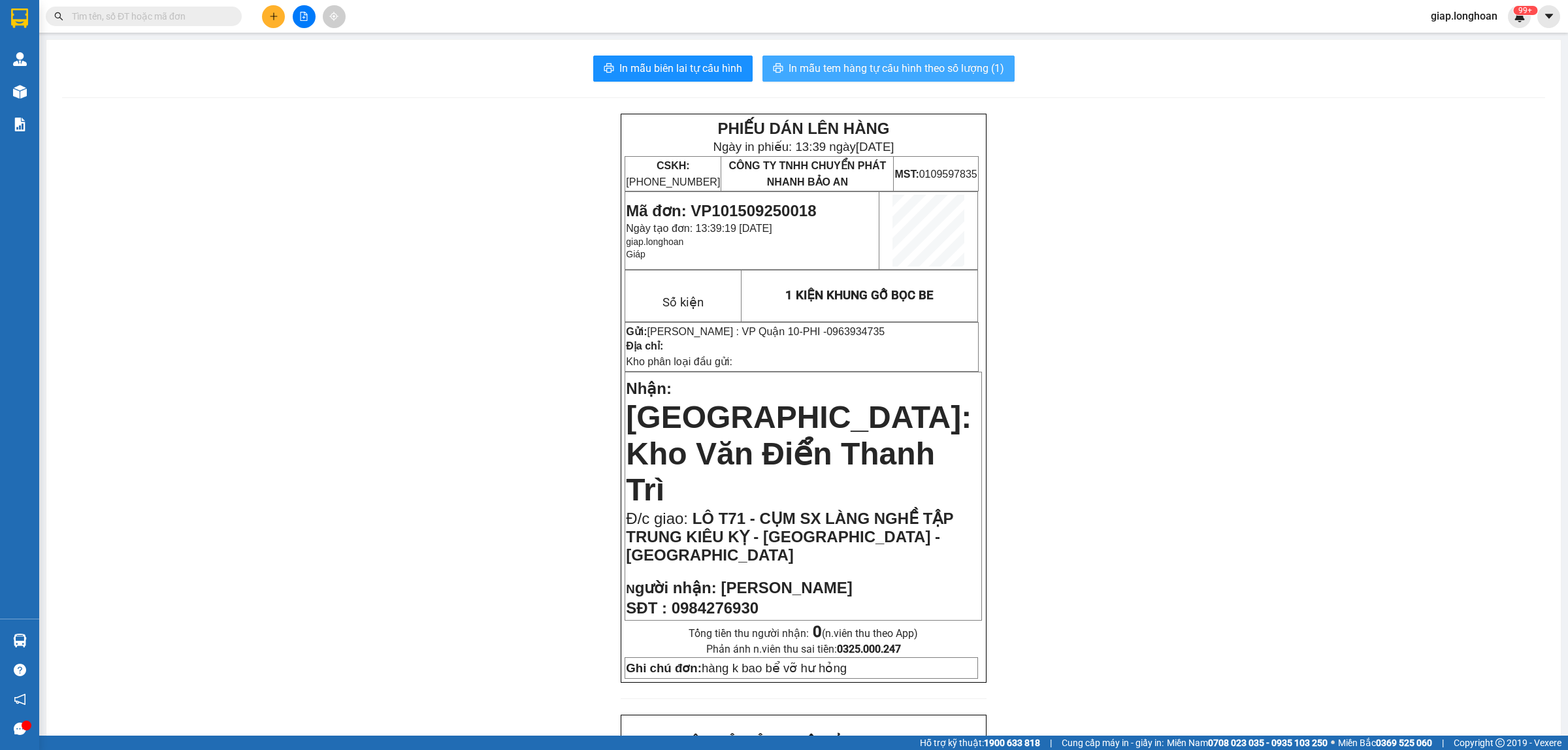
click at [919, 57] on button "In mẫu tem hàng tự cấu hình theo số lượng (1)" at bounding box center [888, 69] width 252 height 26
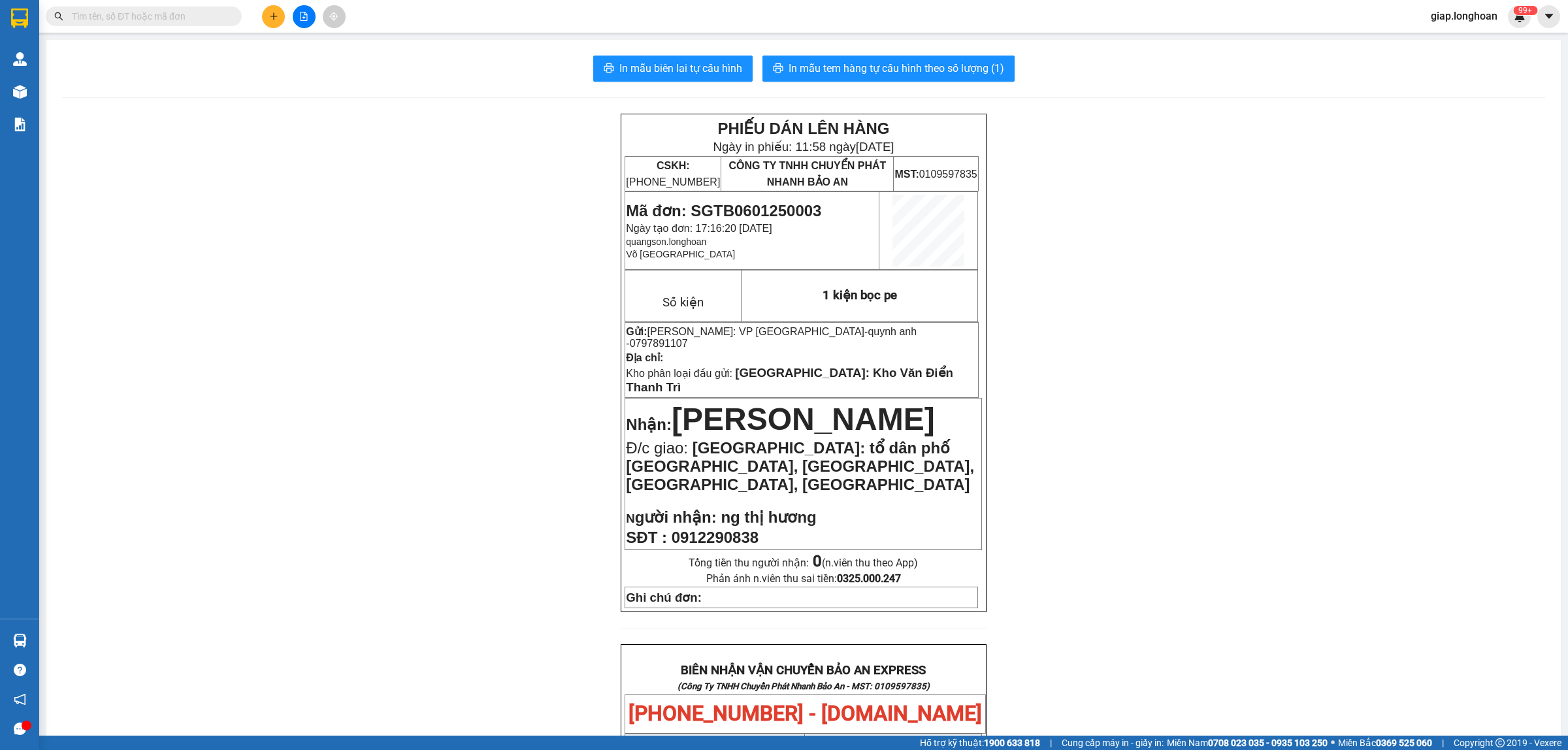
scroll to position [113, 0]
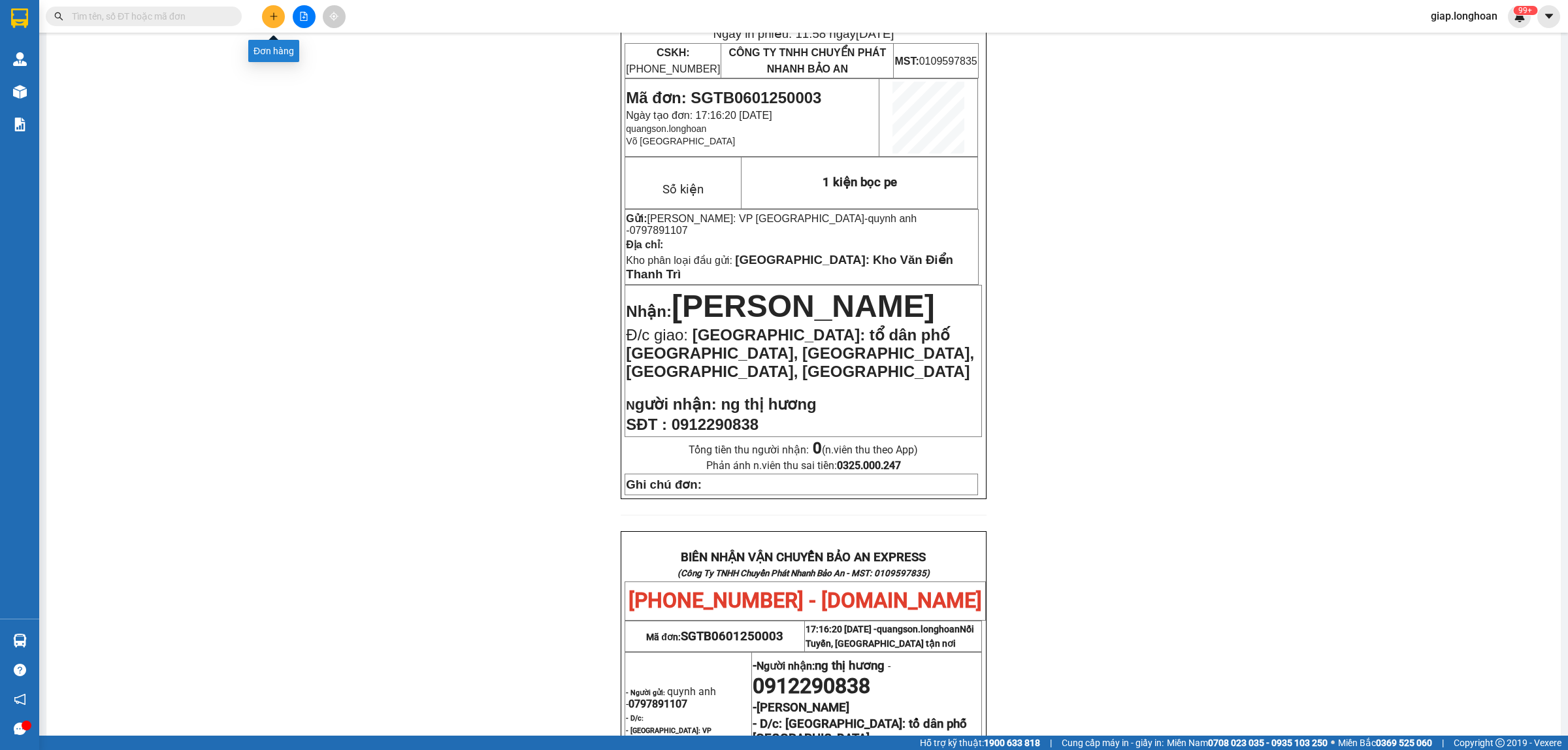
click at [269, 14] on icon "plus" at bounding box center [273, 16] width 9 height 9
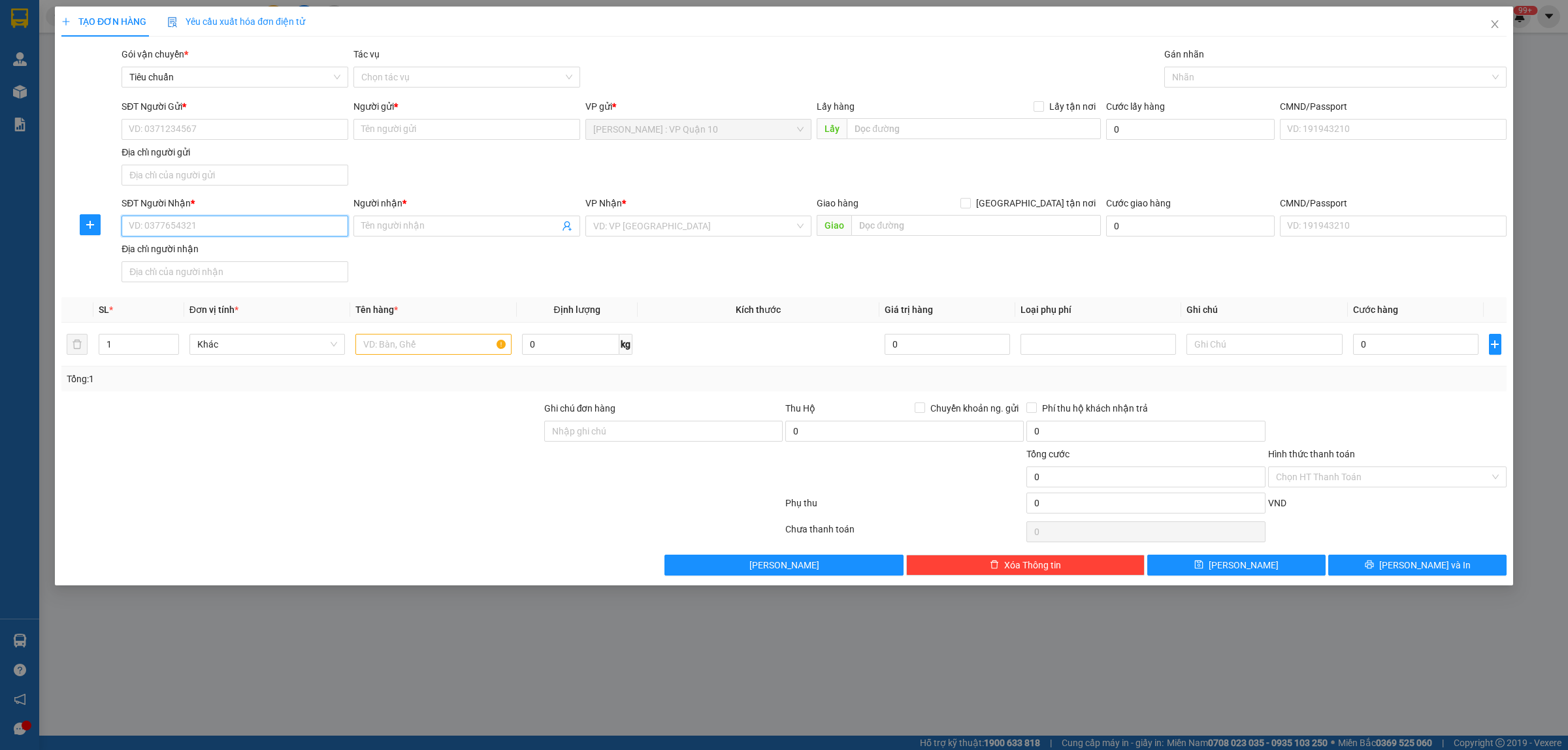
drag, startPoint x: 216, startPoint y: 222, endPoint x: 266, endPoint y: 213, distance: 50.8
click at [223, 219] on input "SĐT Người Nhận *" at bounding box center [234, 226] width 226 height 21
click at [180, 252] on div "0972907137 - liễu" at bounding box center [234, 253] width 211 height 14
type input "0972907137"
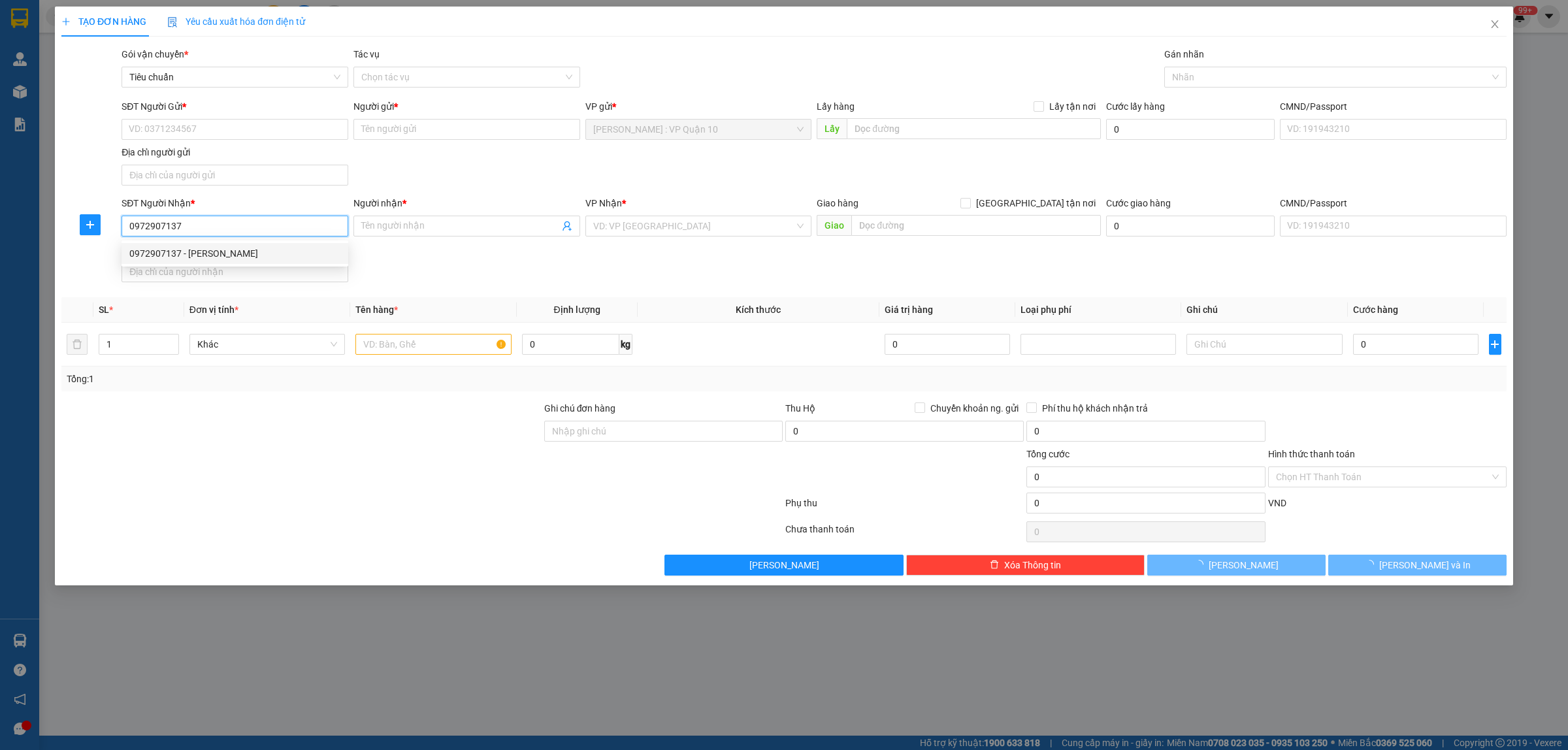
type input "liễu"
checkbox input "true"
type input "số 9 đường trần nhật duật - p cầu đất q ngô quyền - tp hải phòng"
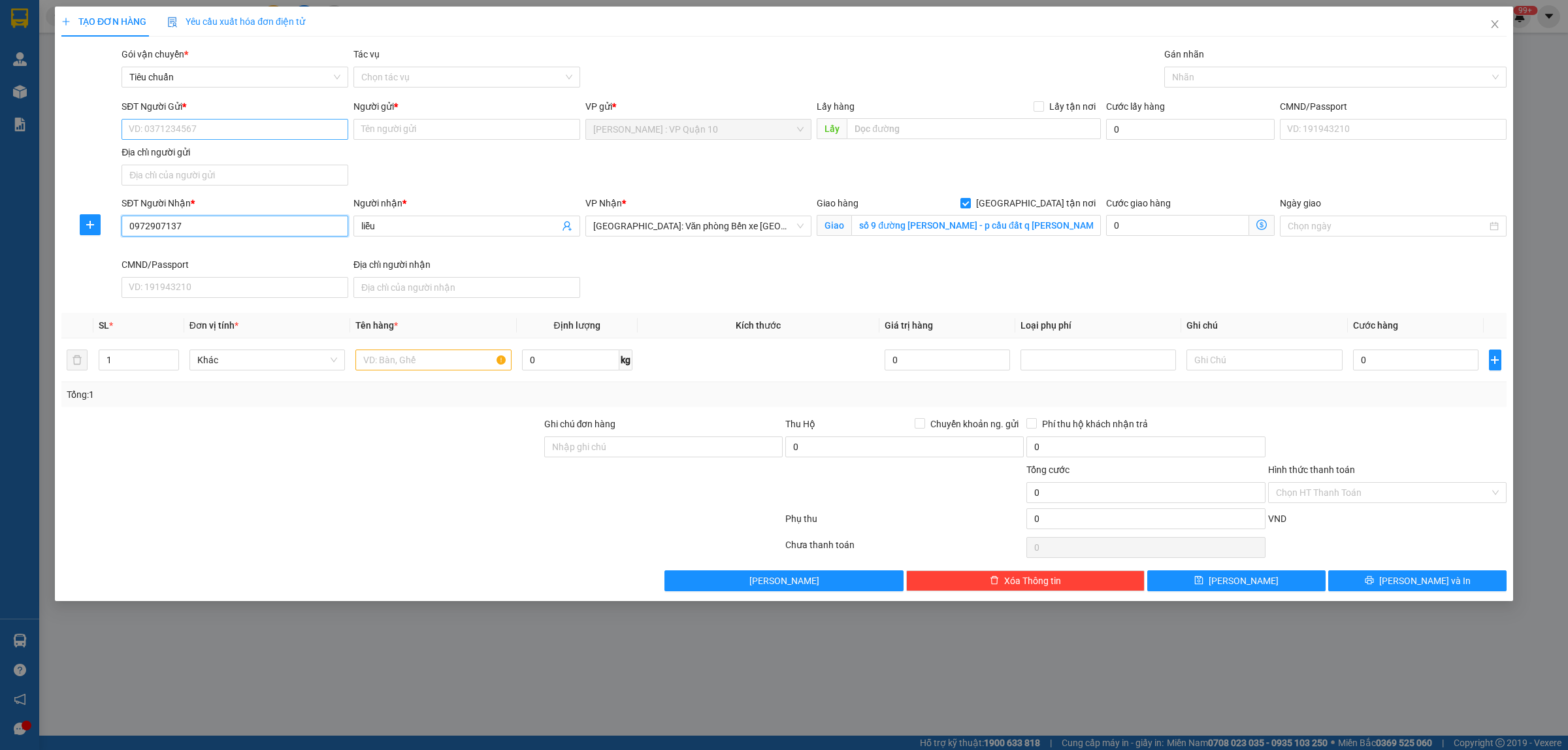
type input "0972907137"
click at [200, 125] on input "SĐT Người Gửi *" at bounding box center [234, 129] width 226 height 21
click at [214, 151] on div "0903609613 - dũng" at bounding box center [234, 156] width 211 height 14
type input "0903609613"
type input "dũng"
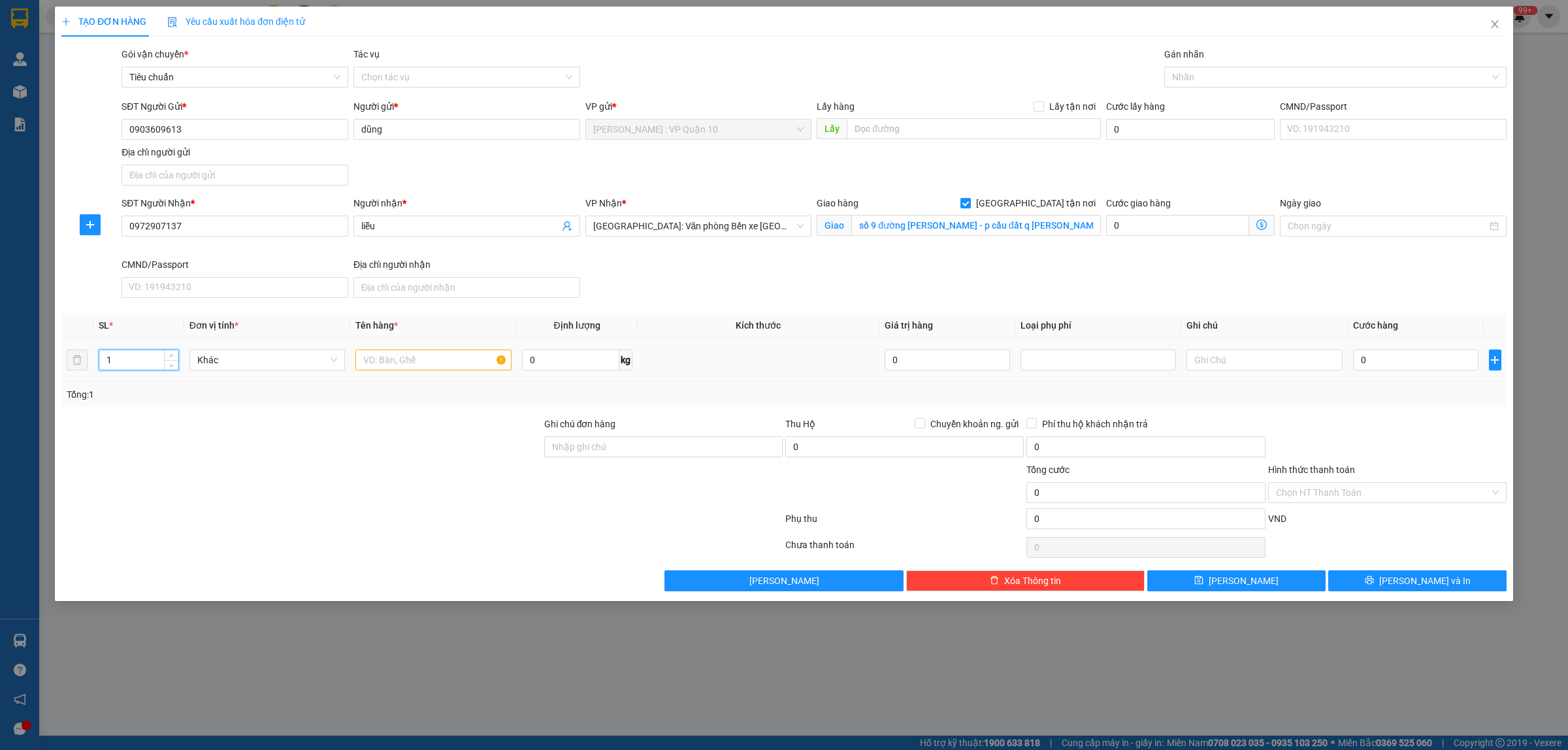
drag, startPoint x: 122, startPoint y: 368, endPoint x: 112, endPoint y: 354, distance: 17.2
click at [121, 368] on input "1" at bounding box center [139, 359] width 79 height 20
type input "5"
click at [361, 358] on input "text" at bounding box center [433, 360] width 155 height 21
type input "5 THÙNG GIẤY"
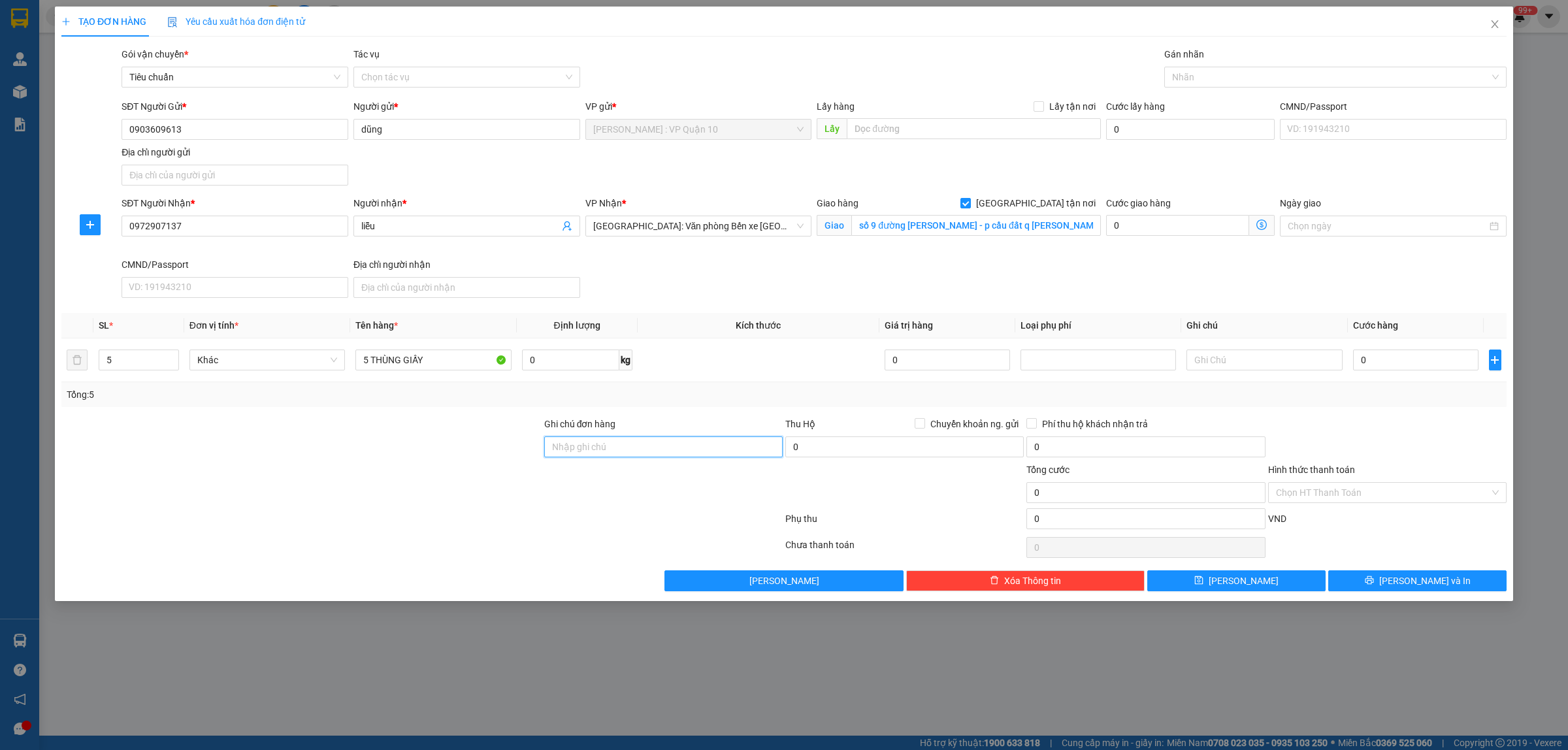
click at [654, 451] on input "Ghi chú đơn hàng" at bounding box center [663, 447] width 238 height 21
type input "hàng k bao bể vỡ hư hỏng"
click at [500, 481] on div at bounding box center [301, 485] width 483 height 45
click at [1198, 75] on div at bounding box center [1328, 77] width 323 height 16
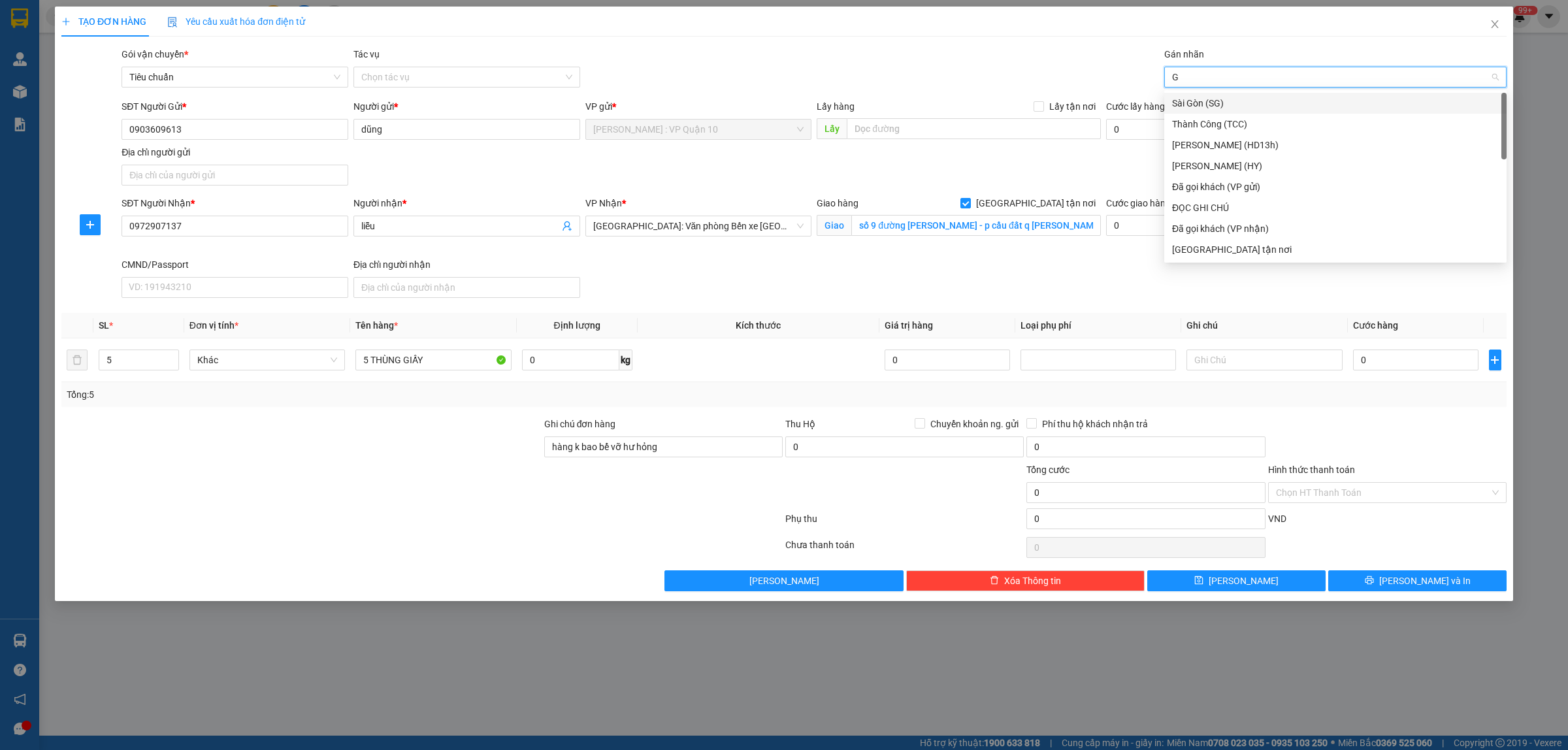
type input "GI"
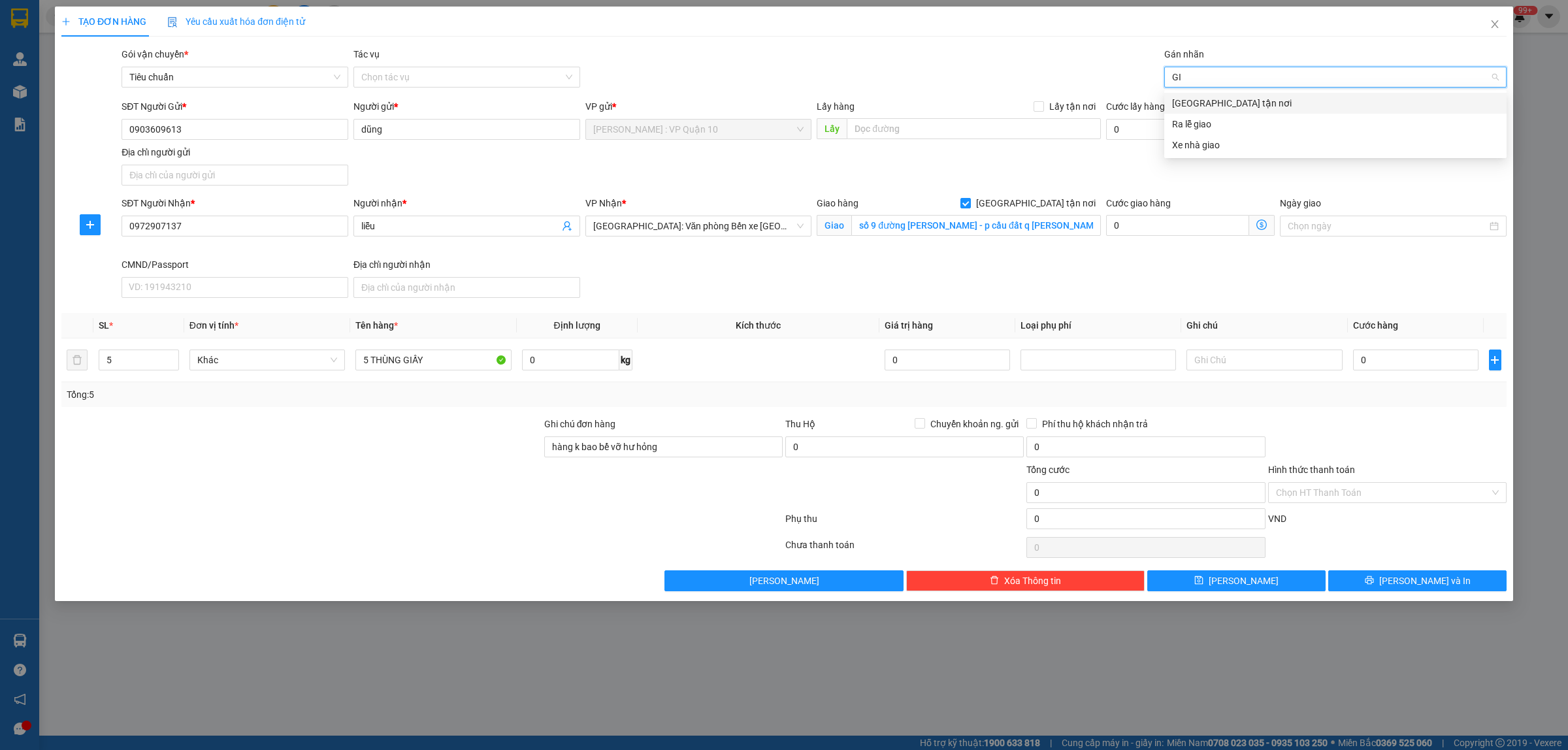
click at [1200, 98] on div "[GEOGRAPHIC_DATA] tận nơi" at bounding box center [1335, 104] width 327 height 14
drag, startPoint x: 1053, startPoint y: 64, endPoint x: 972, endPoint y: 110, distance: 93.2
click at [1053, 64] on div "Gói vận chuyển * Tiêu chuẩn Tác vụ Chọn tác vụ Gán nhãn Giao tận nơi" at bounding box center [813, 69] width 1390 height 45
click at [1287, 82] on div "[GEOGRAPHIC_DATA] tận nơi" at bounding box center [1328, 77] width 323 height 16
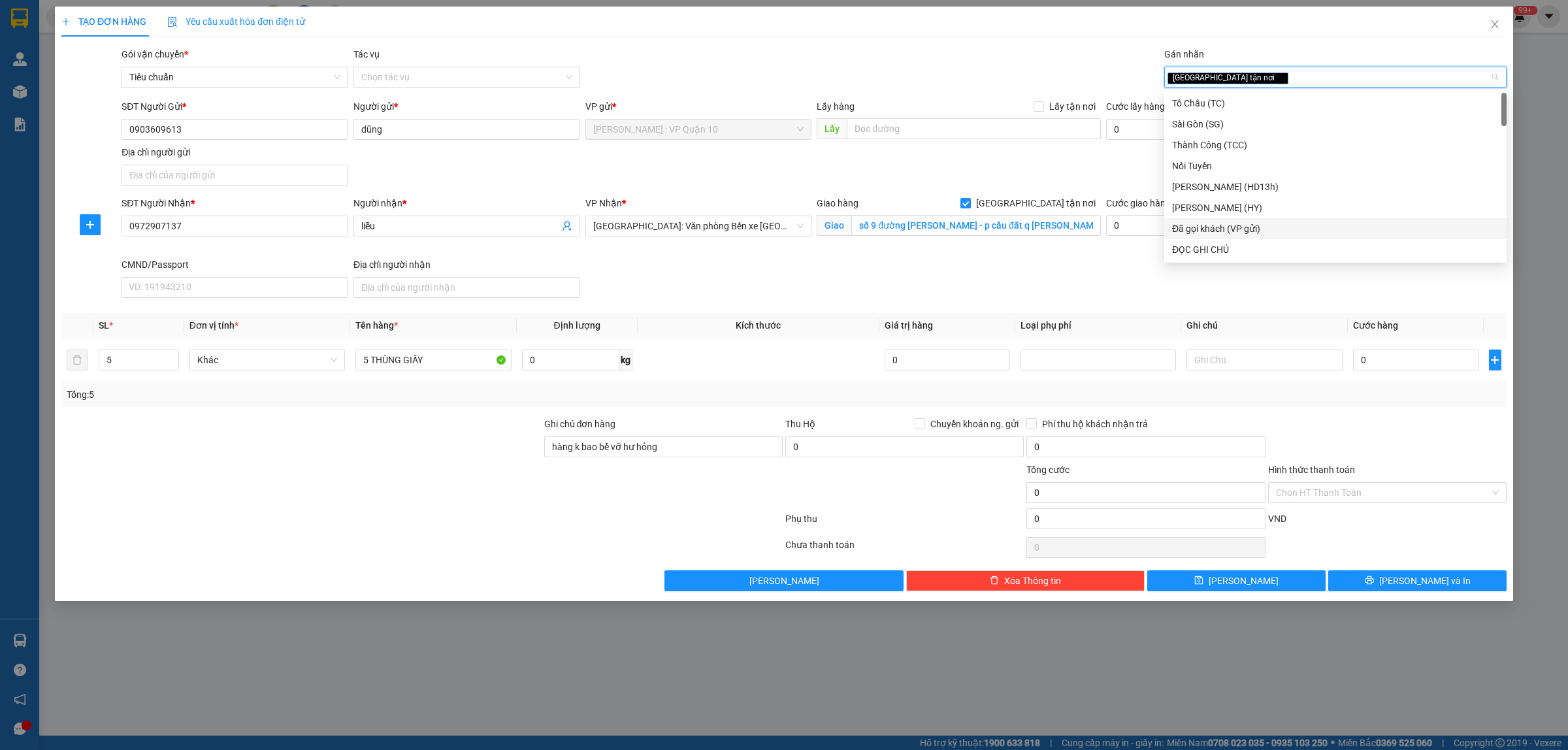
click at [1245, 227] on div "Đã gọi khách (VP gửi)" at bounding box center [1335, 229] width 327 height 14
drag, startPoint x: 990, startPoint y: 83, endPoint x: 964, endPoint y: 67, distance: 30.5
click at [985, 80] on div "Gói vận chuyển * Tiêu chuẩn Tác vụ Chọn tác vụ Gán nhãn Giao tận nơi Đã gọi k…" at bounding box center [813, 69] width 1390 height 45
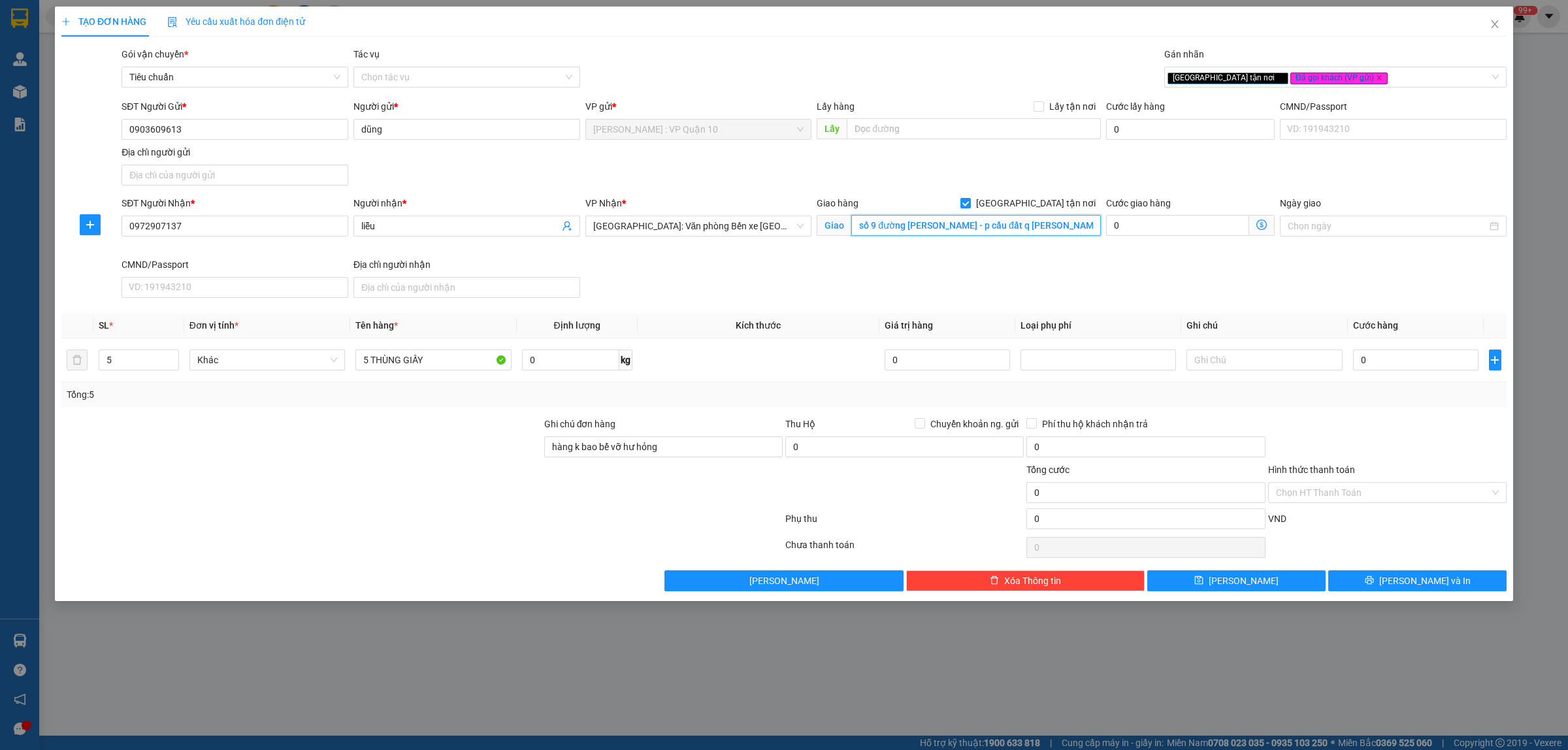
click at [998, 226] on input "số 9 đường trần nhật duật - p cầu đất q ngô quyền - tp hải phòng" at bounding box center [975, 226] width 249 height 21
click at [1402, 357] on input "0" at bounding box center [1415, 360] width 125 height 21
type input "70"
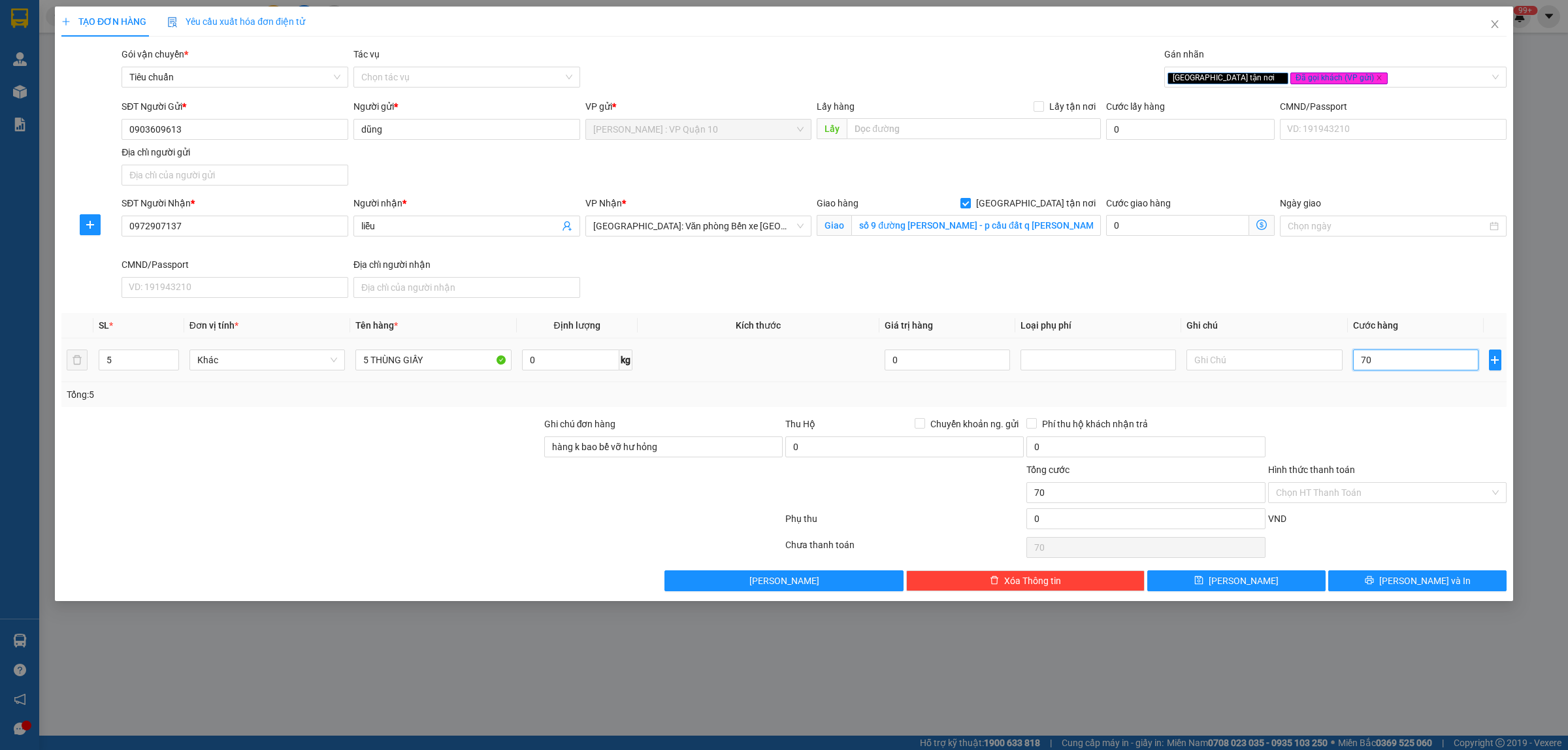
type input "730"
type input "7.300"
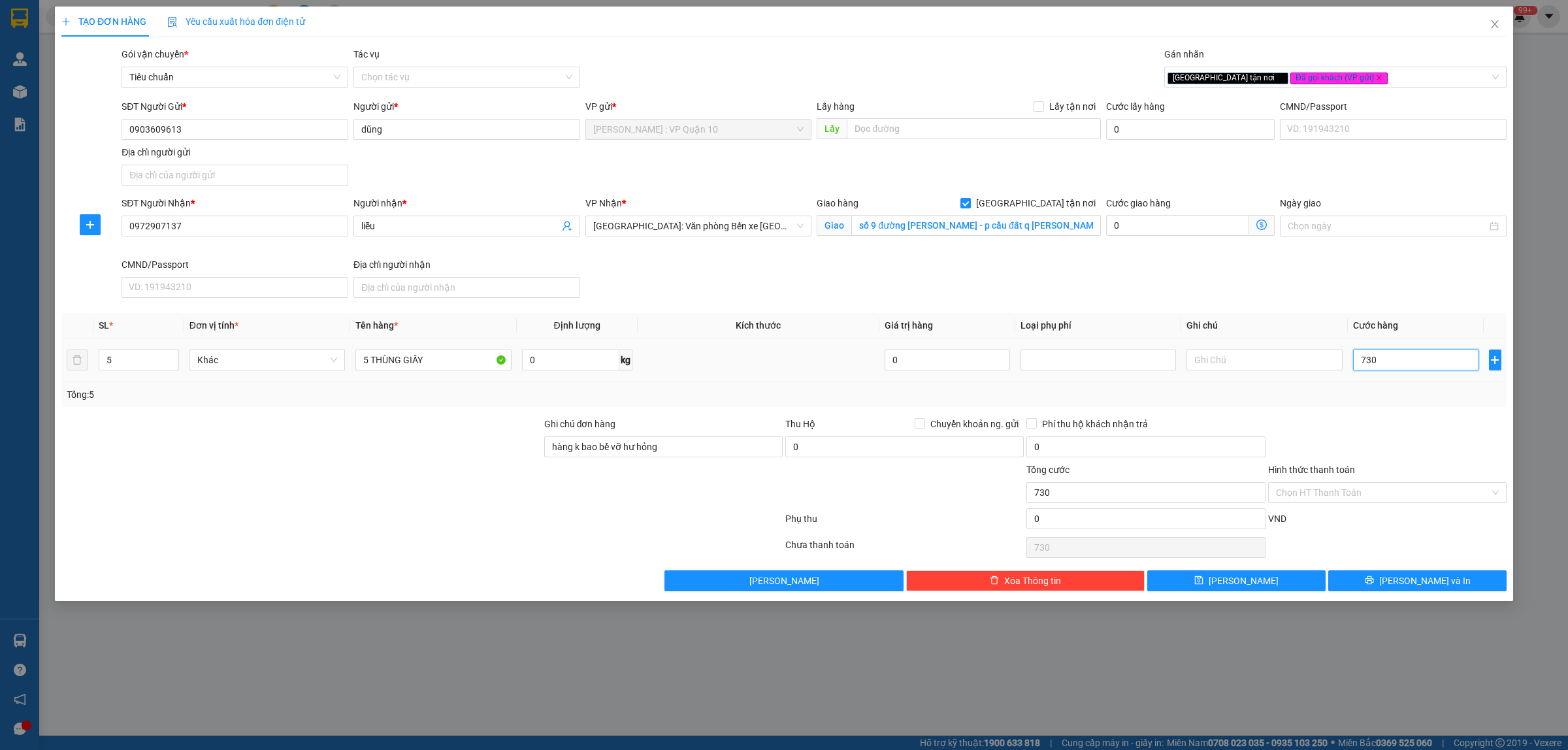
type input "7.300"
type input "73.000"
type input "730.000"
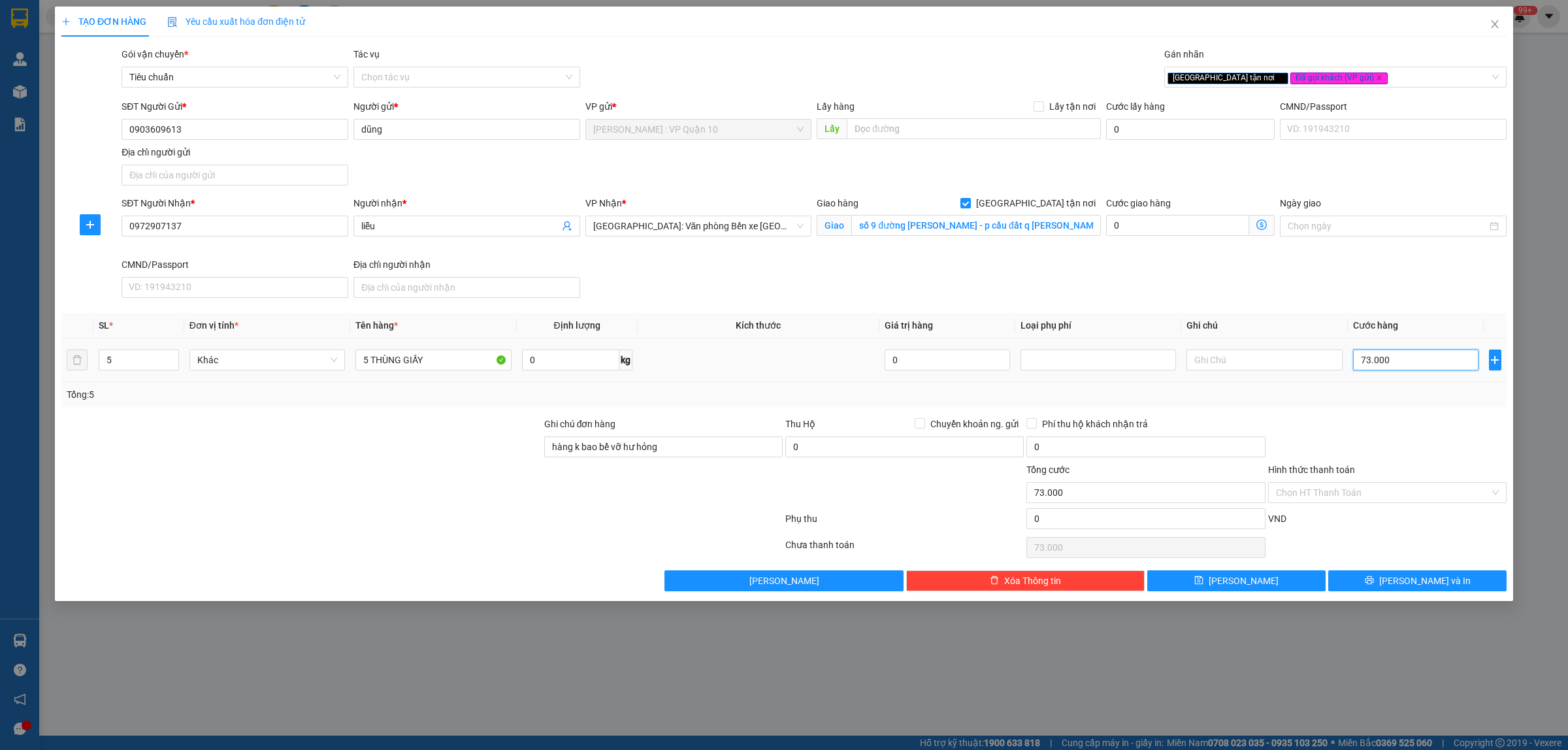
type input "730.000"
type input "73.000"
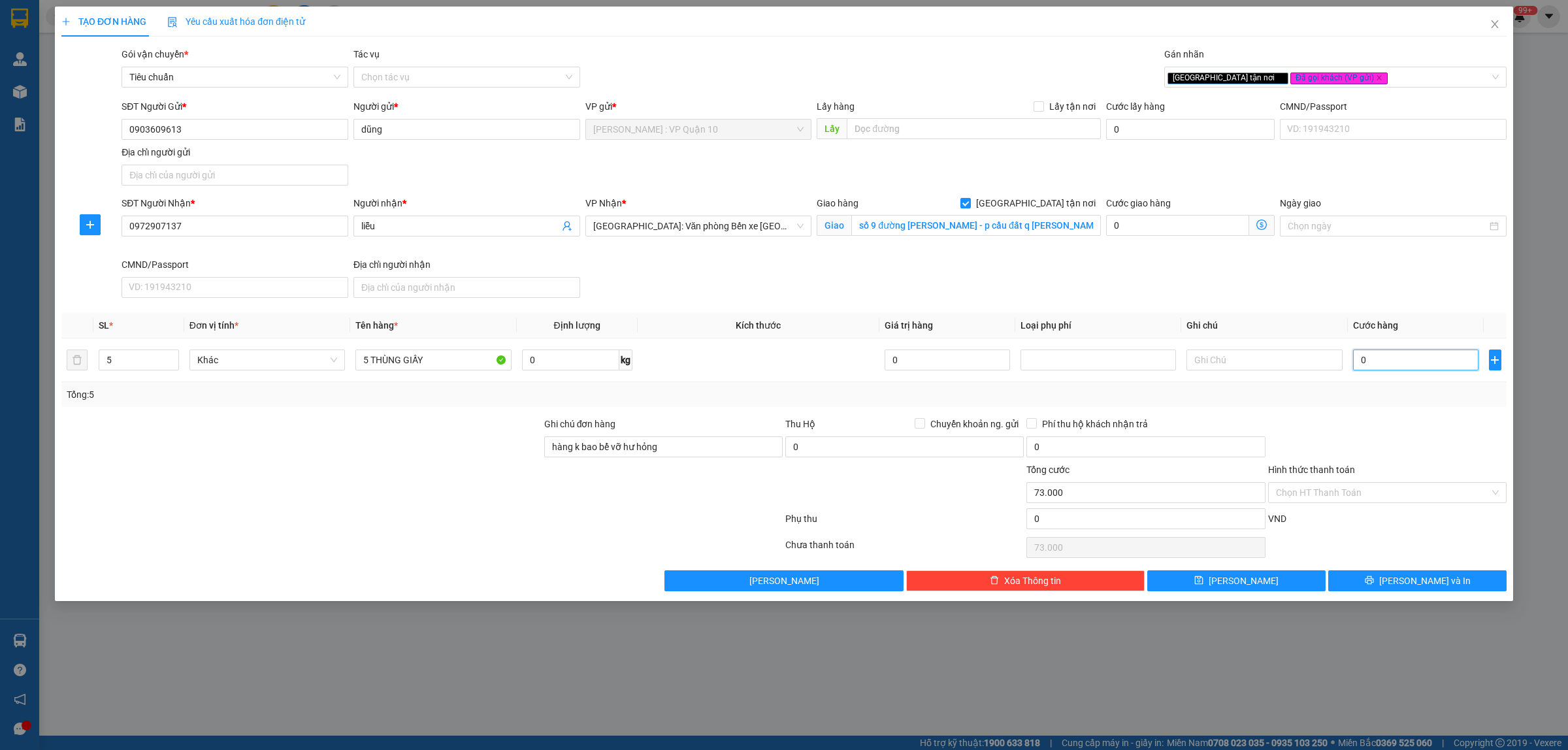
type input "0"
type input "70"
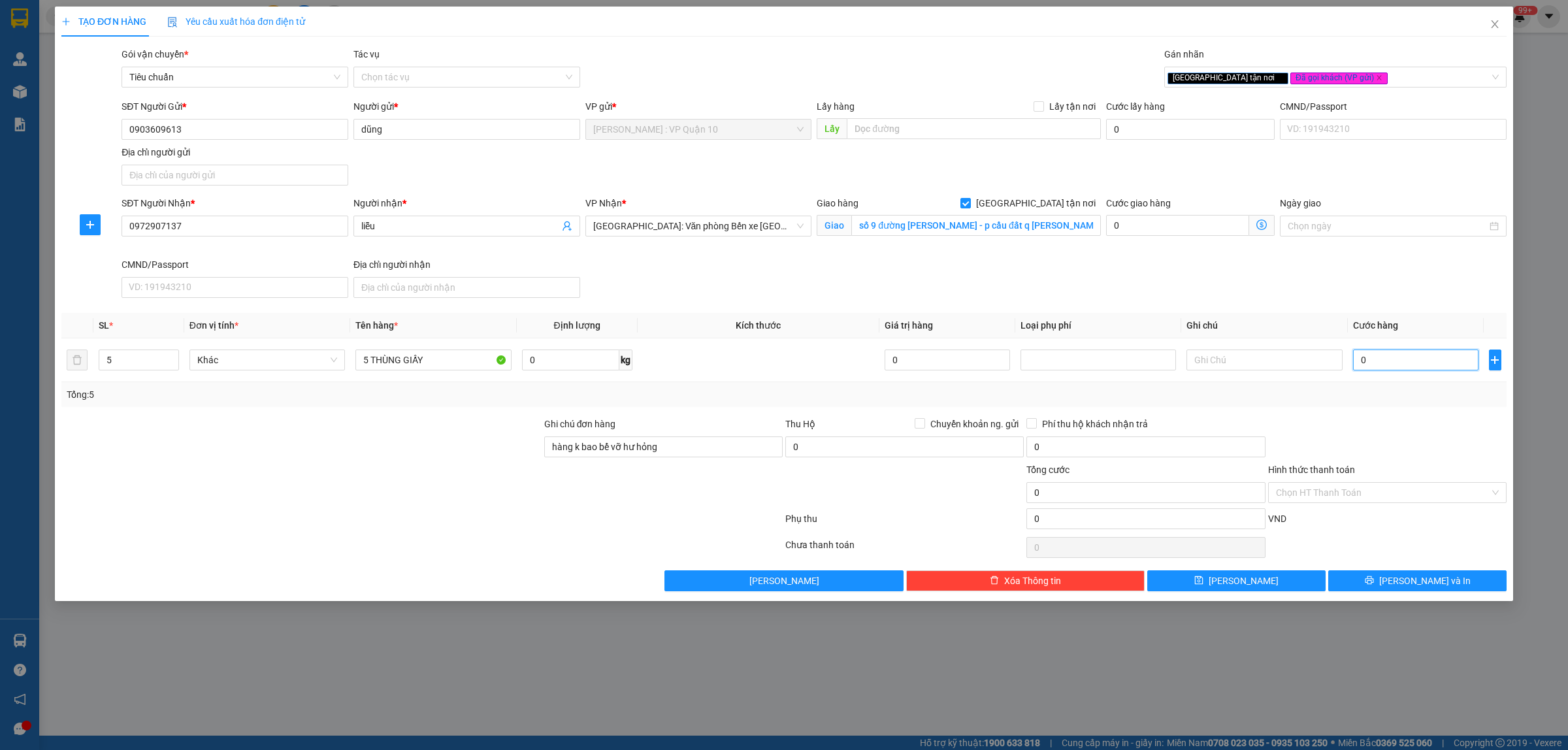
type input "70"
type input "750"
type input "7.500"
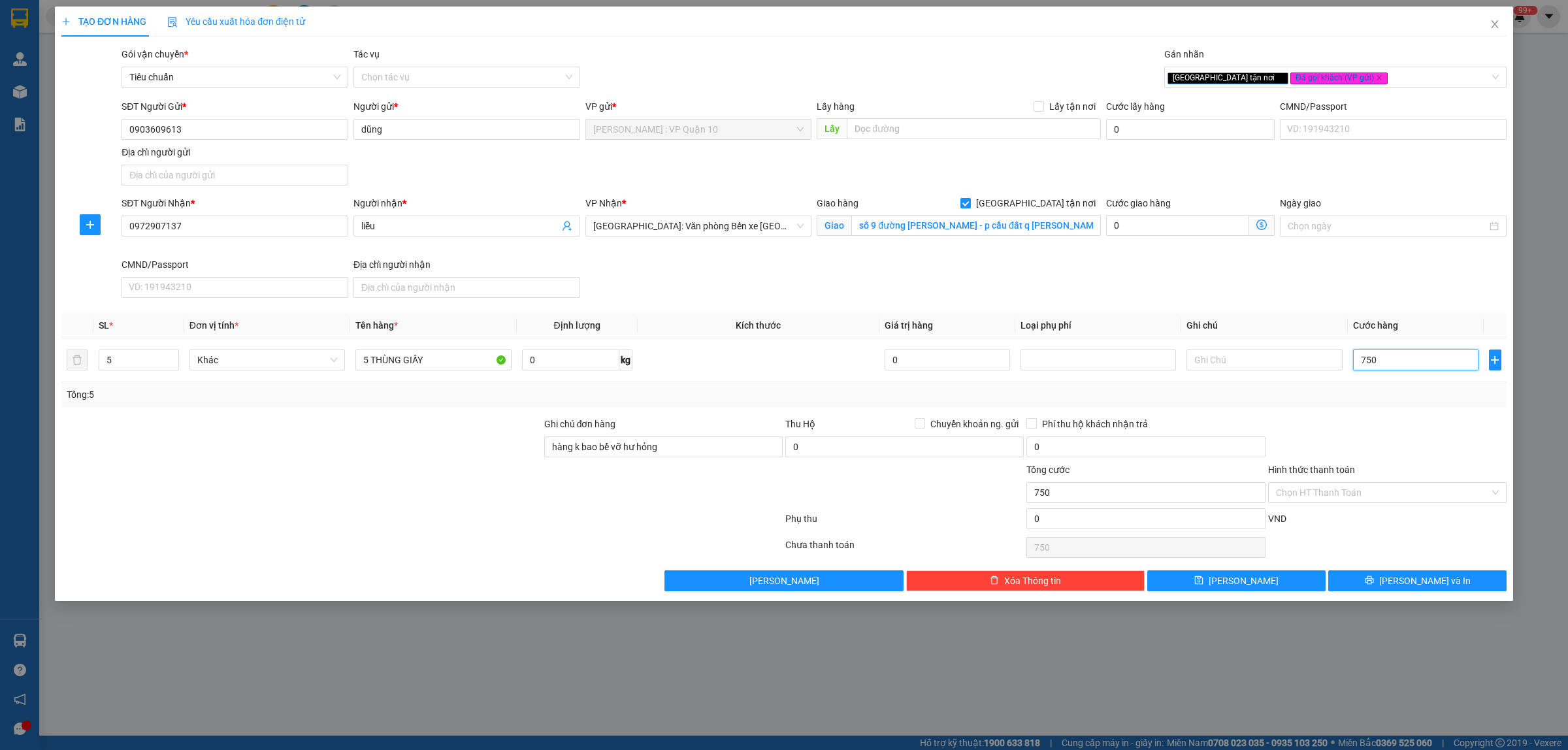
type input "7.500"
type input "75.000"
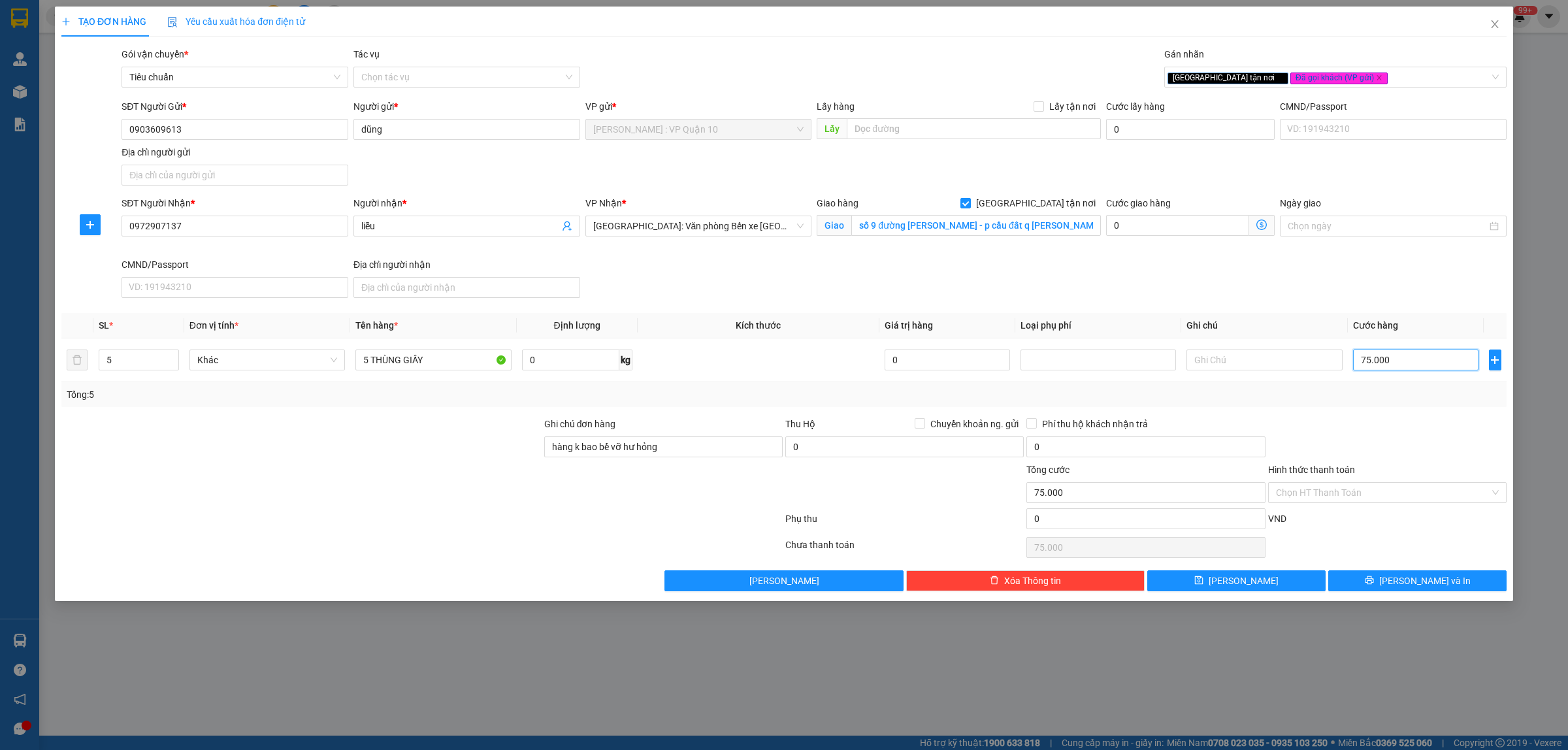
type input "750.000"
click at [1409, 579] on span "Lưu và In" at bounding box center [1425, 581] width 92 height 14
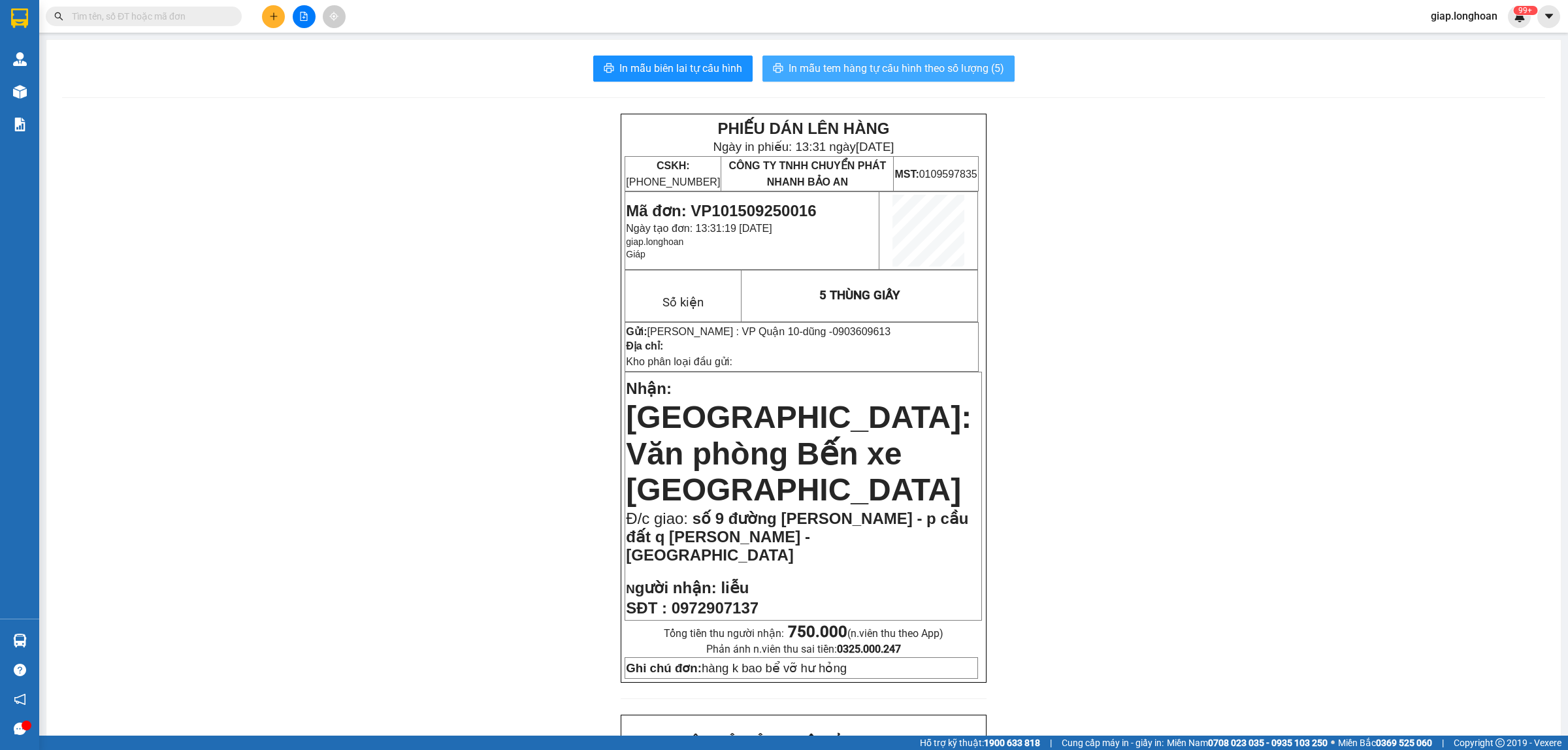
click at [876, 67] on span "In mẫu tem hàng tự cấu hình theo số lượng (5)" at bounding box center [896, 68] width 216 height 16
click at [1212, 442] on div "PHIẾU DÁN LÊN HÀNG Ngày in phiếu: 13:31 ngày 15-09-2025 CSKH: 1900.06.88.33 CÔN…" at bounding box center [803, 756] width 1483 height 1284
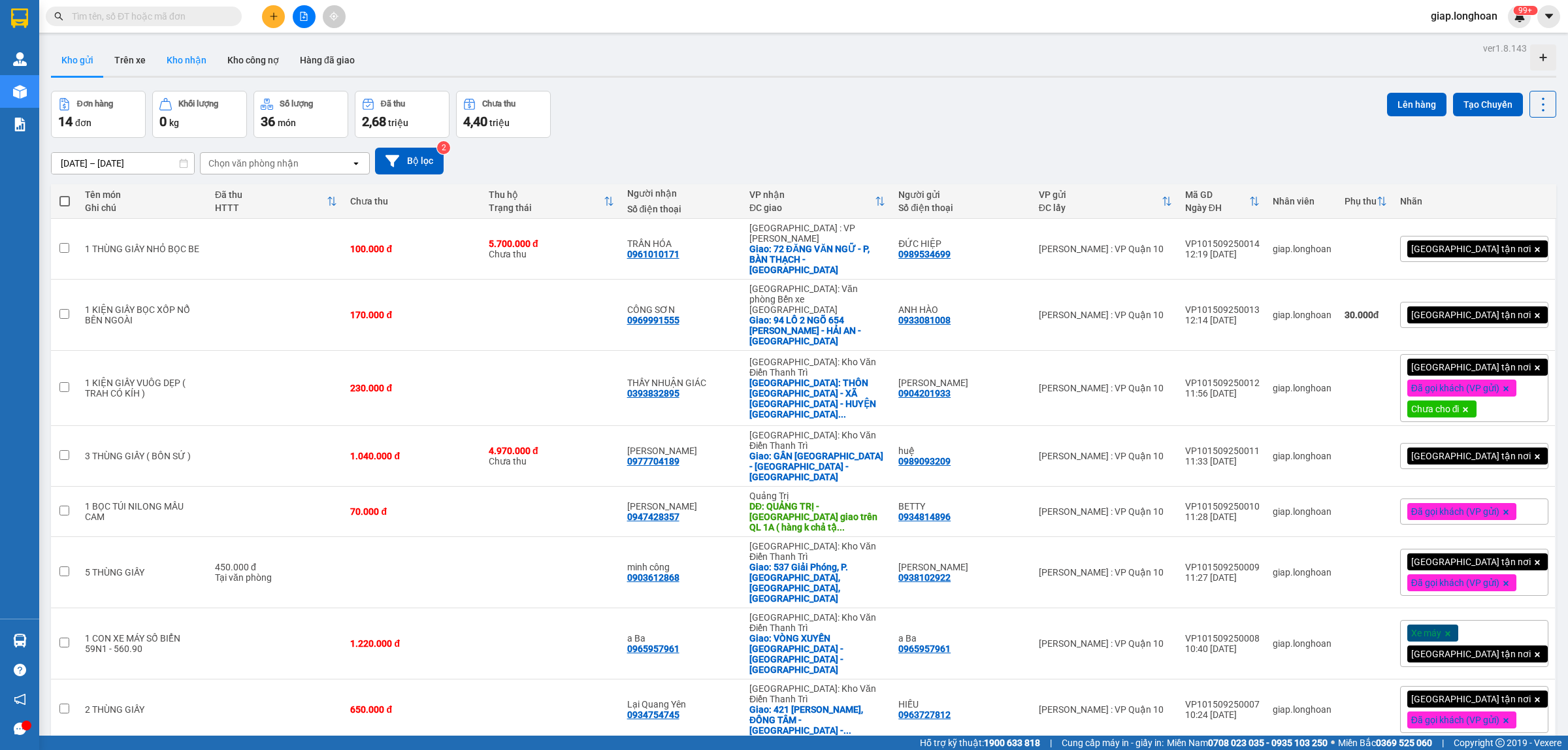
click at [180, 50] on button "Kho nhận" at bounding box center [186, 60] width 61 height 31
